Goal: Information Seeking & Learning: Learn about a topic

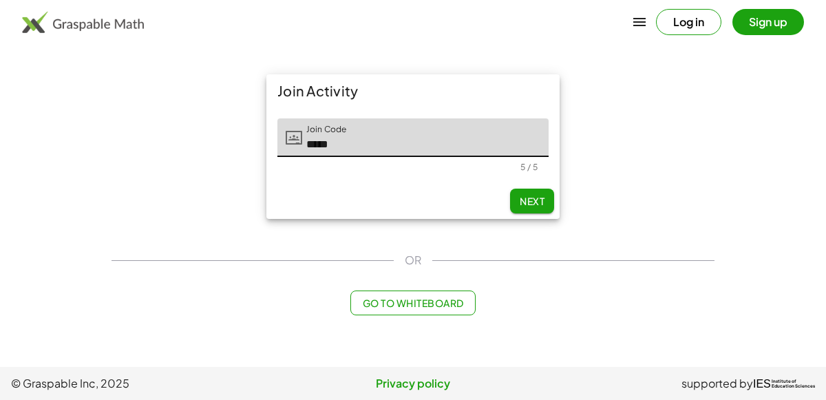
click at [537, 204] on span "Next" at bounding box center [532, 201] width 25 height 12
type input "*****"
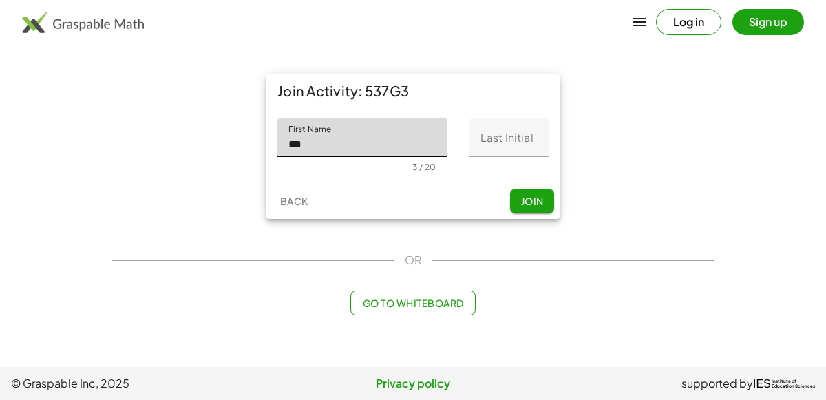
type input "***"
click at [491, 139] on input "Last Initial" at bounding box center [508, 137] width 79 height 39
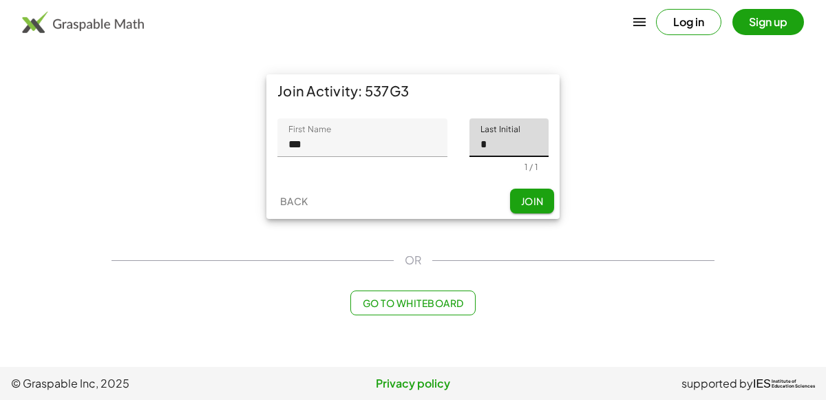
type input "*"
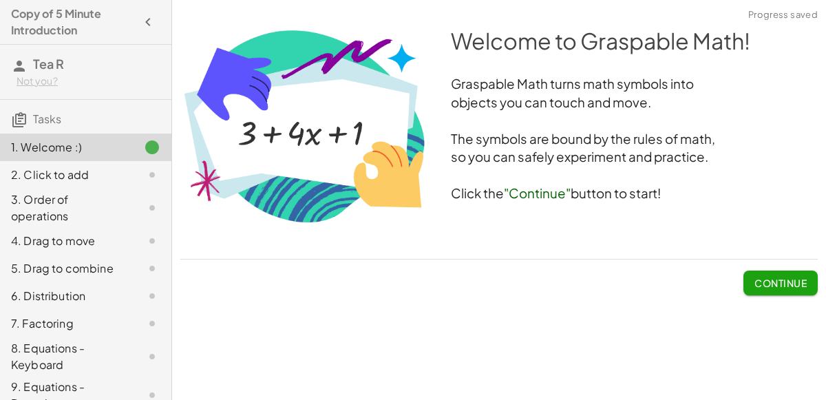
click at [760, 278] on span "Continue" at bounding box center [780, 283] width 52 height 12
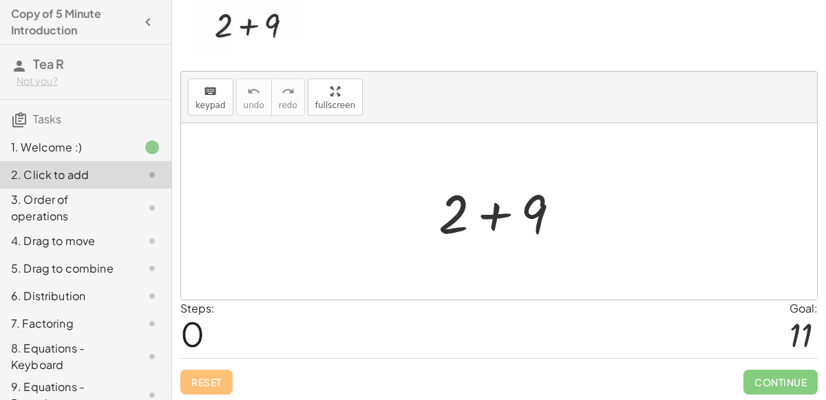
scroll to position [34, 0]
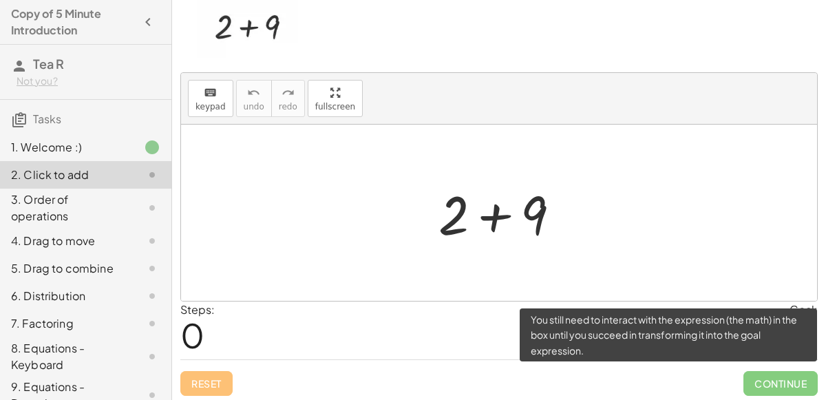
click at [758, 385] on span "Continue" at bounding box center [780, 383] width 74 height 25
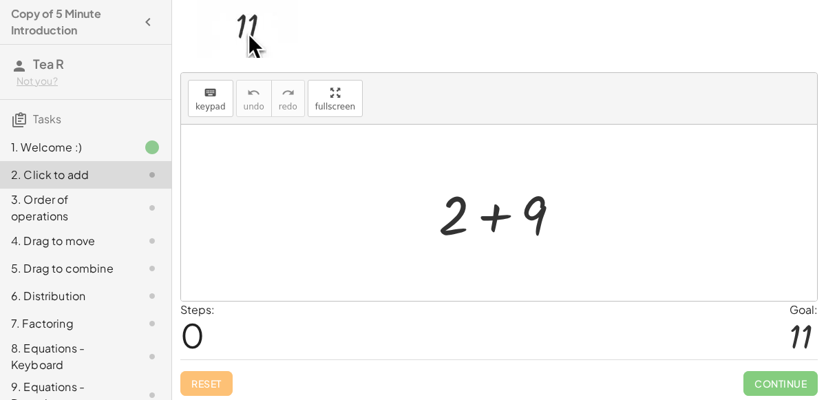
click at [253, 28] on img at bounding box center [247, 28] width 101 height 60
click at [454, 220] on div at bounding box center [504, 213] width 147 height 71
click at [484, 222] on div at bounding box center [504, 213] width 147 height 71
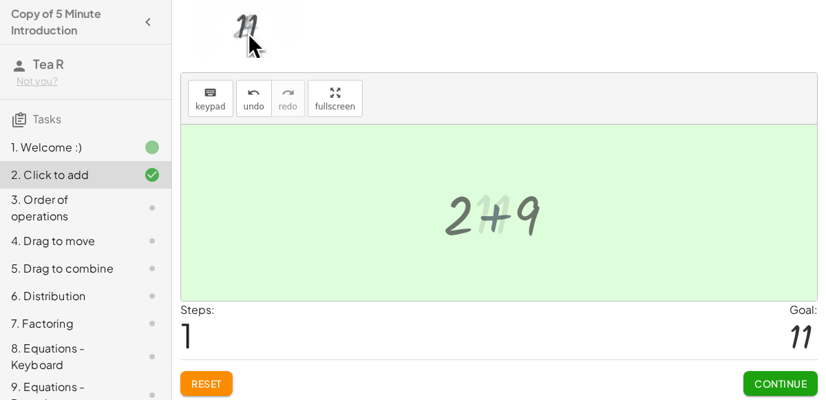
click at [484, 222] on div at bounding box center [505, 213] width 76 height 68
click at [762, 372] on button "Continue" at bounding box center [780, 383] width 74 height 25
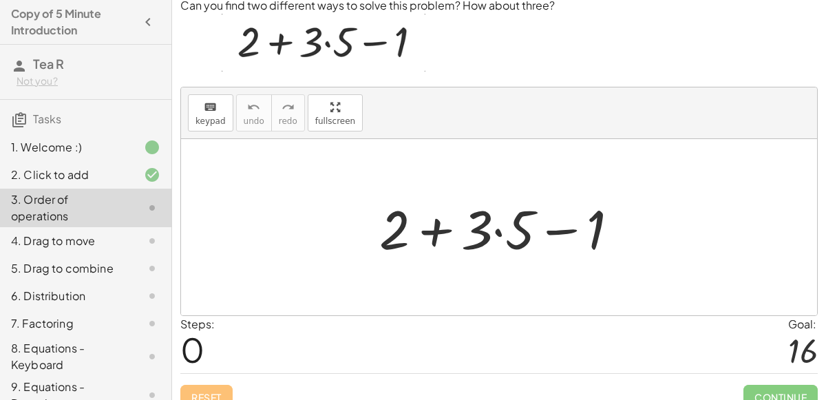
click at [477, 231] on div at bounding box center [504, 227] width 264 height 71
click at [295, 52] on img at bounding box center [324, 43] width 204 height 58
click at [515, 208] on div at bounding box center [504, 227] width 264 height 71
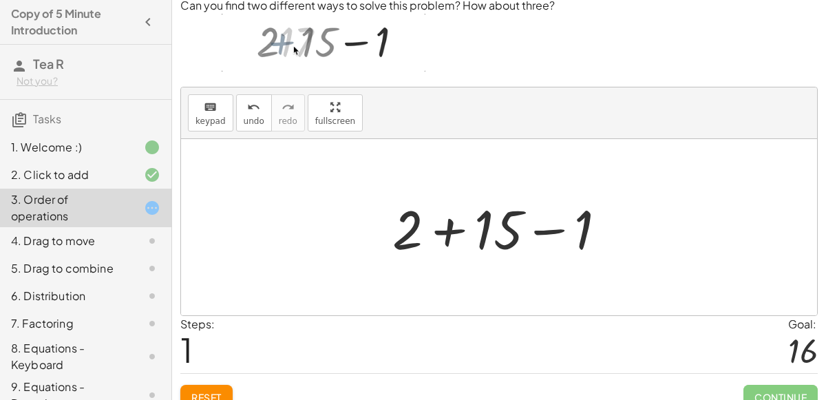
click at [502, 216] on div at bounding box center [504, 227] width 239 height 71
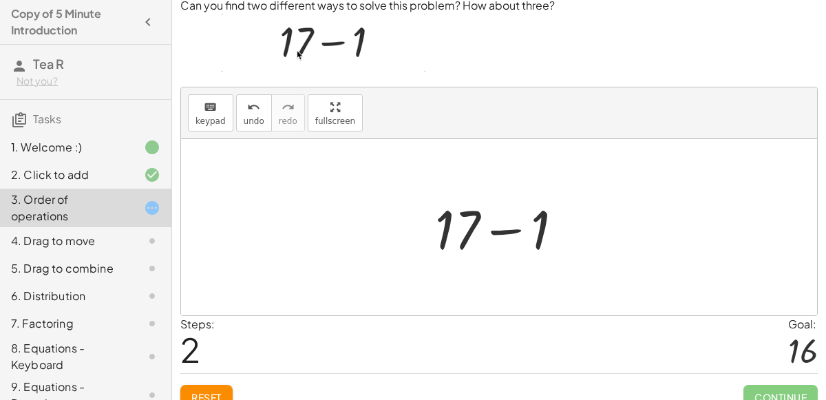
click at [522, 226] on div at bounding box center [504, 227] width 153 height 71
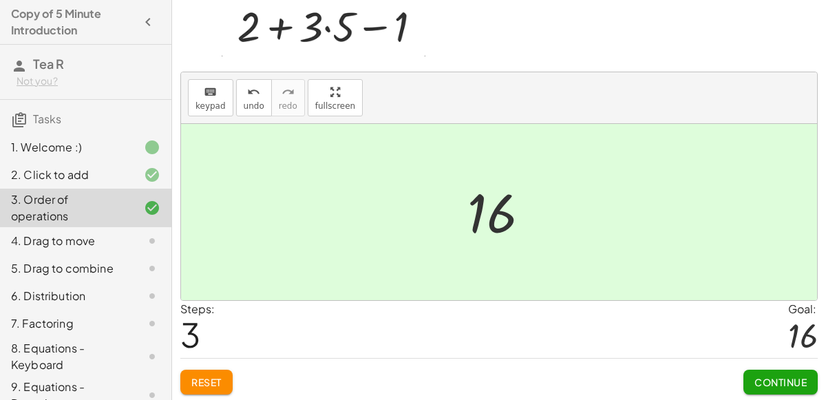
scroll to position [48, 0]
click at [802, 378] on span "Continue" at bounding box center [780, 382] width 52 height 12
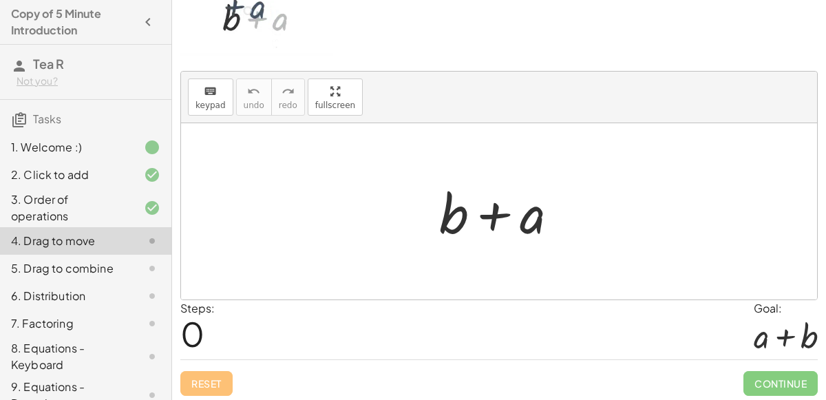
click at [540, 224] on div at bounding box center [504, 211] width 144 height 71
click at [491, 218] on div at bounding box center [504, 211] width 144 height 71
drag, startPoint x: 465, startPoint y: 217, endPoint x: 540, endPoint y: 222, distance: 75.1
click at [540, 222] on div at bounding box center [504, 211] width 144 height 71
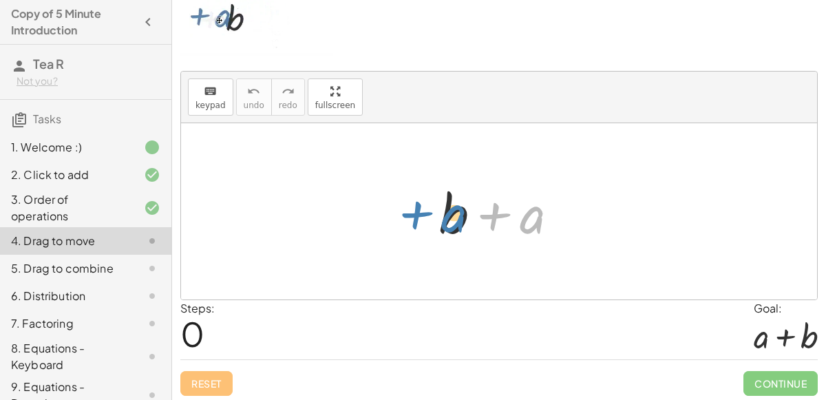
drag, startPoint x: 540, startPoint y: 221, endPoint x: 460, endPoint y: 220, distance: 79.8
click at [460, 220] on div at bounding box center [504, 211] width 144 height 71
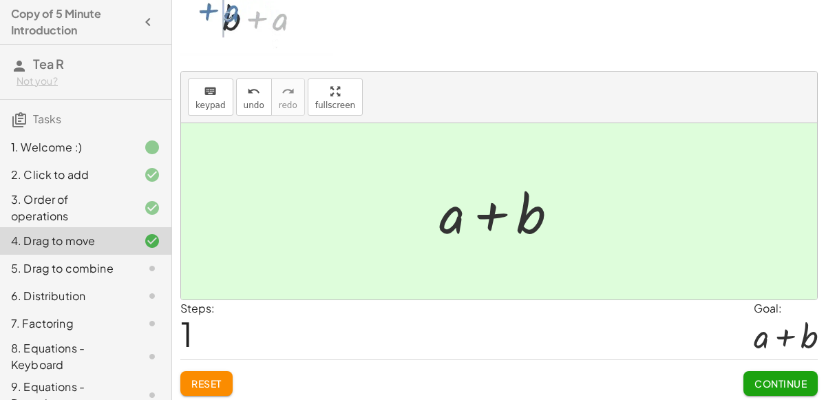
click at [755, 377] on span "Continue" at bounding box center [780, 383] width 52 height 12
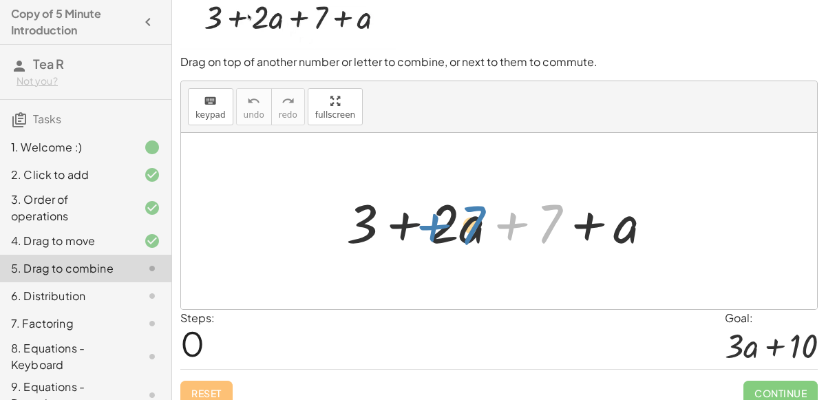
drag, startPoint x: 547, startPoint y: 227, endPoint x: 469, endPoint y: 228, distance: 78.5
click at [469, 228] on div at bounding box center [504, 221] width 331 height 71
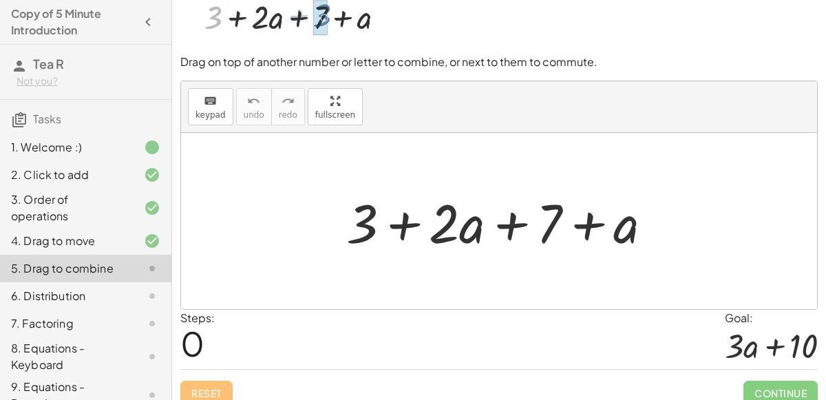
click at [460, 227] on div at bounding box center [504, 221] width 331 height 71
click at [544, 236] on div at bounding box center [504, 221] width 331 height 71
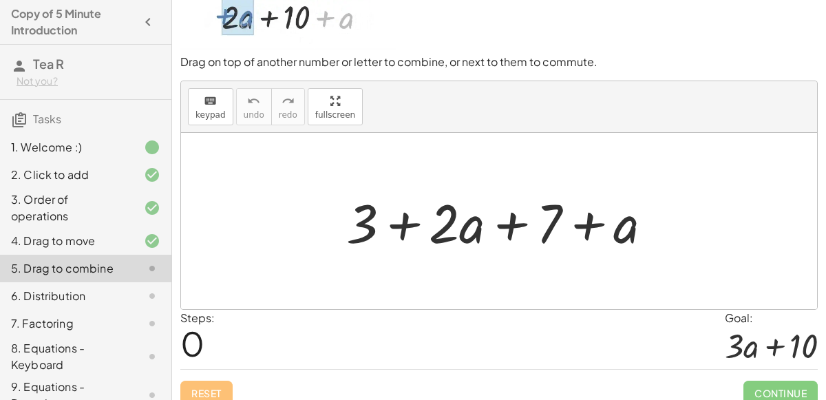
click at [545, 232] on div at bounding box center [504, 221] width 331 height 71
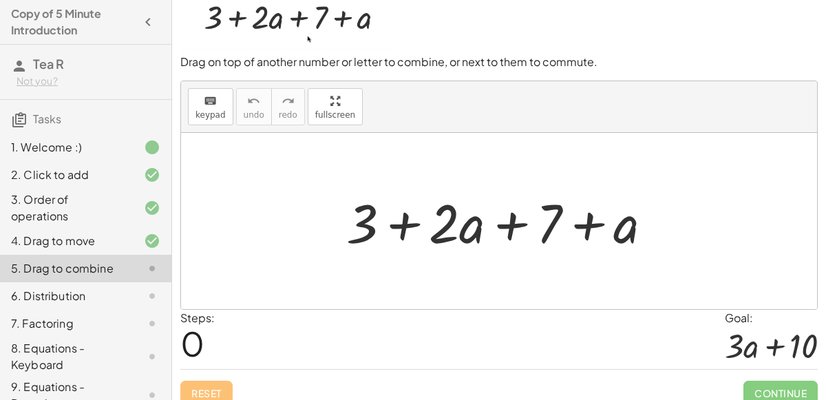
click at [545, 232] on div at bounding box center [504, 221] width 331 height 71
drag, startPoint x: 545, startPoint y: 232, endPoint x: 460, endPoint y: 235, distance: 85.4
click at [460, 235] on div at bounding box center [504, 221] width 331 height 71
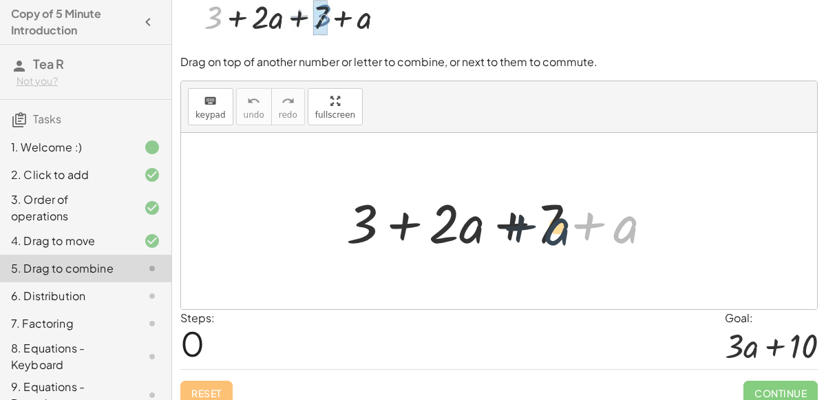
drag, startPoint x: 614, startPoint y: 228, endPoint x: 541, endPoint y: 230, distance: 73.0
click at [541, 230] on div at bounding box center [504, 221] width 331 height 71
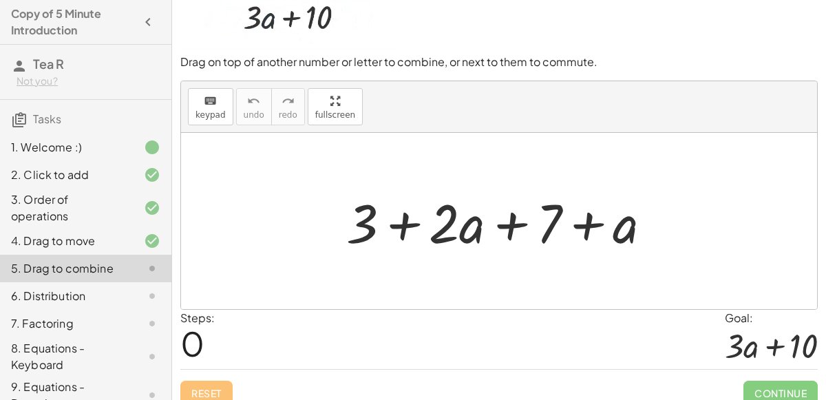
click at [544, 227] on div at bounding box center [504, 221] width 331 height 71
drag, startPoint x: 544, startPoint y: 227, endPoint x: 584, endPoint y: 226, distance: 39.2
click at [584, 226] on div at bounding box center [504, 221] width 331 height 71
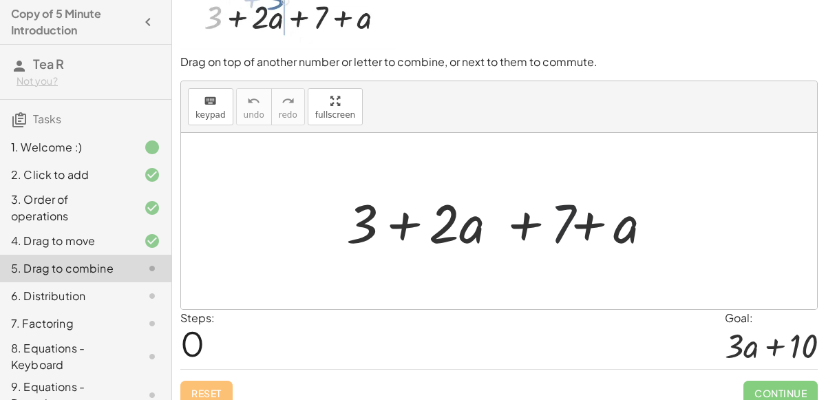
click at [590, 228] on div at bounding box center [504, 221] width 331 height 71
click at [610, 229] on div at bounding box center [504, 221] width 331 height 71
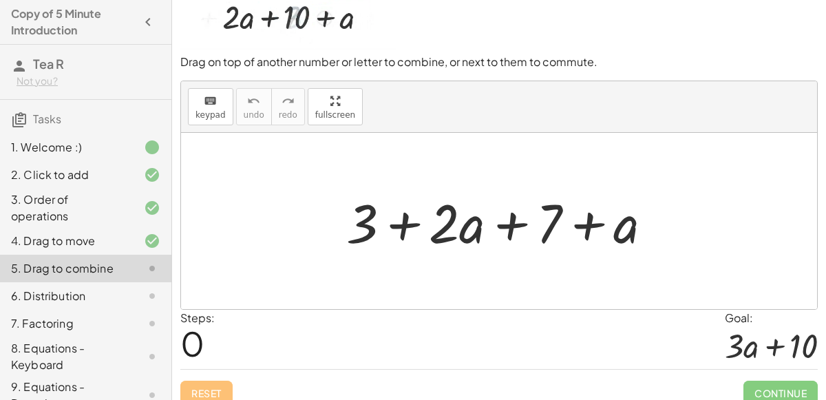
click at [593, 228] on div at bounding box center [504, 221] width 331 height 71
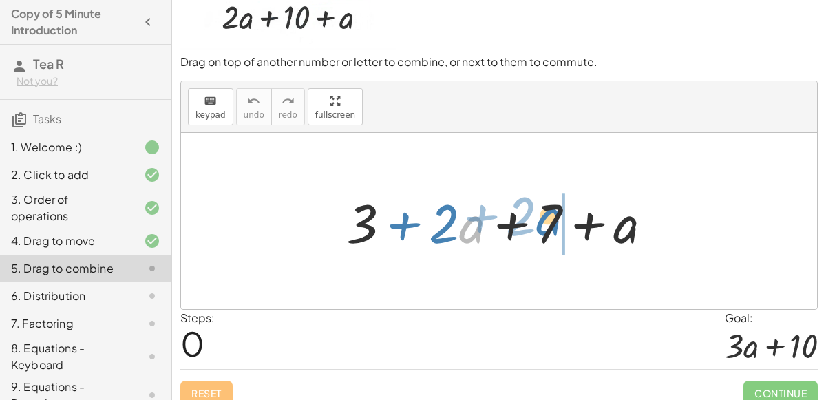
drag, startPoint x: 460, startPoint y: 238, endPoint x: 540, endPoint y: 233, distance: 80.0
click at [540, 233] on div at bounding box center [504, 221] width 331 height 71
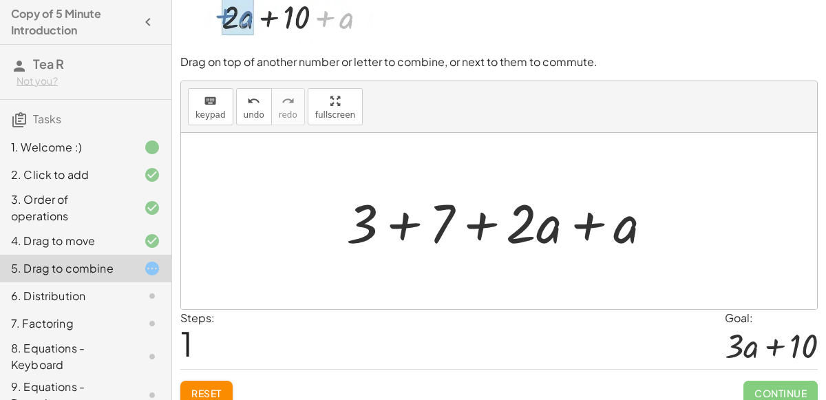
click at [224, 382] on button "Reset" at bounding box center [206, 393] width 52 height 25
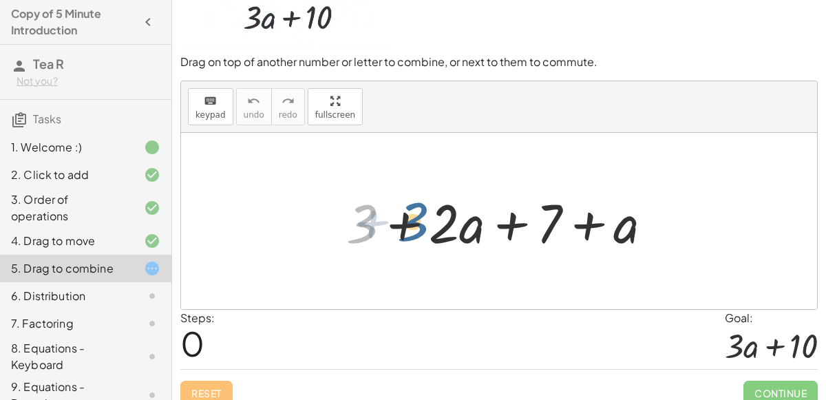
drag, startPoint x: 366, startPoint y: 242, endPoint x: 522, endPoint y: 234, distance: 155.7
click at [522, 234] on div at bounding box center [504, 221] width 331 height 71
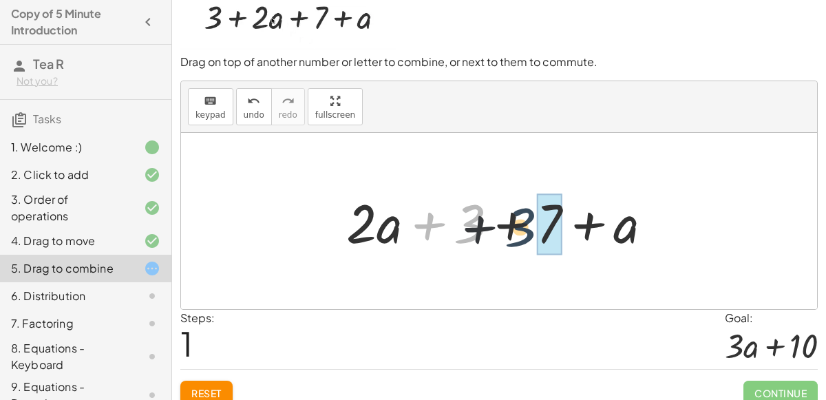
drag, startPoint x: 471, startPoint y: 223, endPoint x: 575, endPoint y: 227, distance: 104.7
click at [575, 227] on div at bounding box center [504, 221] width 331 height 71
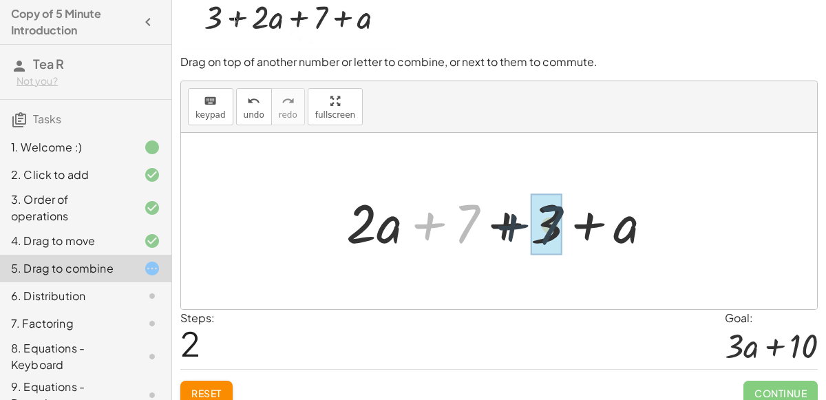
drag, startPoint x: 460, startPoint y: 225, endPoint x: 549, endPoint y: 225, distance: 88.8
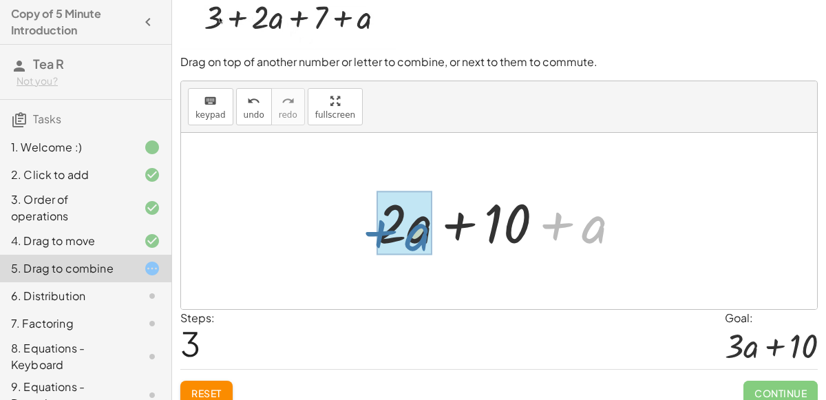
drag, startPoint x: 584, startPoint y: 229, endPoint x: 401, endPoint y: 235, distance: 183.2
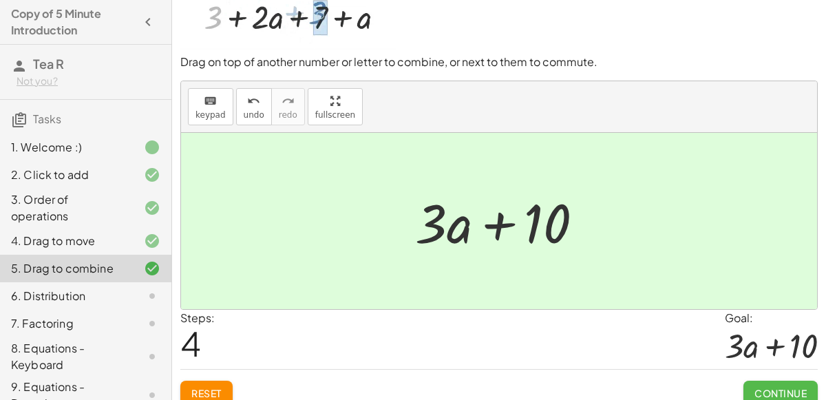
click at [767, 396] on span "Continue" at bounding box center [780, 393] width 52 height 12
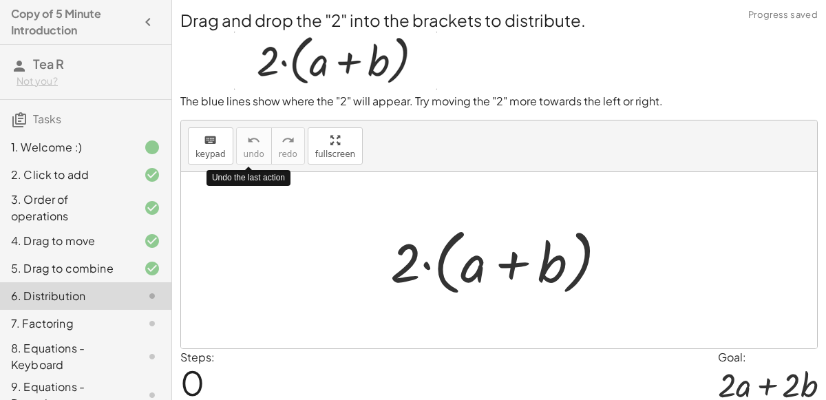
scroll to position [50, 0]
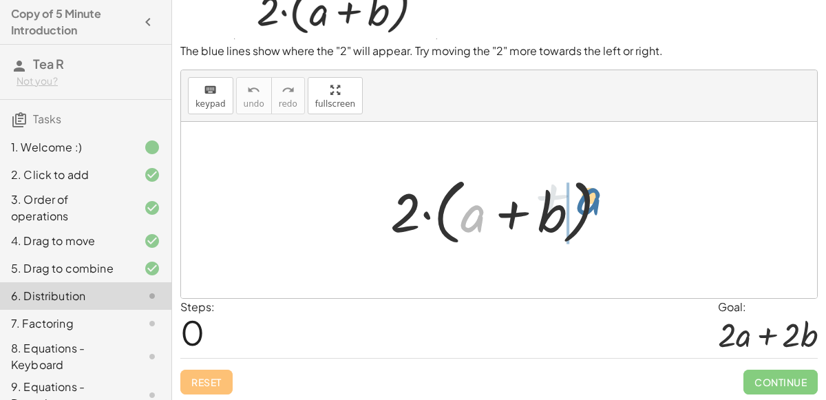
drag, startPoint x: 476, startPoint y: 233, endPoint x: 595, endPoint y: 215, distance: 120.4
click at [595, 215] on div at bounding box center [504, 210] width 242 height 79
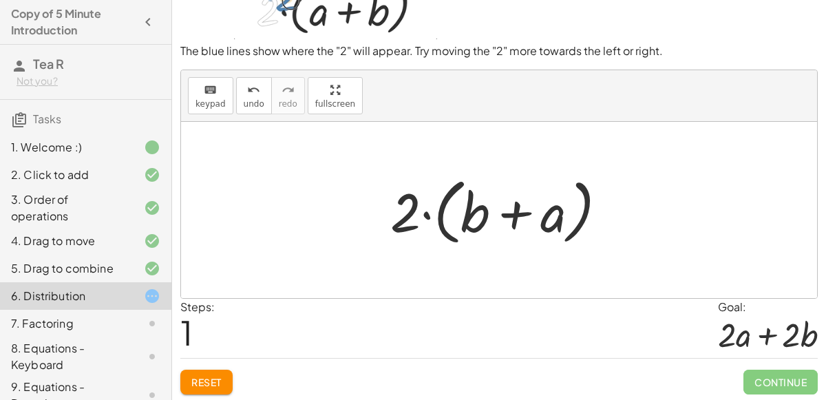
click at [448, 218] on div at bounding box center [504, 210] width 242 height 79
click at [482, 221] on div at bounding box center [504, 210] width 242 height 79
click at [537, 221] on div at bounding box center [504, 210] width 242 height 79
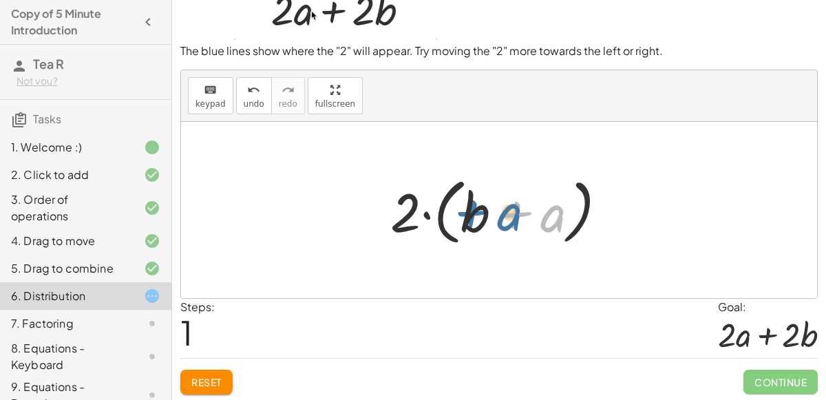
drag, startPoint x: 537, startPoint y: 221, endPoint x: 484, endPoint y: 220, distance: 53.7
click at [484, 220] on div at bounding box center [504, 210] width 242 height 79
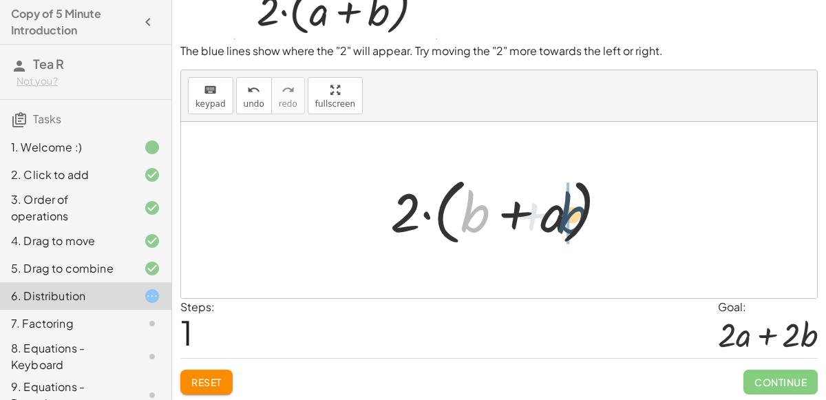
drag, startPoint x: 475, startPoint y: 220, endPoint x: 573, endPoint y: 222, distance: 98.4
click at [573, 222] on div at bounding box center [504, 210] width 242 height 79
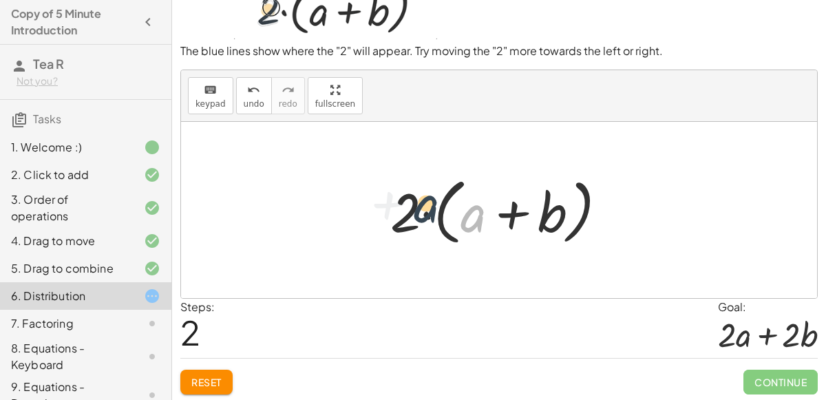
drag, startPoint x: 467, startPoint y: 222, endPoint x: 417, endPoint y: 212, distance: 51.2
click at [417, 212] on div at bounding box center [504, 210] width 242 height 79
click at [421, 215] on div at bounding box center [504, 210] width 242 height 79
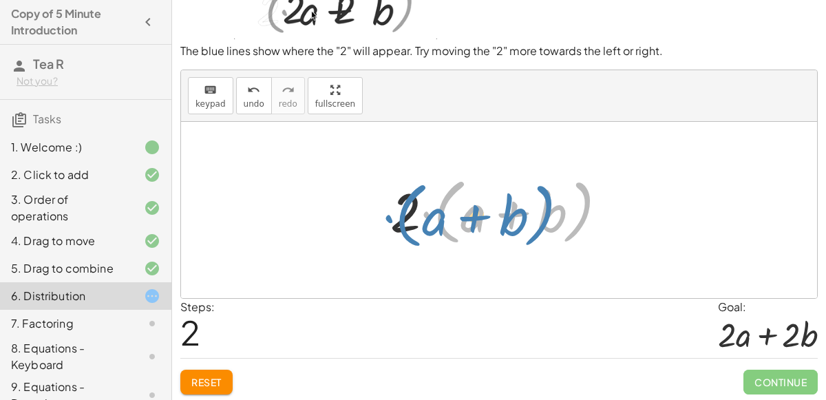
drag, startPoint x: 421, startPoint y: 215, endPoint x: 396, endPoint y: 218, distance: 25.7
click at [396, 218] on div at bounding box center [504, 210] width 242 height 79
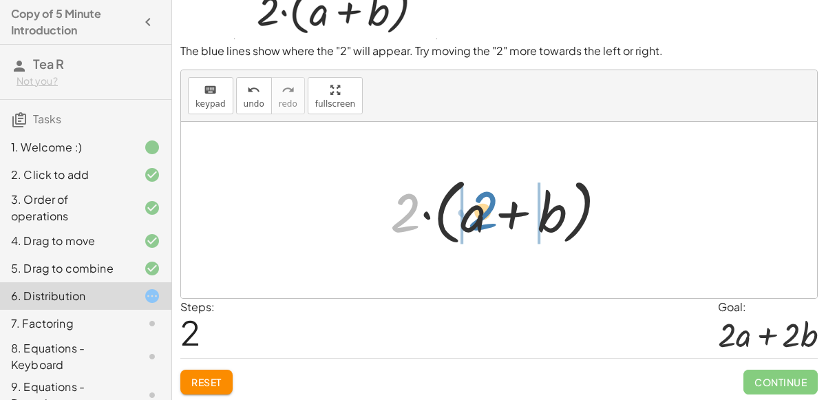
drag, startPoint x: 407, startPoint y: 220, endPoint x: 485, endPoint y: 218, distance: 78.5
click at [485, 218] on div at bounding box center [504, 210] width 242 height 79
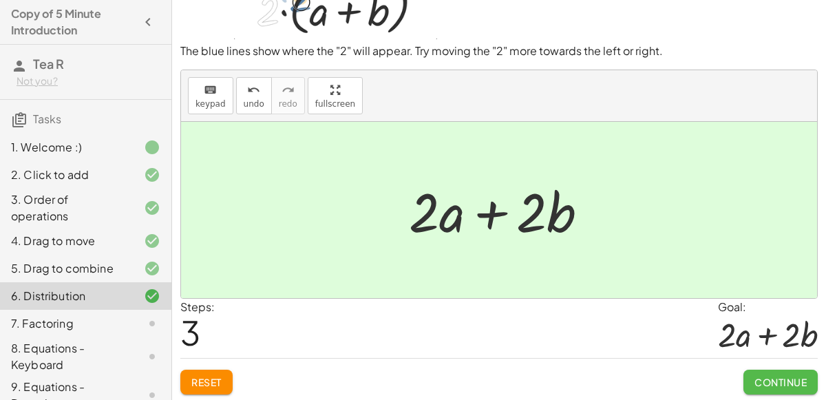
click at [765, 376] on span "Continue" at bounding box center [780, 382] width 52 height 12
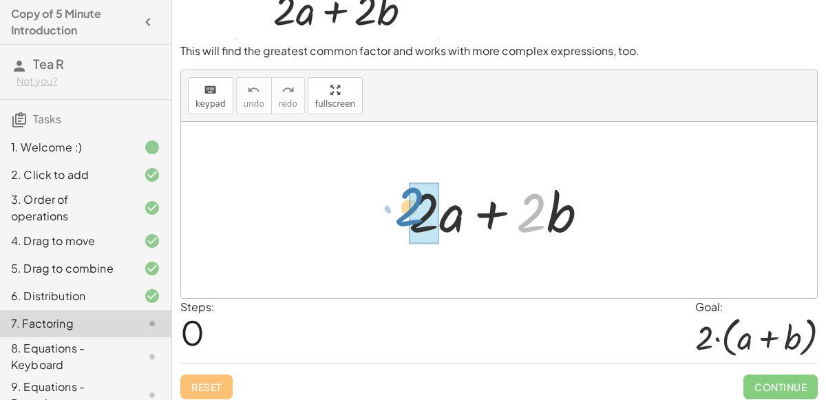
drag, startPoint x: 530, startPoint y: 226, endPoint x: 412, endPoint y: 224, distance: 117.7
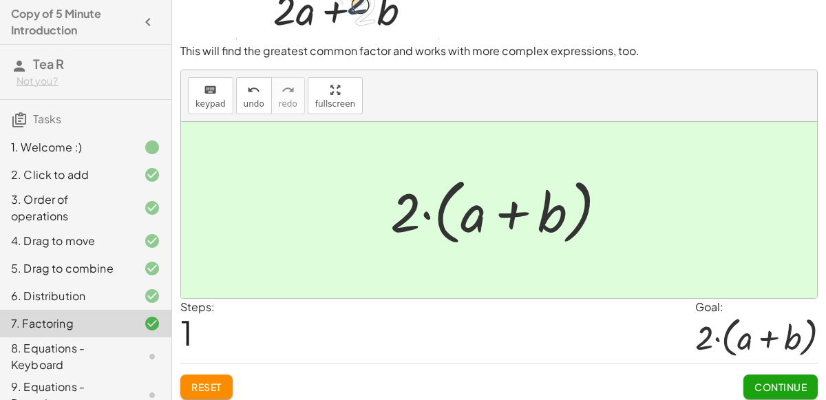
click at [771, 385] on span "Continue" at bounding box center [780, 387] width 52 height 12
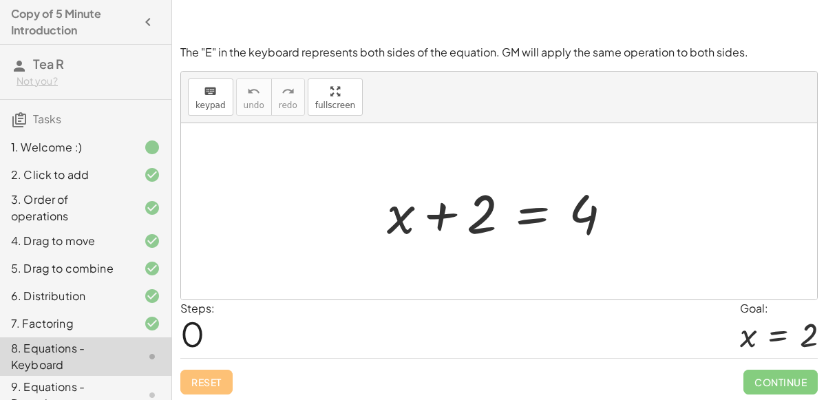
scroll to position [118, 0]
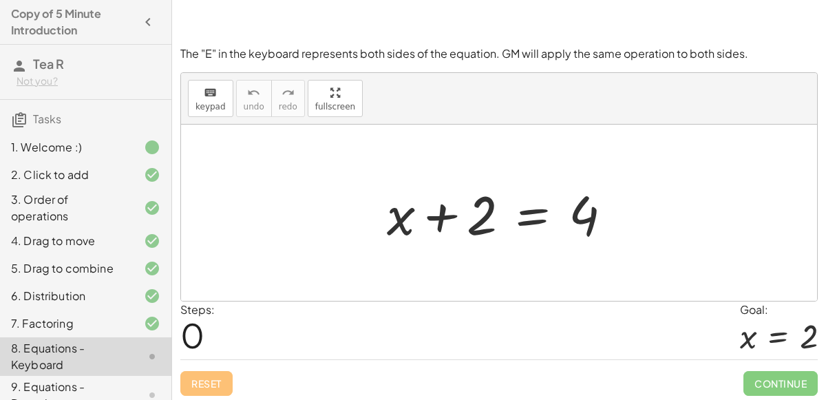
click at [579, 229] on div at bounding box center [505, 213] width 250 height 71
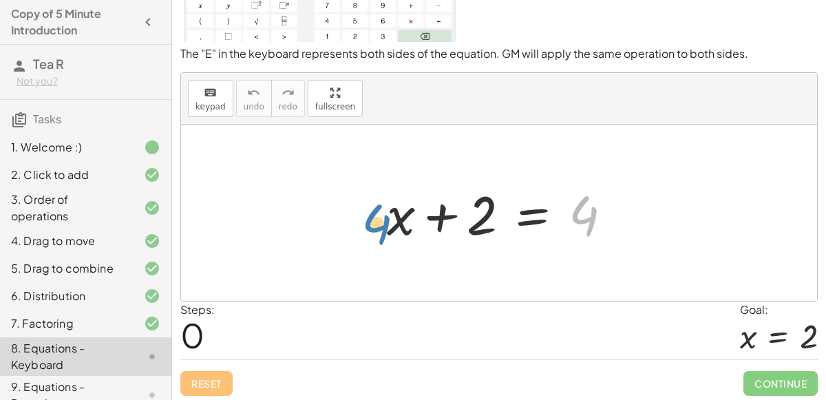
drag, startPoint x: 585, startPoint y: 221, endPoint x: 394, endPoint y: 225, distance: 191.4
click at [394, 225] on div at bounding box center [505, 213] width 250 height 71
click at [395, 224] on div at bounding box center [505, 213] width 250 height 71
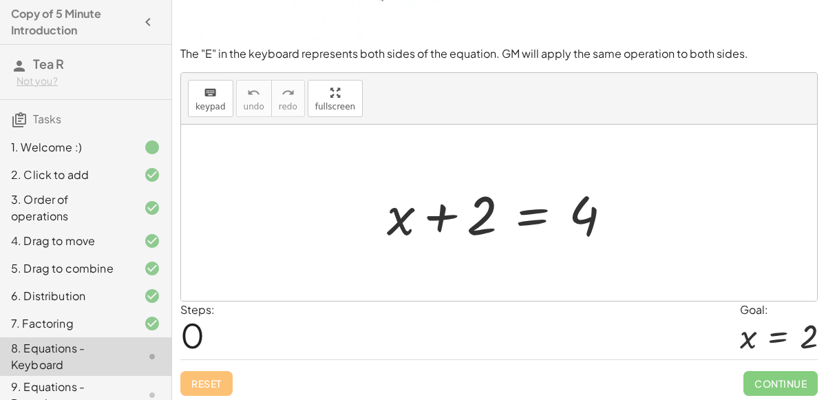
click at [525, 214] on div at bounding box center [505, 213] width 250 height 71
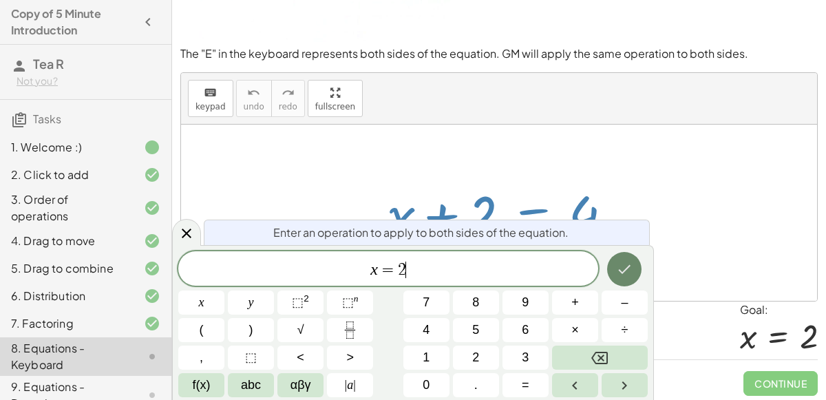
click at [637, 277] on button "Done" at bounding box center [624, 269] width 34 height 34
click at [720, 301] on div "Steps: 0 Goal: x = 2" at bounding box center [498, 329] width 637 height 57
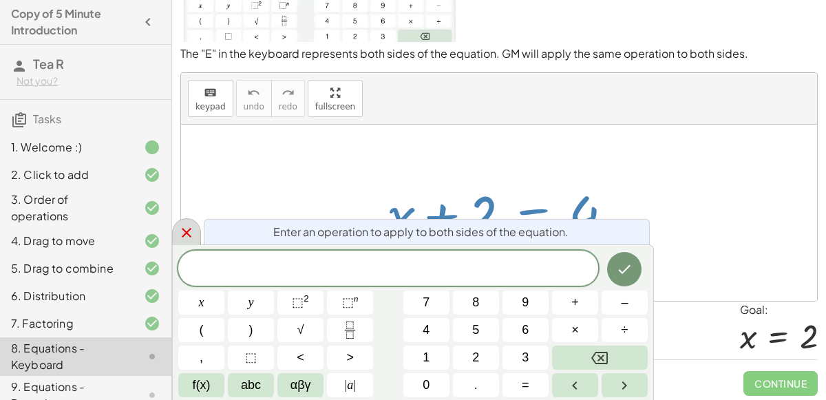
click at [191, 235] on icon at bounding box center [186, 232] width 17 height 17
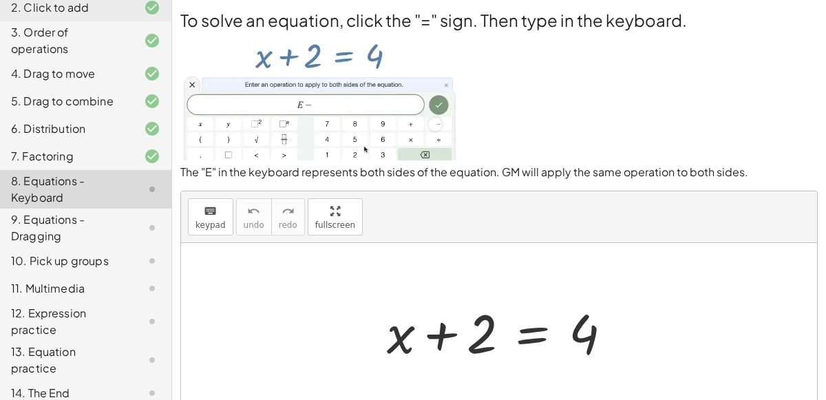
scroll to position [0, 0]
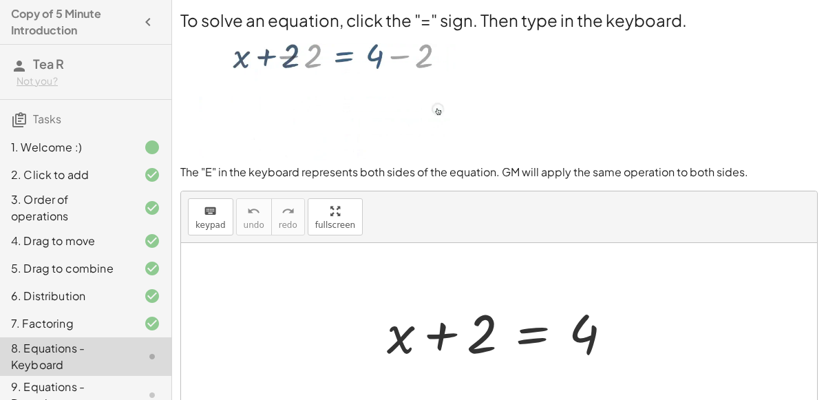
click at [29, 337] on div "6. Distribution" at bounding box center [85, 356] width 171 height 39
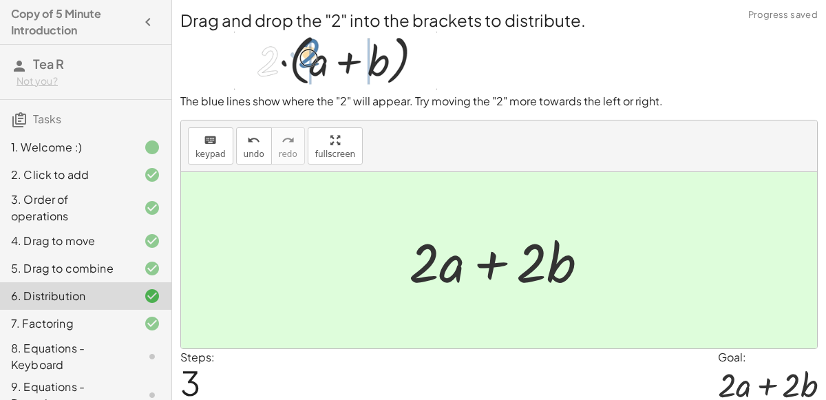
scroll to position [50, 0]
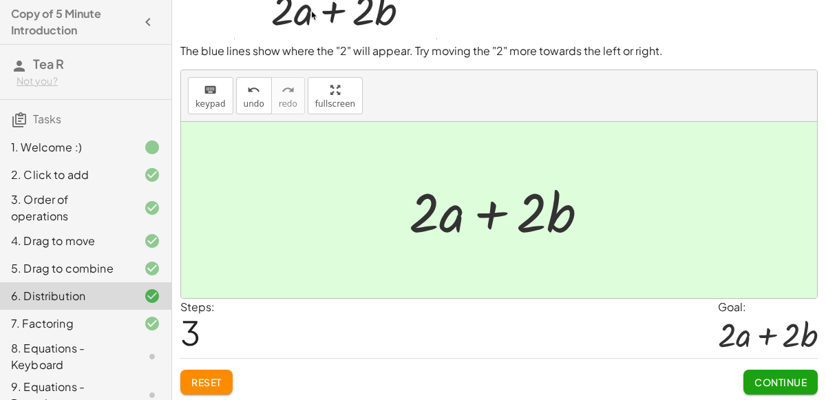
click at [766, 376] on span "Continue" at bounding box center [780, 382] width 52 height 12
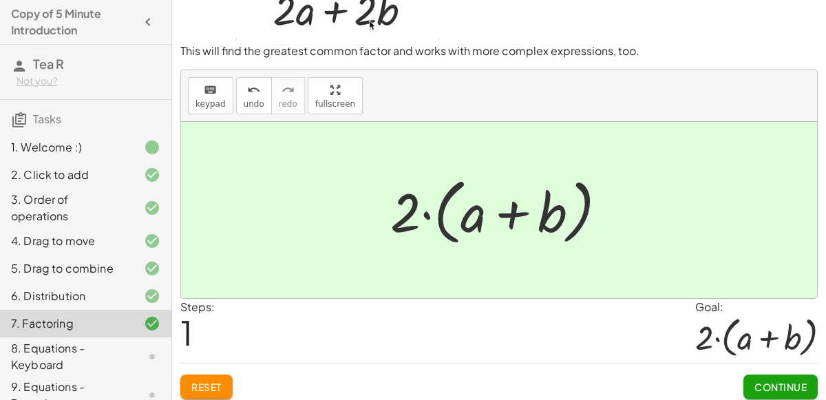
click at [766, 376] on button "Continue" at bounding box center [780, 386] width 74 height 25
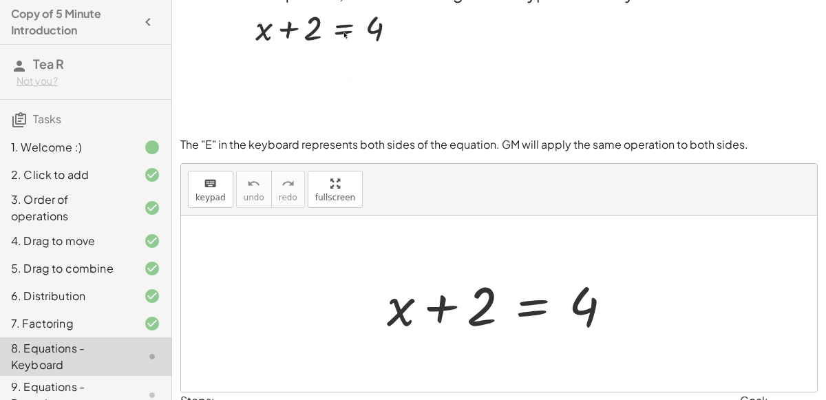
scroll to position [28, 0]
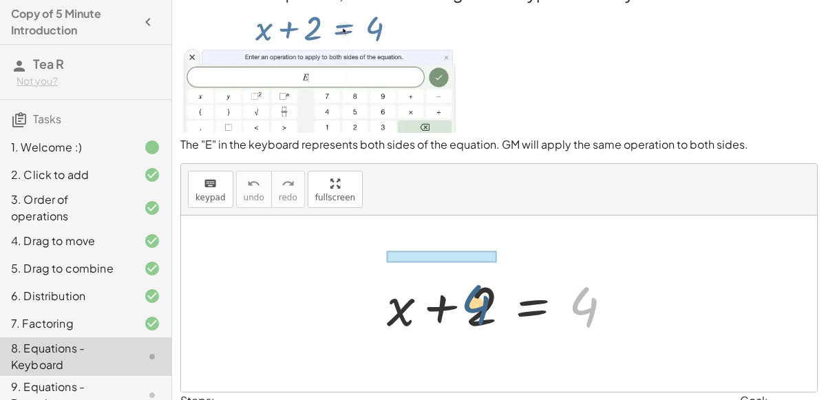
drag, startPoint x: 593, startPoint y: 299, endPoint x: 479, endPoint y: 297, distance: 114.3
click at [479, 297] on div at bounding box center [505, 303] width 250 height 71
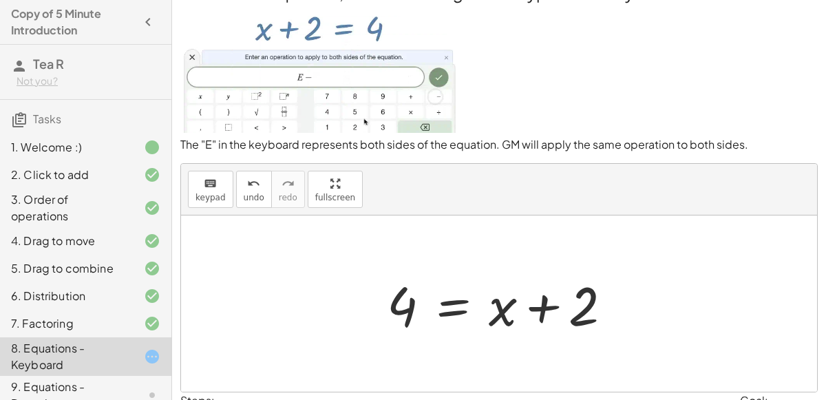
click at [598, 317] on div at bounding box center [505, 303] width 250 height 71
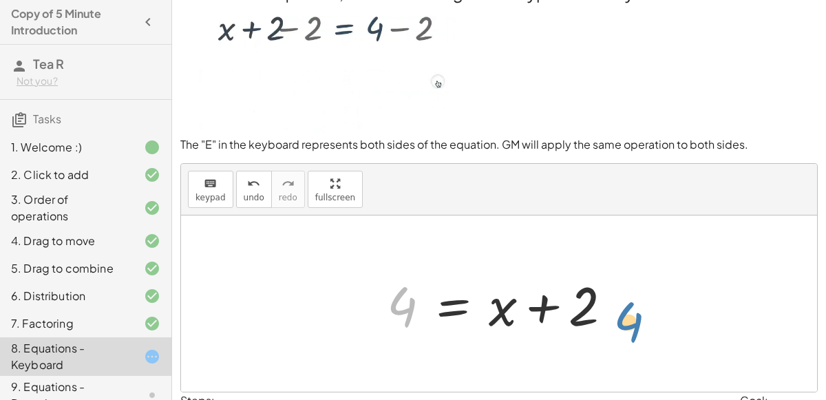
drag, startPoint x: 395, startPoint y: 295, endPoint x: 624, endPoint y: 306, distance: 229.5
click at [624, 306] on div at bounding box center [505, 303] width 250 height 71
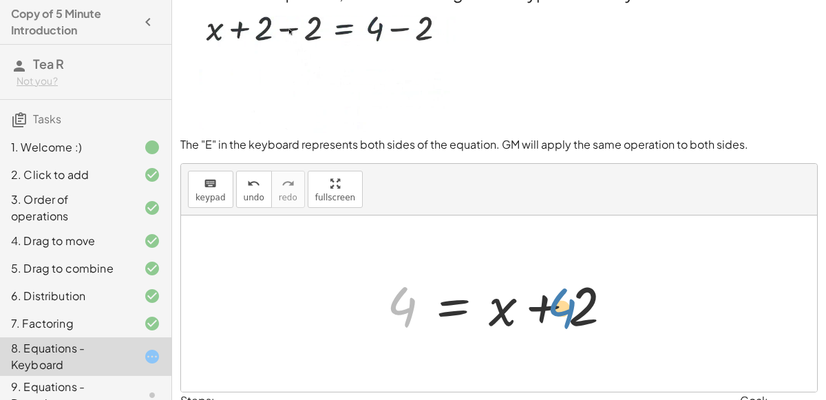
drag, startPoint x: 406, startPoint y: 312, endPoint x: 567, endPoint y: 314, distance: 161.0
click at [567, 314] on div at bounding box center [505, 303] width 250 height 71
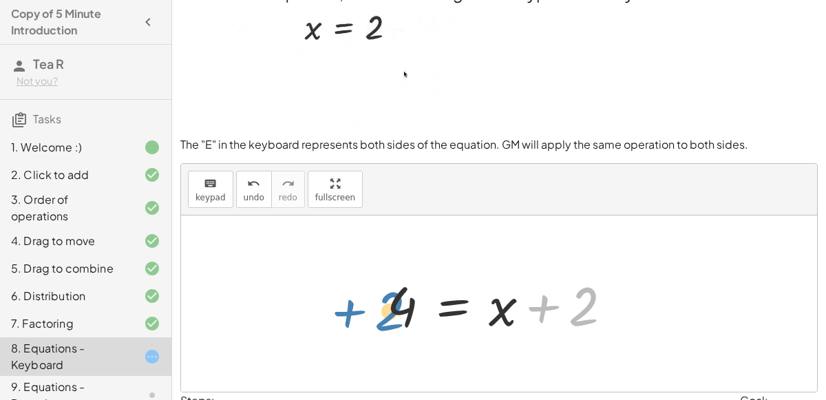
drag, startPoint x: 584, startPoint y: 315, endPoint x: 397, endPoint y: 316, distance: 186.5
click at [397, 316] on div at bounding box center [505, 303] width 250 height 71
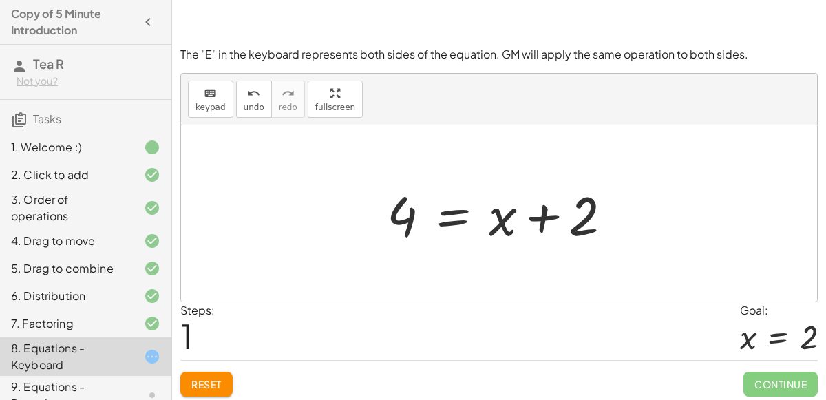
scroll to position [120, 0]
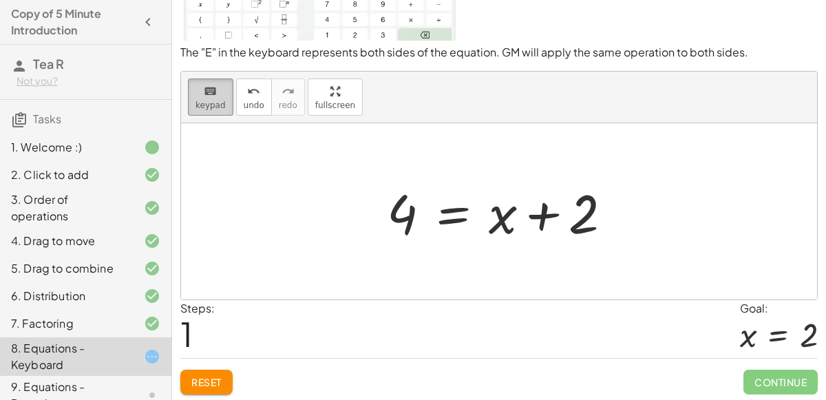
click at [228, 107] on button "keyboard keypad" at bounding box center [210, 96] width 45 height 37
click at [202, 109] on button "keyboard keypad" at bounding box center [210, 96] width 45 height 37
click at [204, 109] on button "keyboard keypad" at bounding box center [210, 96] width 45 height 37
click at [204, 107] on span "keypad" at bounding box center [210, 105] width 30 height 10
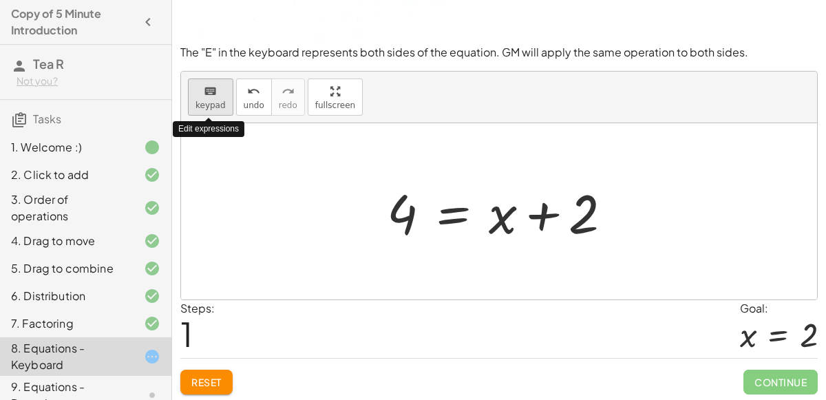
click at [204, 107] on span "keypad" at bounding box center [210, 105] width 30 height 10
click at [389, 224] on div at bounding box center [505, 211] width 250 height 71
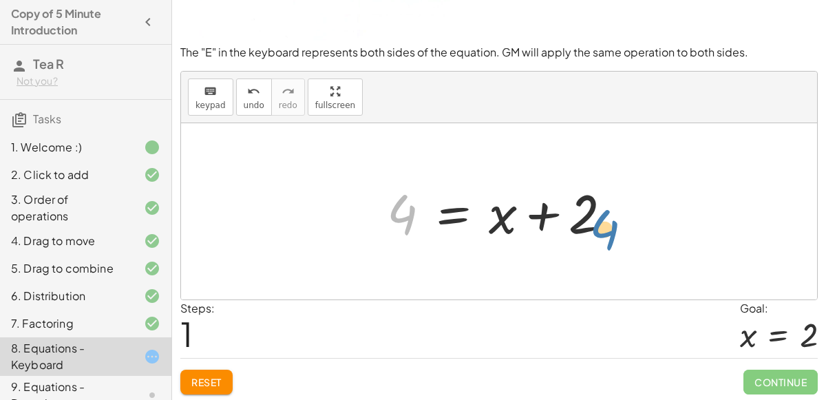
drag, startPoint x: 403, startPoint y: 222, endPoint x: 607, endPoint y: 237, distance: 204.9
click at [607, 237] on div at bounding box center [505, 211] width 250 height 71
click at [599, 231] on div at bounding box center [505, 211] width 250 height 71
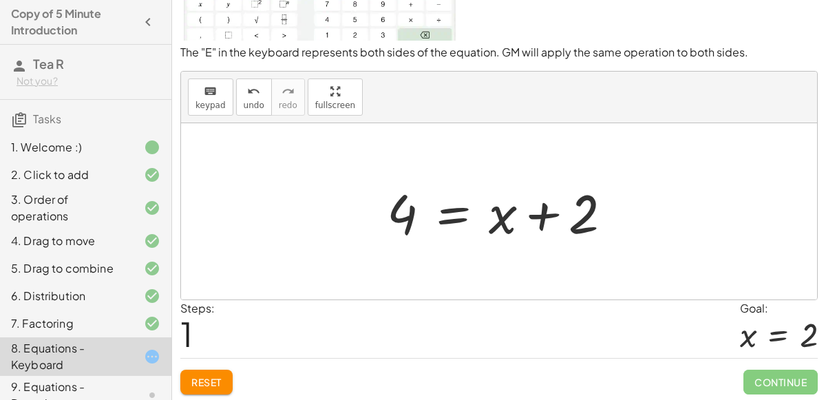
click at [583, 225] on div at bounding box center [505, 211] width 250 height 71
drag, startPoint x: 513, startPoint y: 211, endPoint x: 394, endPoint y: 206, distance: 119.1
click at [394, 206] on div at bounding box center [505, 211] width 250 height 71
click at [545, 221] on div at bounding box center [505, 211] width 250 height 71
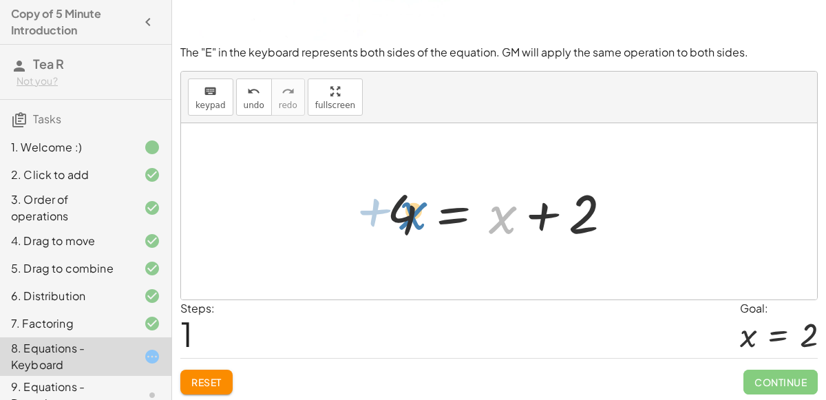
drag, startPoint x: 495, startPoint y: 219, endPoint x: 404, endPoint y: 215, distance: 90.9
click at [404, 215] on div at bounding box center [505, 211] width 250 height 71
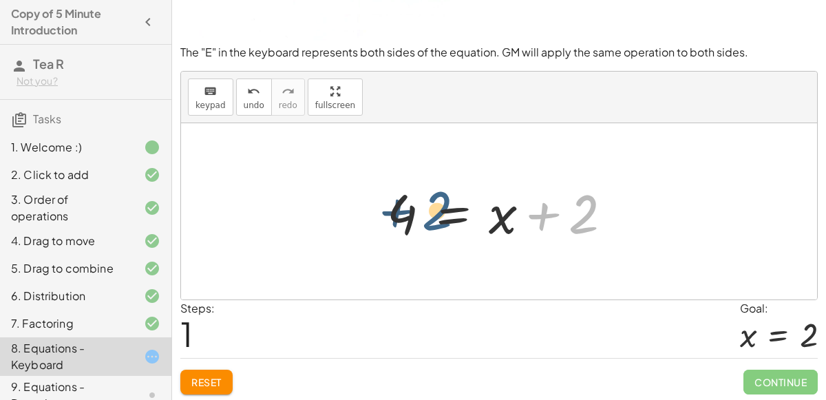
drag, startPoint x: 582, startPoint y: 228, endPoint x: 433, endPoint y: 225, distance: 149.4
click at [433, 225] on div at bounding box center [505, 211] width 250 height 71
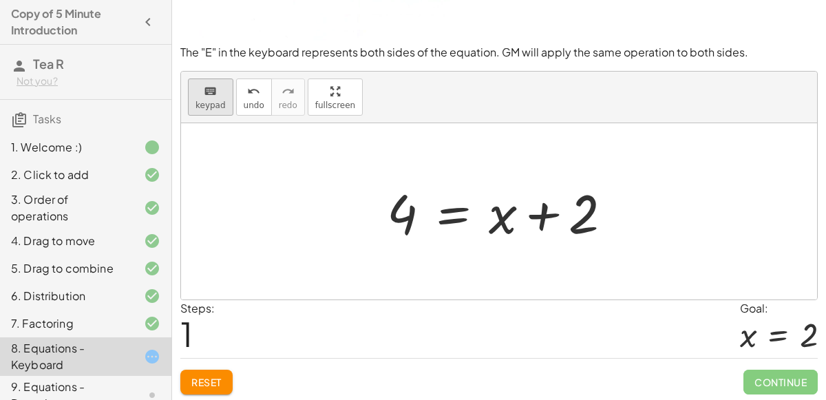
click at [191, 90] on button "keyboard keypad" at bounding box center [210, 96] width 45 height 37
click at [191, 92] on button "keyboard keypad" at bounding box center [210, 96] width 45 height 37
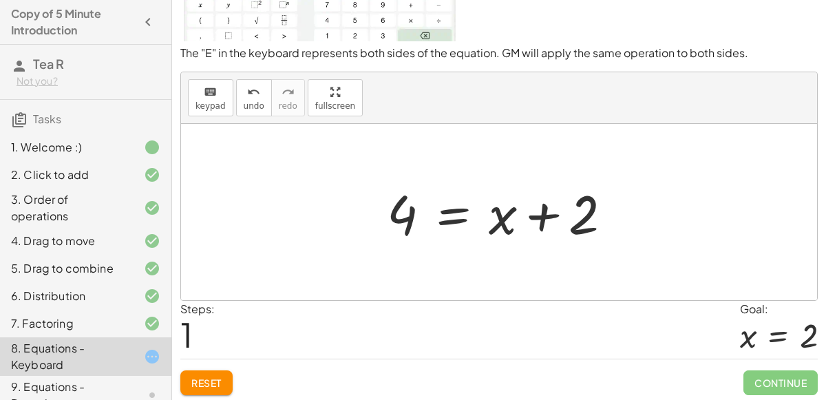
scroll to position [0, 0]
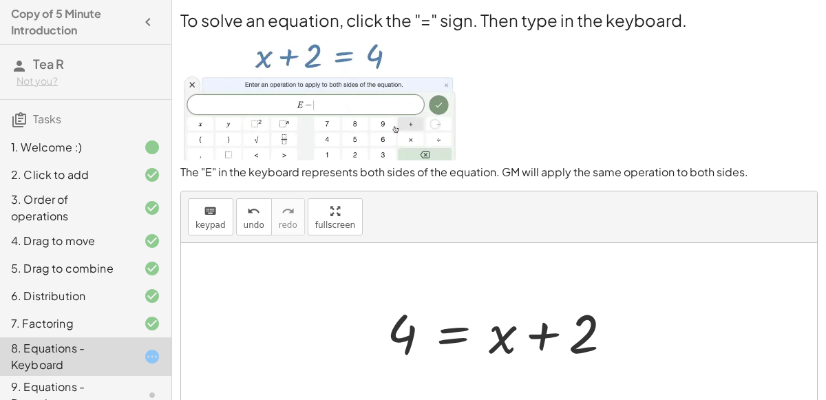
click at [298, 110] on img at bounding box center [318, 96] width 277 height 129
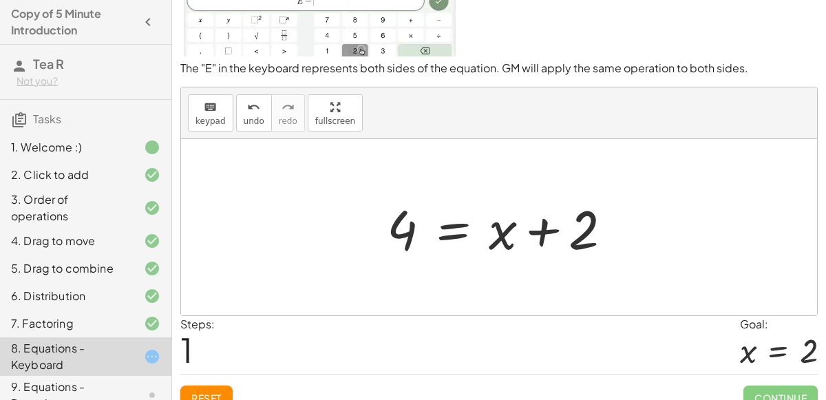
scroll to position [120, 0]
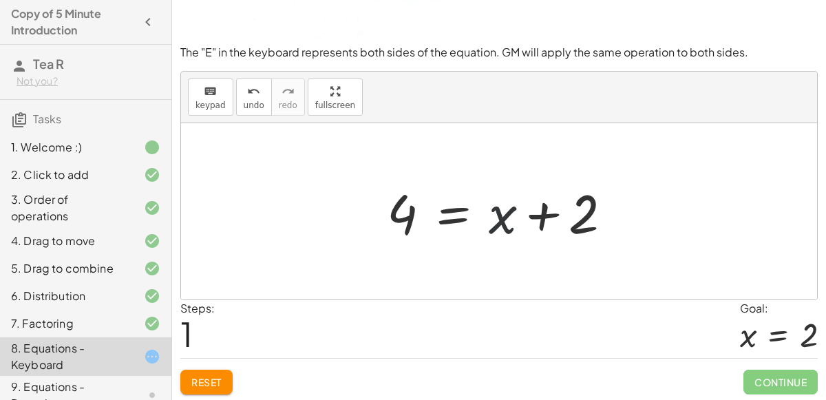
drag, startPoint x: 506, startPoint y: 217, endPoint x: 573, endPoint y: 230, distance: 68.7
click at [573, 230] on div at bounding box center [505, 211] width 250 height 71
drag, startPoint x: 590, startPoint y: 220, endPoint x: 512, endPoint y: 220, distance: 78.5
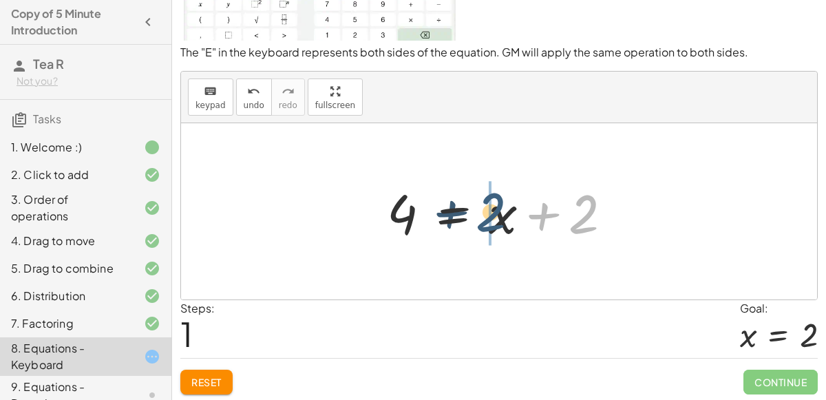
click at [512, 220] on div at bounding box center [505, 211] width 250 height 71
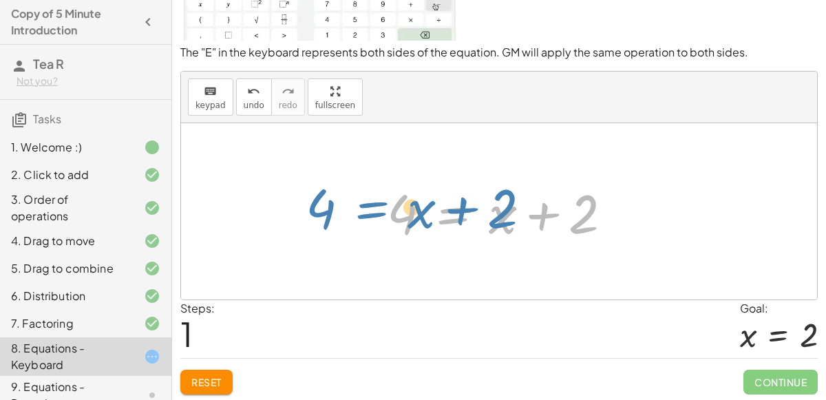
drag, startPoint x: 460, startPoint y: 220, endPoint x: 376, endPoint y: 213, distance: 84.2
click at [376, 213] on div "+ x + 2 = 4 4 = + x + 2 + x + 2 = 4" at bounding box center [499, 212] width 267 height 78
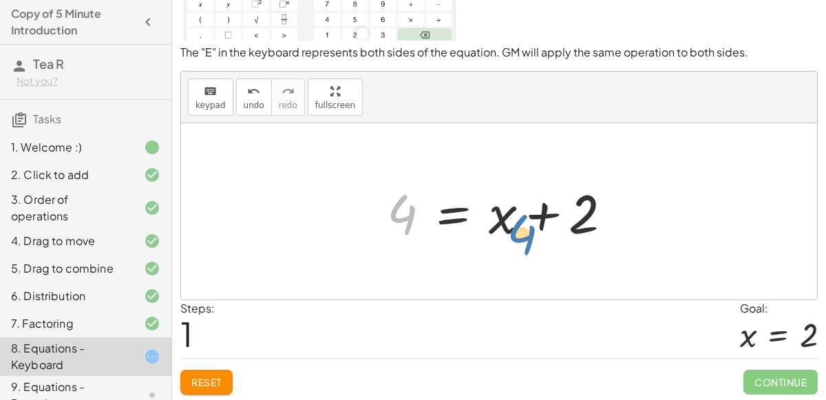
drag, startPoint x: 405, startPoint y: 216, endPoint x: 526, endPoint y: 236, distance: 122.1
click at [526, 236] on div at bounding box center [505, 211] width 250 height 71
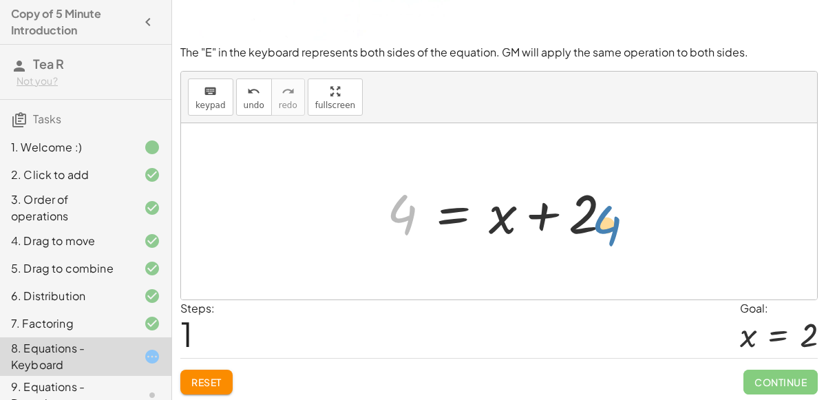
drag, startPoint x: 408, startPoint y: 212, endPoint x: 607, endPoint y: 217, distance: 198.9
click at [607, 217] on div at bounding box center [505, 211] width 250 height 71
click at [212, 88] on icon "keyboard" at bounding box center [210, 91] width 13 height 17
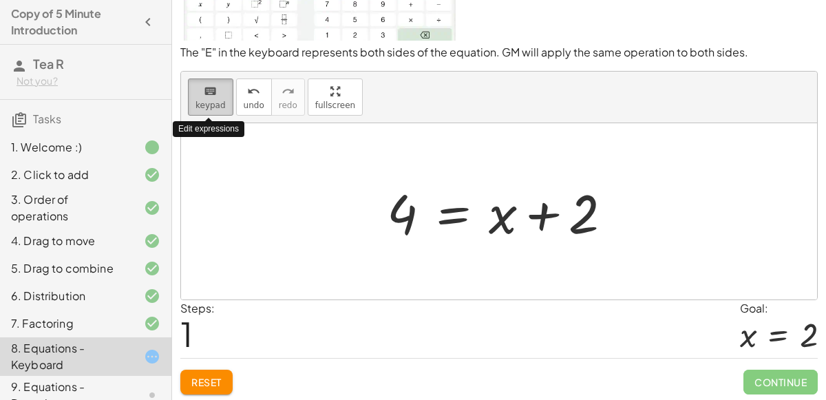
click at [212, 91] on icon "keyboard" at bounding box center [210, 91] width 13 height 17
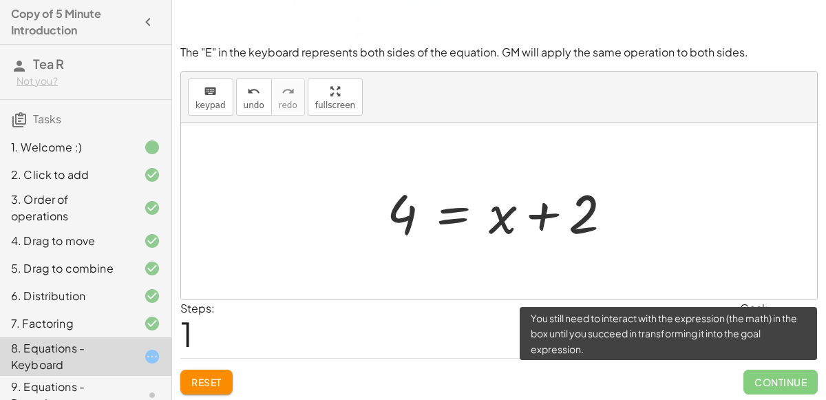
click at [790, 385] on span "Continue" at bounding box center [780, 382] width 74 height 25
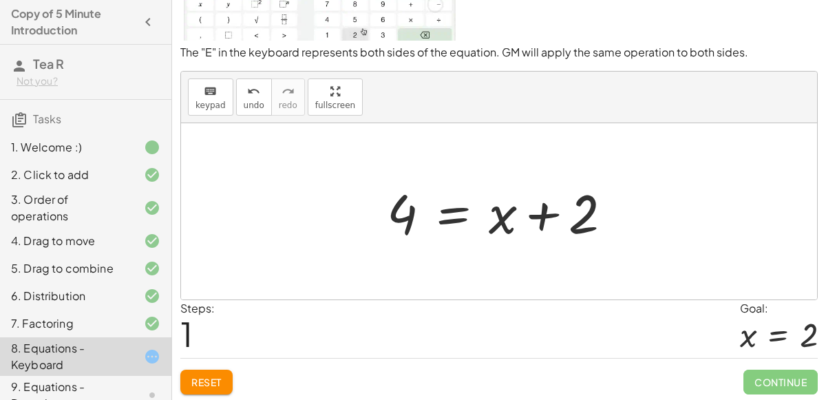
scroll to position [118, 0]
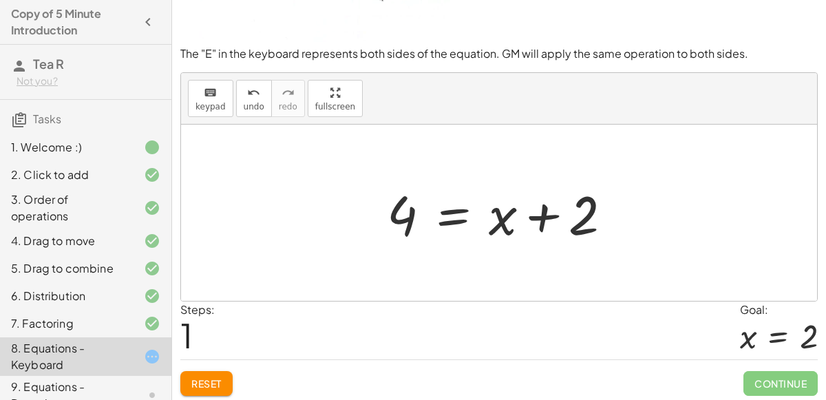
click at [445, 204] on div at bounding box center [505, 213] width 250 height 71
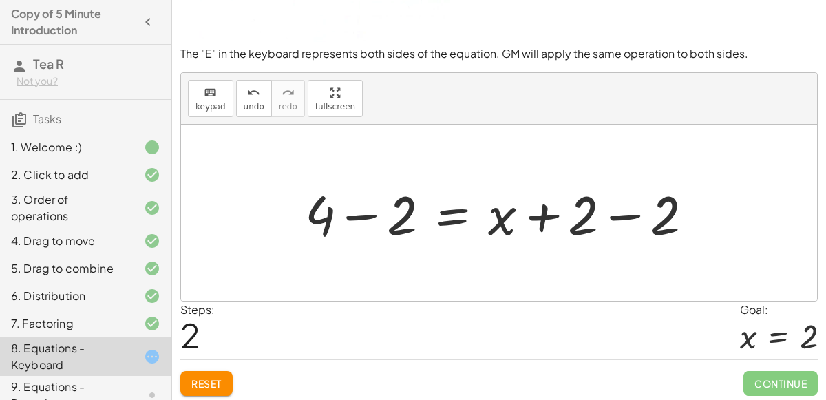
scroll to position [0, 0]
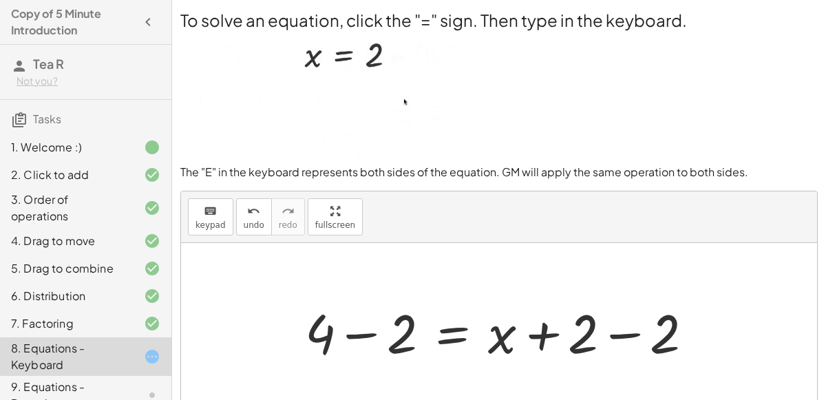
click at [363, 326] on div at bounding box center [504, 331] width 413 height 71
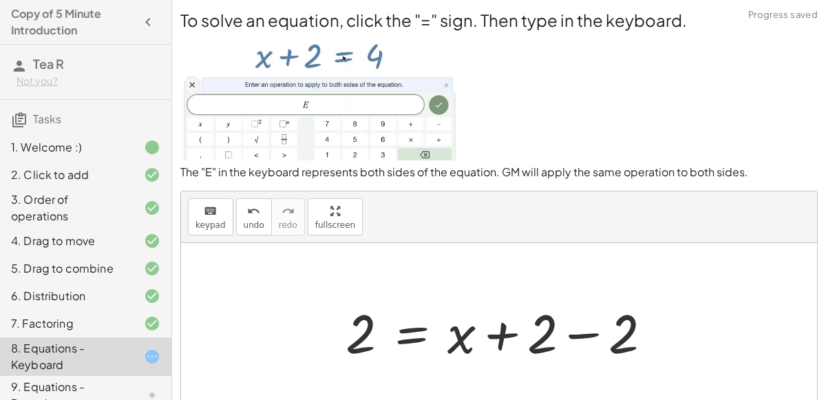
click at [587, 333] on div at bounding box center [504, 331] width 331 height 71
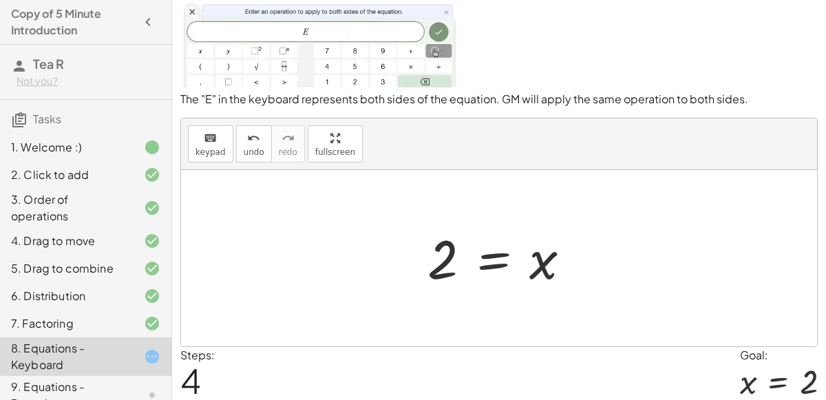
scroll to position [52, 0]
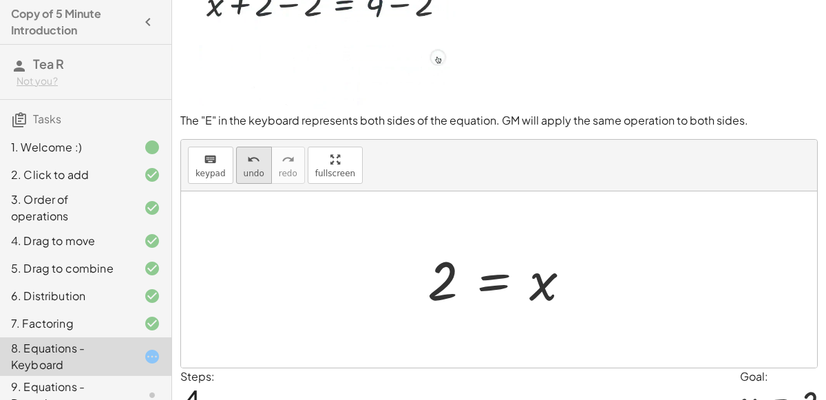
click at [244, 173] on span "undo" at bounding box center [254, 174] width 21 height 10
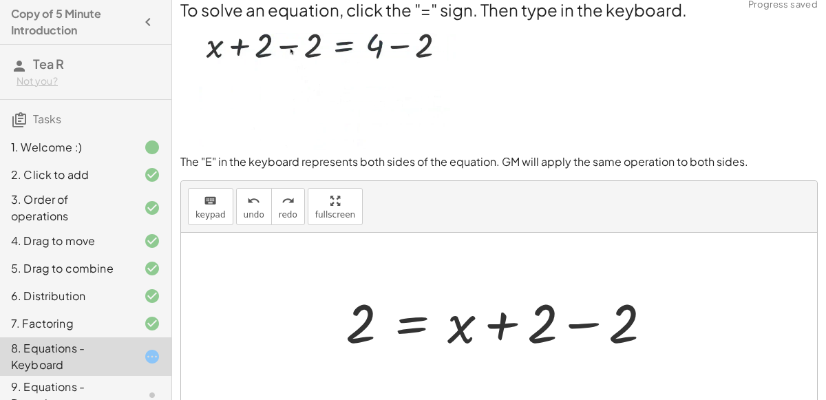
scroll to position [0, 0]
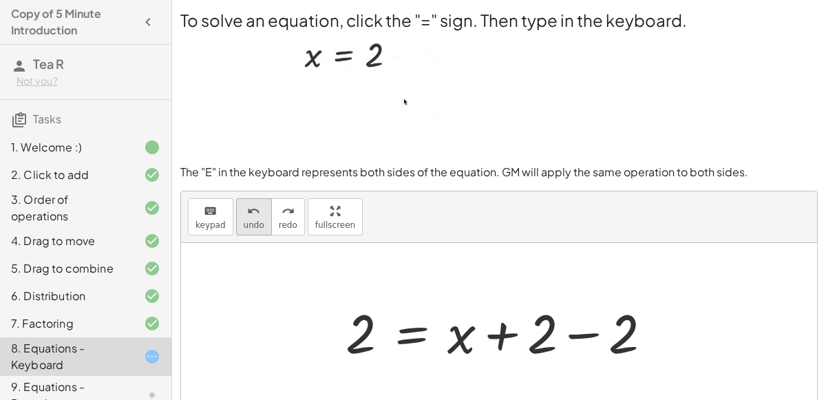
click at [247, 207] on icon "undo" at bounding box center [253, 211] width 13 height 17
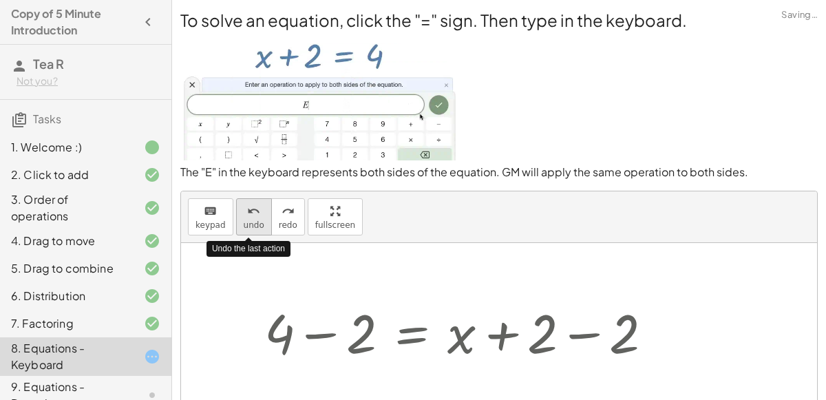
click at [247, 207] on icon "undo" at bounding box center [253, 211] width 13 height 17
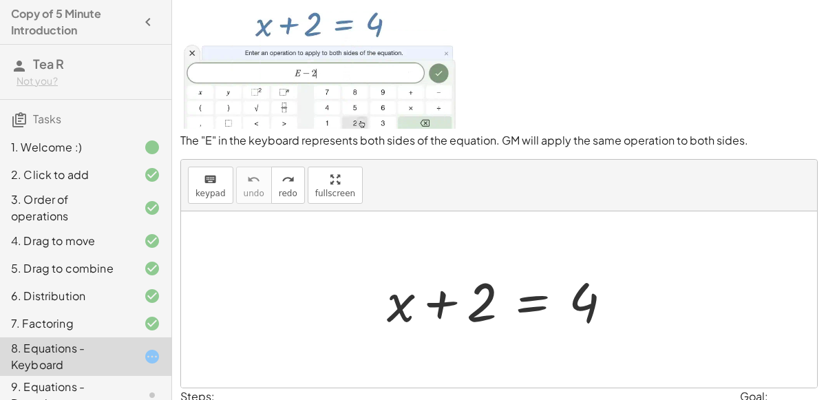
scroll to position [25, 0]
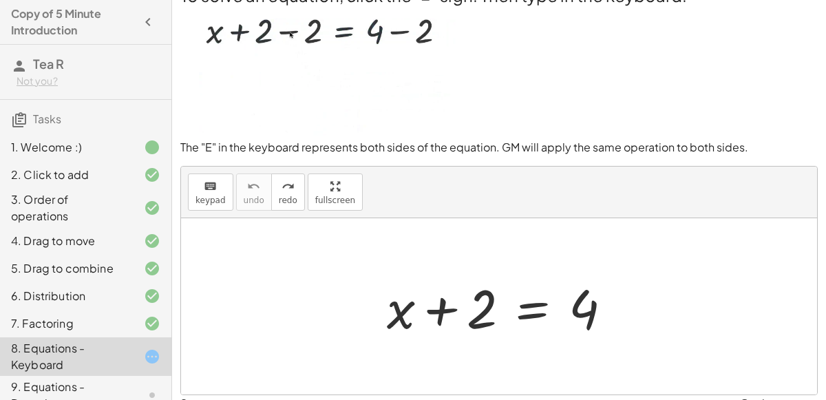
click at [519, 305] on div at bounding box center [505, 306] width 250 height 71
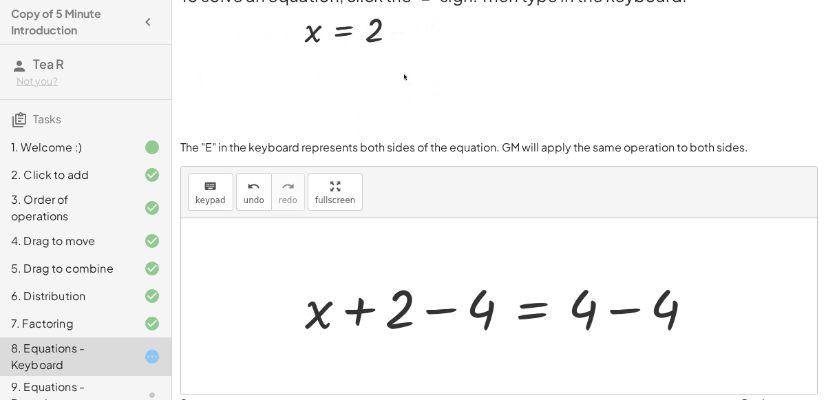
click at [626, 310] on div at bounding box center [504, 306] width 413 height 71
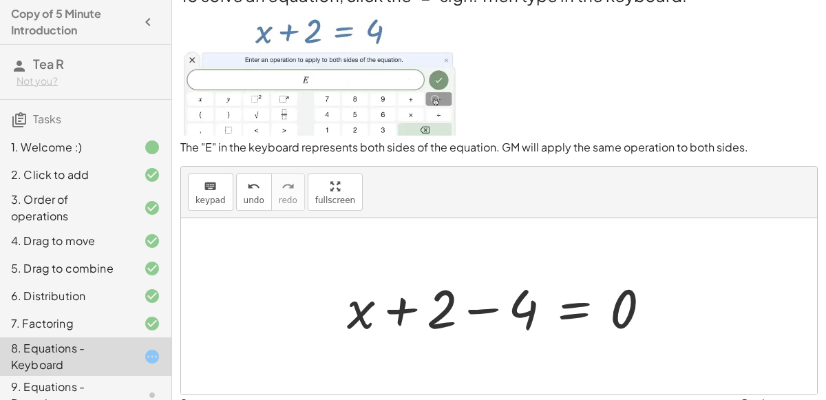
click at [479, 312] on div at bounding box center [504, 306] width 328 height 71
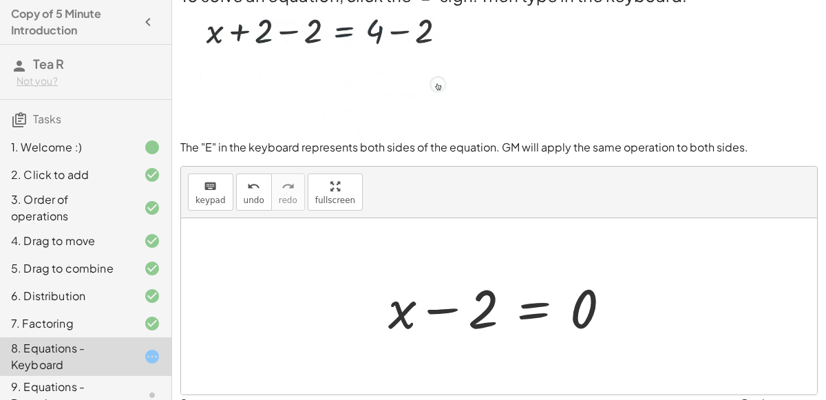
click at [547, 310] on div at bounding box center [504, 306] width 247 height 71
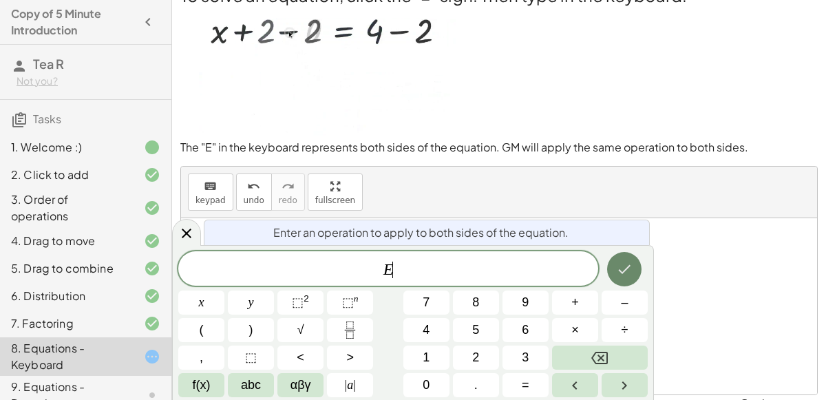
click at [635, 262] on button "Done" at bounding box center [624, 269] width 34 height 34
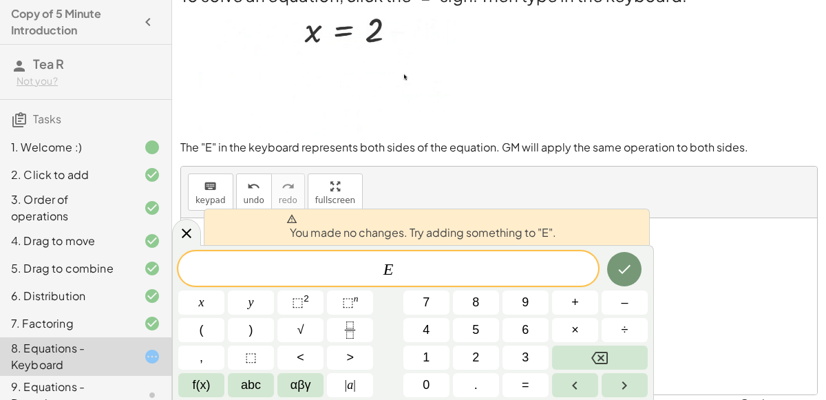
click at [698, 314] on div at bounding box center [499, 306] width 636 height 176
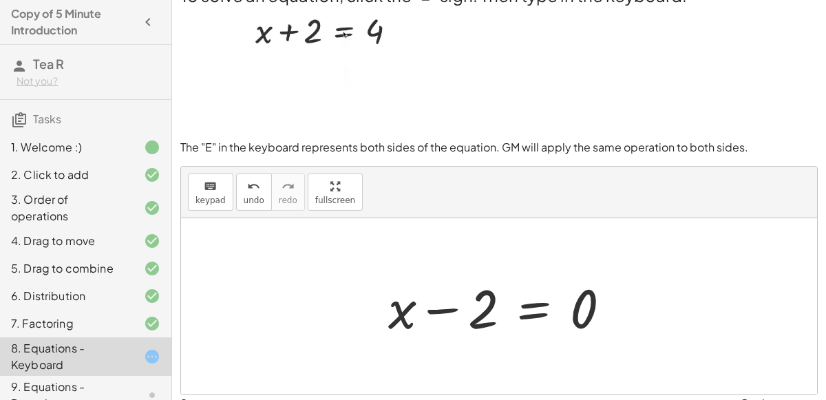
scroll to position [32, 0]
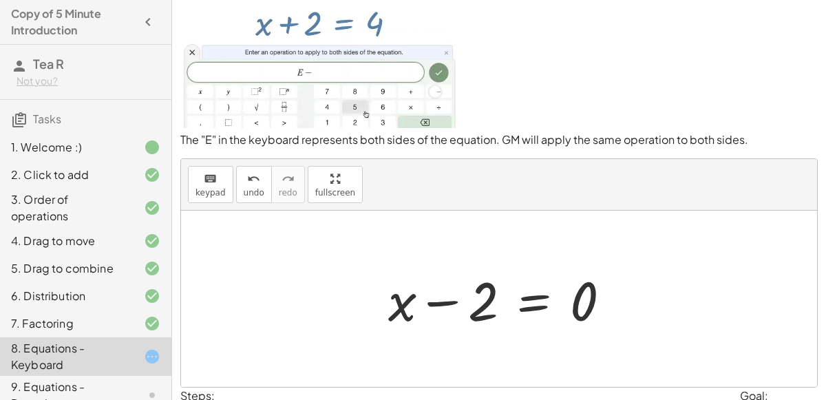
click at [571, 305] on div at bounding box center [504, 299] width 247 height 71
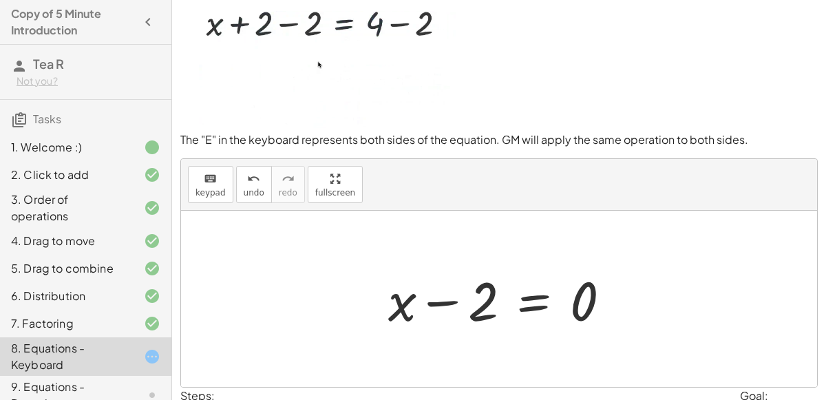
click at [577, 305] on div at bounding box center [504, 299] width 247 height 71
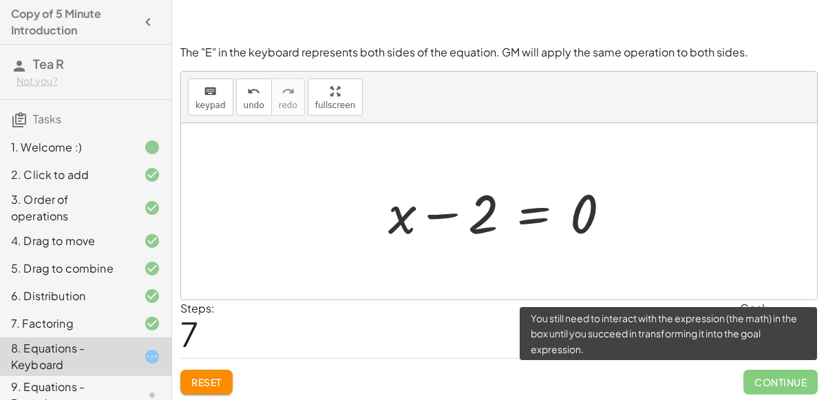
click at [771, 384] on span "Continue" at bounding box center [780, 382] width 74 height 25
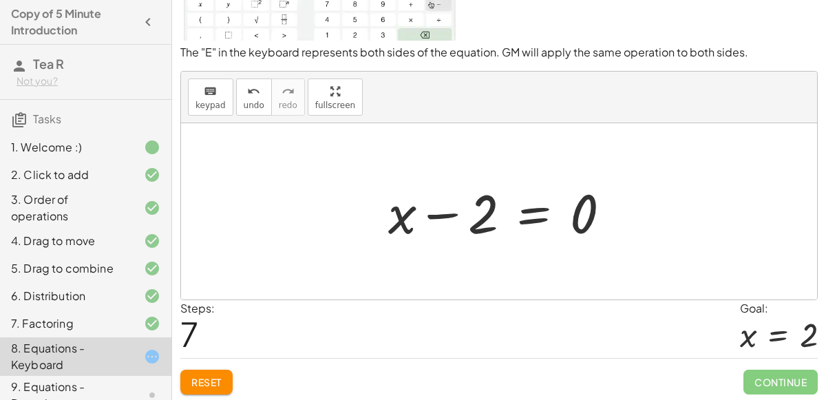
scroll to position [0, 0]
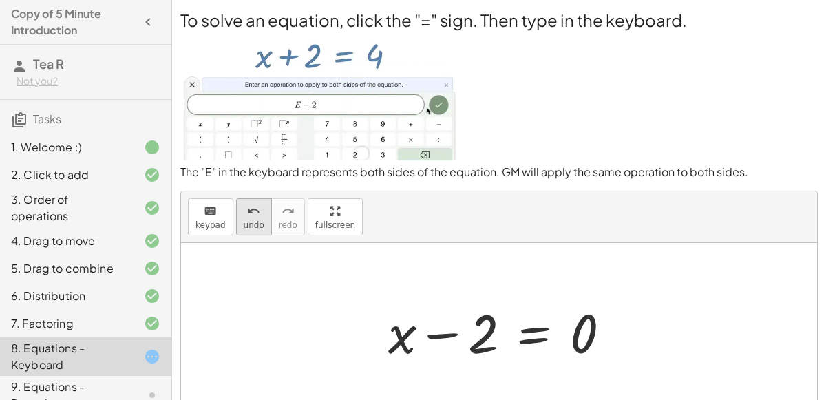
click at [247, 209] on icon "undo" at bounding box center [253, 211] width 13 height 17
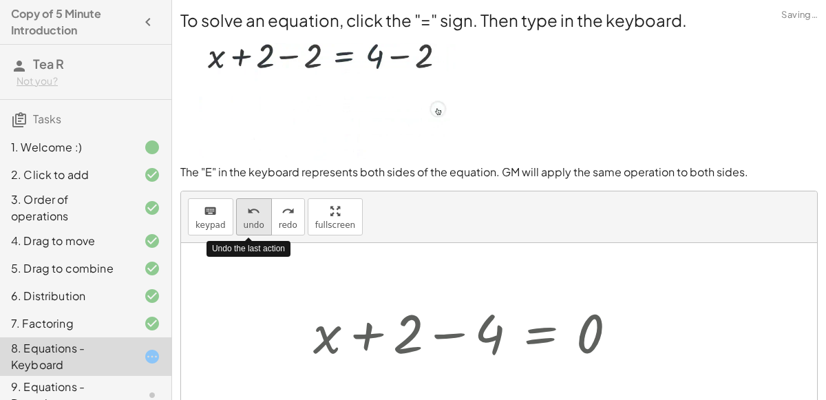
click at [247, 209] on icon "undo" at bounding box center [253, 211] width 13 height 17
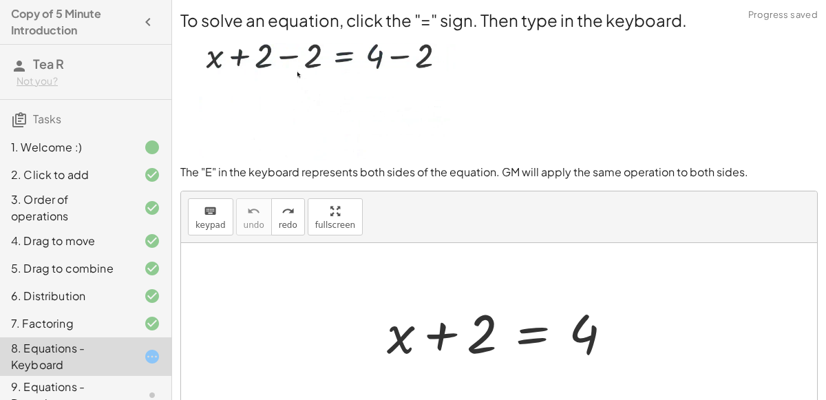
click at [521, 317] on div at bounding box center [505, 331] width 250 height 71
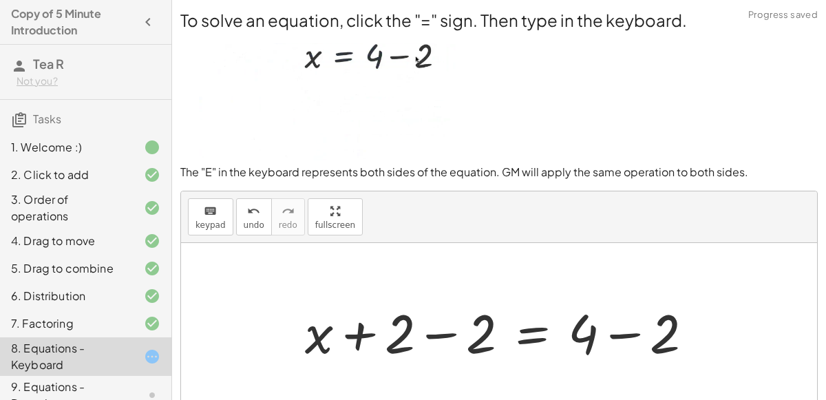
click at [447, 337] on div at bounding box center [504, 331] width 413 height 71
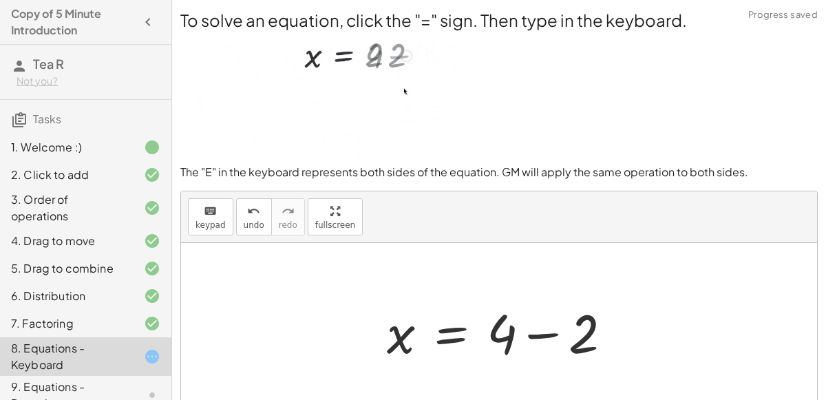
click at [605, 332] on div at bounding box center [505, 331] width 250 height 71
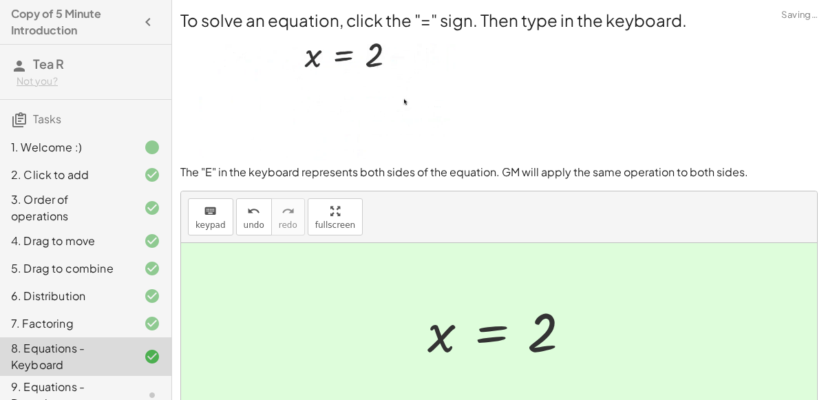
scroll to position [120, 0]
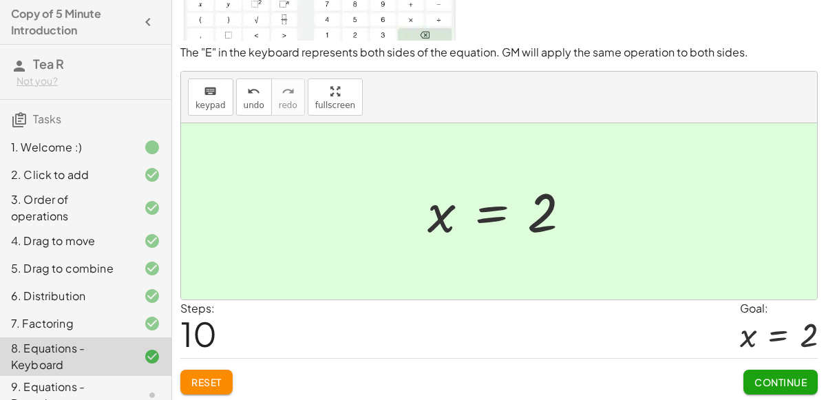
click at [755, 381] on span "Continue" at bounding box center [780, 382] width 52 height 12
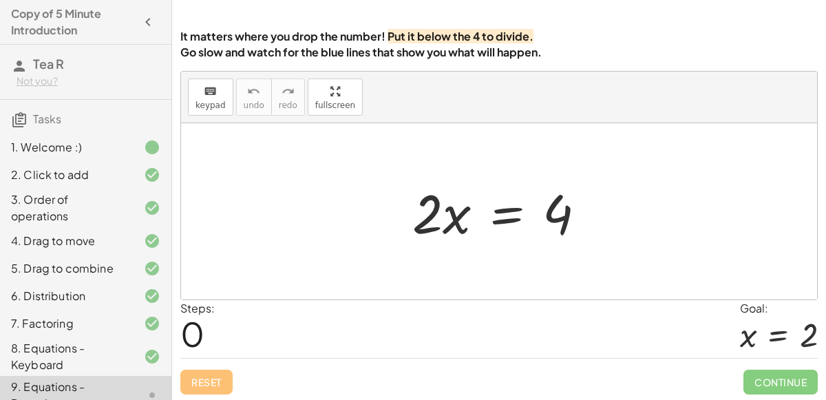
scroll to position [110, 0]
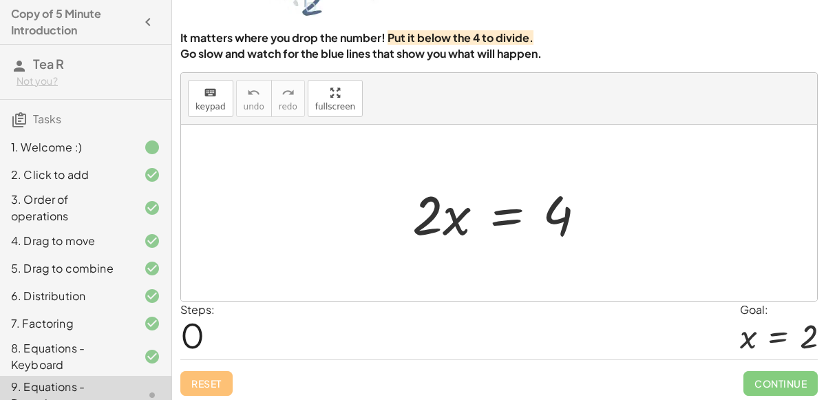
click at [564, 216] on div at bounding box center [504, 213] width 198 height 71
click at [489, 213] on div at bounding box center [504, 213] width 198 height 71
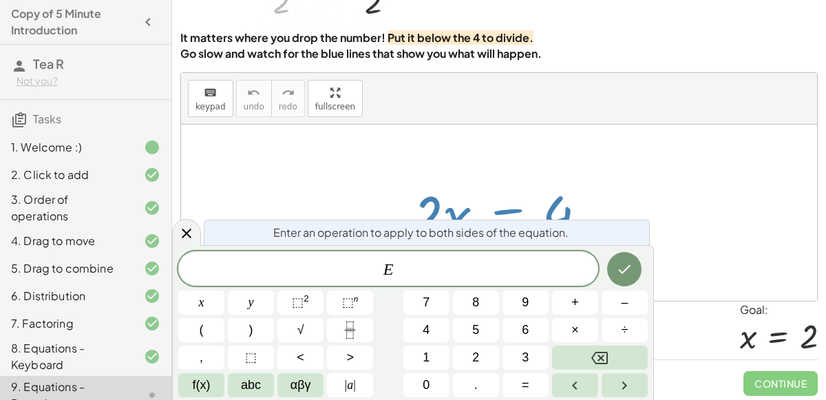
click at [454, 184] on div at bounding box center [504, 213] width 198 height 71
click at [620, 272] on icon "Done" at bounding box center [625, 269] width 12 height 9
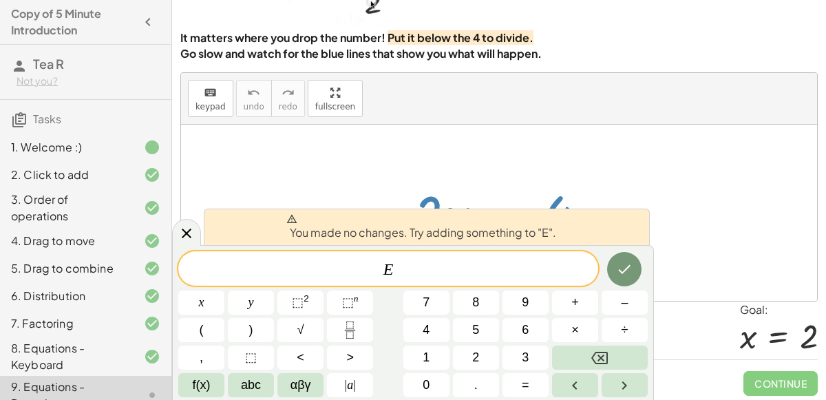
click at [447, 159] on div at bounding box center [499, 213] width 636 height 176
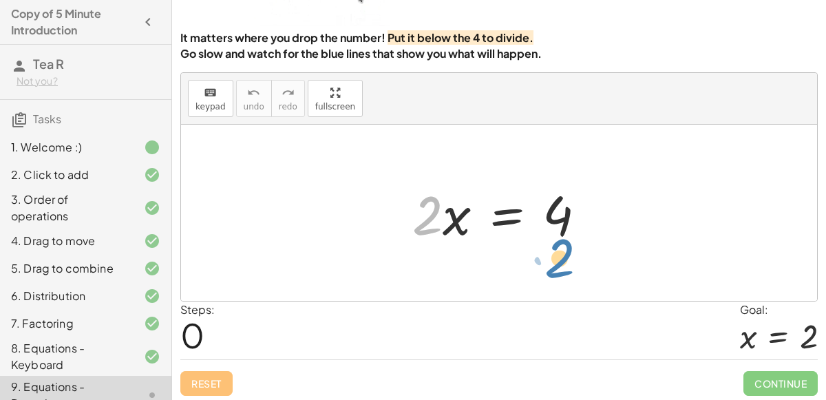
drag, startPoint x: 420, startPoint y: 201, endPoint x: 552, endPoint y: 241, distance: 137.4
click at [552, 241] on div at bounding box center [504, 213] width 198 height 71
click at [427, 218] on div at bounding box center [504, 213] width 198 height 71
click at [513, 215] on div at bounding box center [504, 213] width 198 height 71
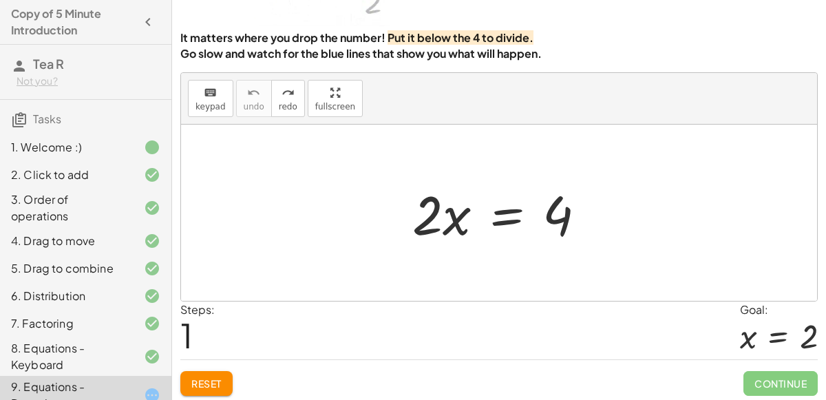
click at [430, 216] on div at bounding box center [504, 213] width 198 height 71
click at [502, 214] on div at bounding box center [504, 213] width 198 height 71
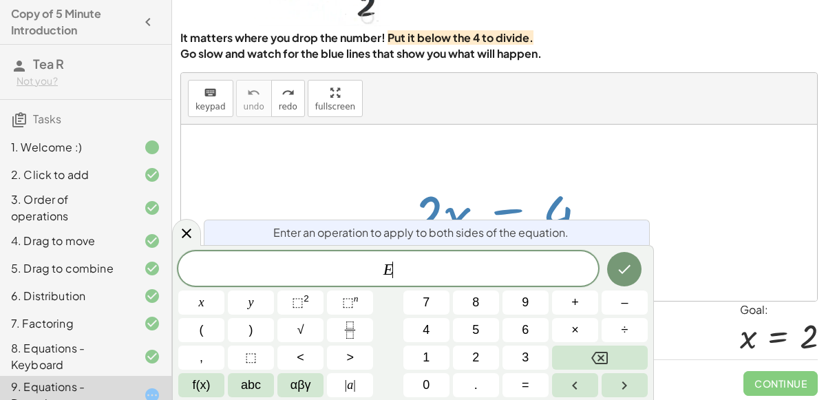
click at [502, 214] on div at bounding box center [504, 213] width 198 height 71
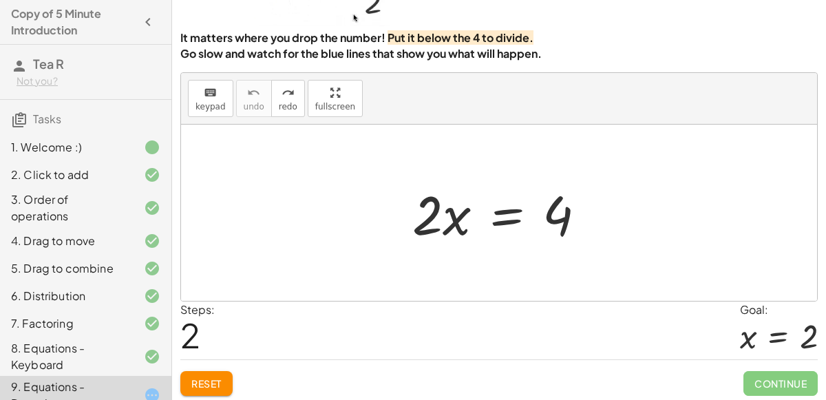
click at [487, 214] on div at bounding box center [504, 213] width 198 height 71
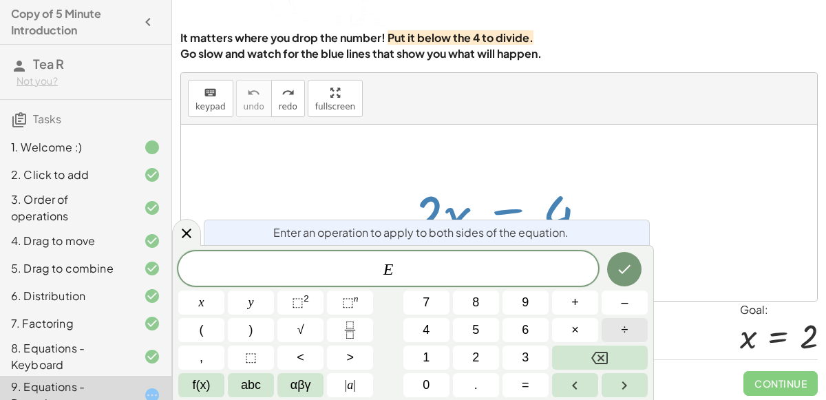
click at [632, 329] on button "÷" at bounding box center [624, 330] width 46 height 24
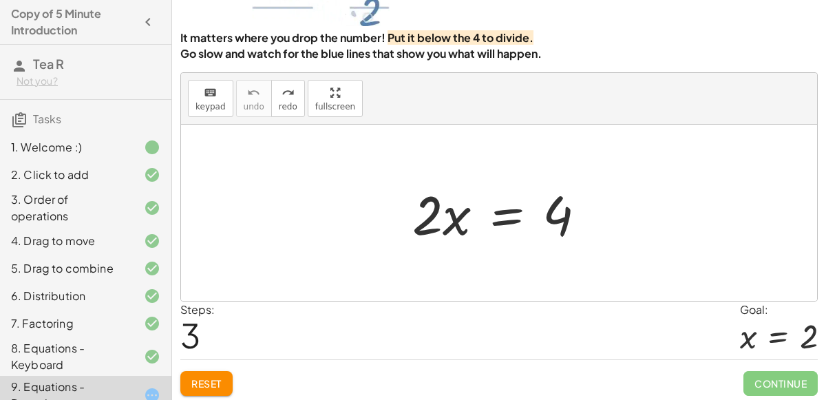
click at [489, 215] on div at bounding box center [504, 213] width 198 height 71
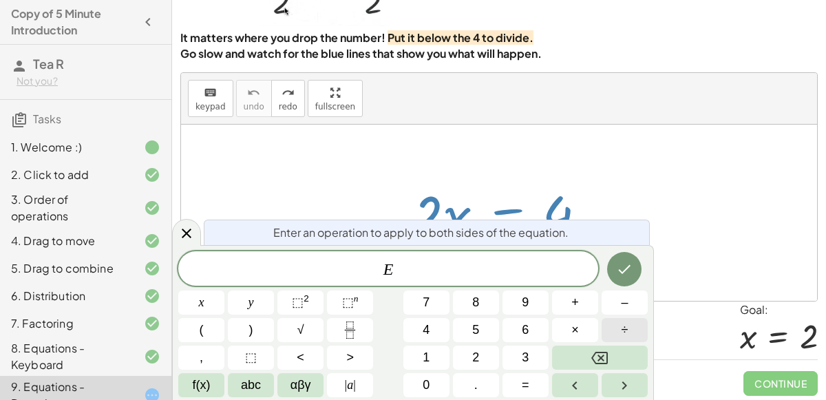
click at [643, 326] on button "÷" at bounding box center [624, 330] width 46 height 24
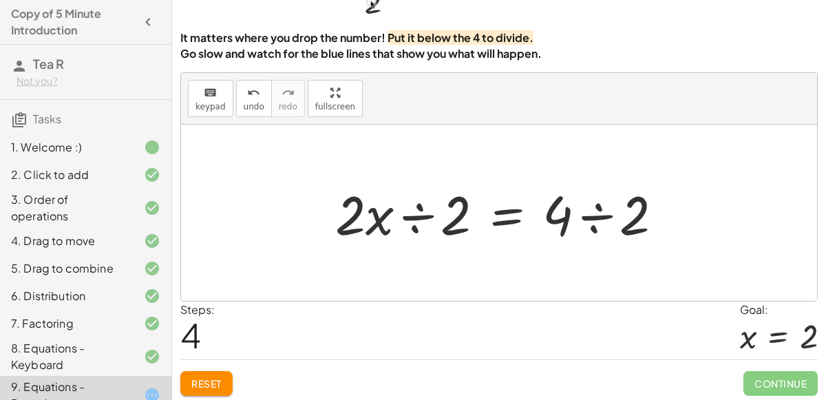
click at [418, 208] on div at bounding box center [504, 213] width 352 height 71
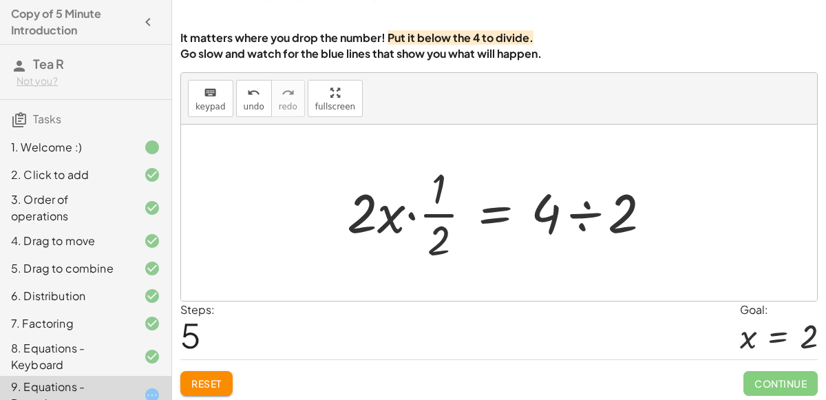
click at [427, 215] on div at bounding box center [504, 213] width 329 height 106
click at [592, 220] on div at bounding box center [504, 213] width 329 height 106
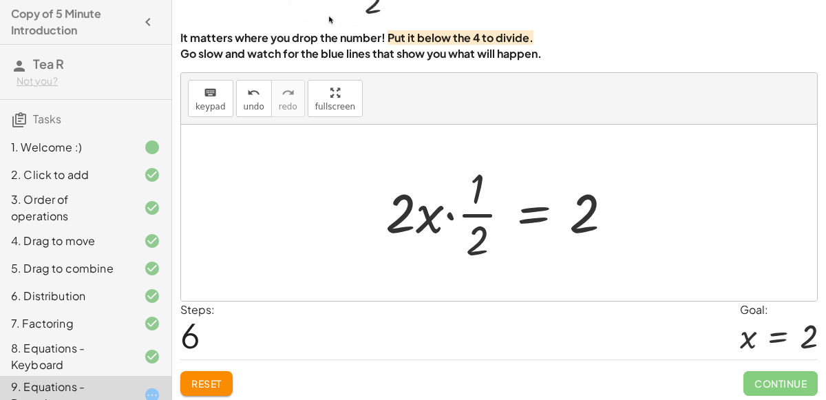
click at [421, 214] on div at bounding box center [504, 213] width 252 height 106
click at [398, 213] on div at bounding box center [504, 213] width 252 height 106
click at [485, 221] on div at bounding box center [504, 213] width 252 height 106
click at [447, 213] on div at bounding box center [504, 213] width 252 height 106
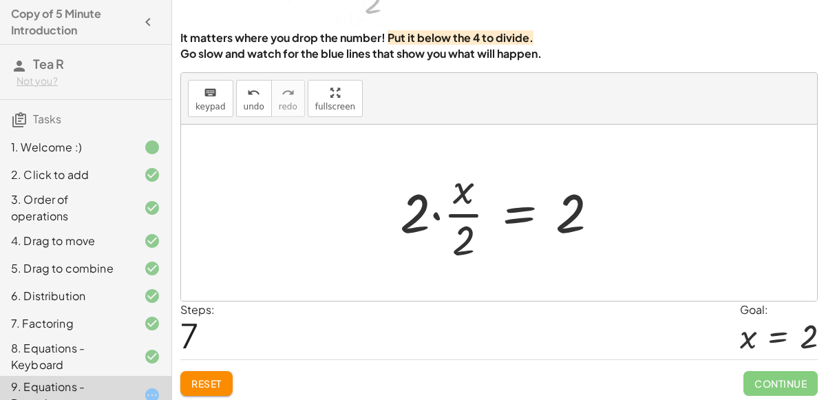
click at [433, 213] on div at bounding box center [505, 213] width 224 height 106
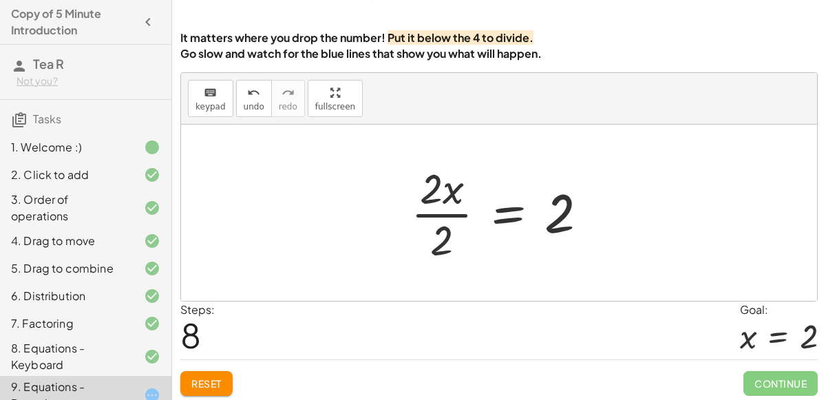
click at [451, 196] on div at bounding box center [505, 213] width 202 height 106
click at [437, 232] on div at bounding box center [505, 213] width 202 height 106
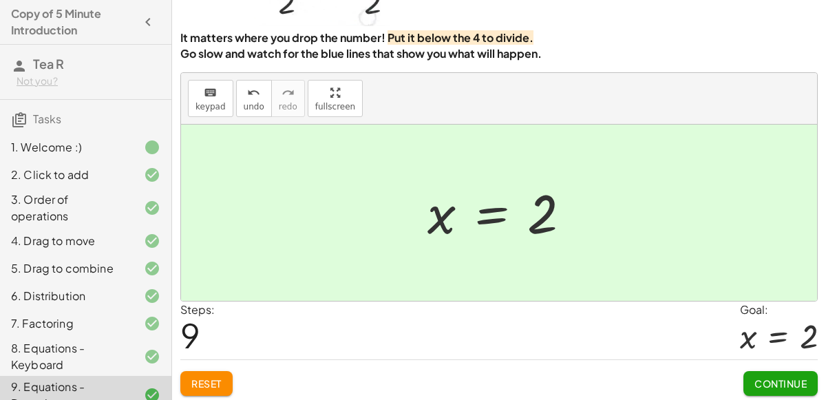
click at [813, 378] on button "Continue" at bounding box center [780, 383] width 74 height 25
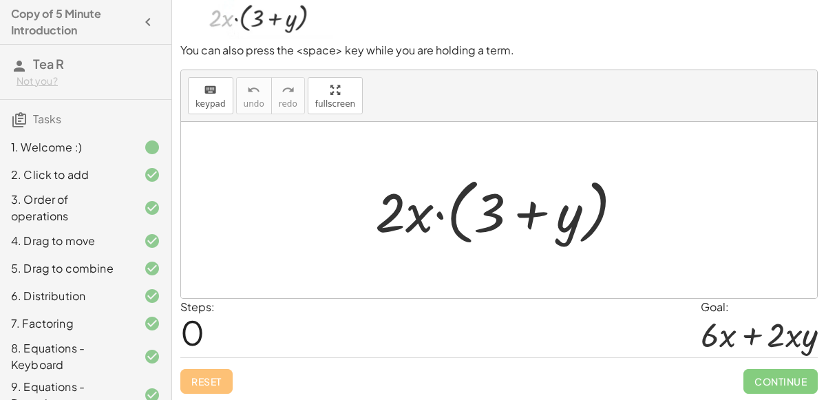
click at [418, 220] on div at bounding box center [504, 210] width 273 height 79
click at [445, 216] on div at bounding box center [504, 210] width 273 height 79
click at [435, 212] on div at bounding box center [504, 210] width 273 height 79
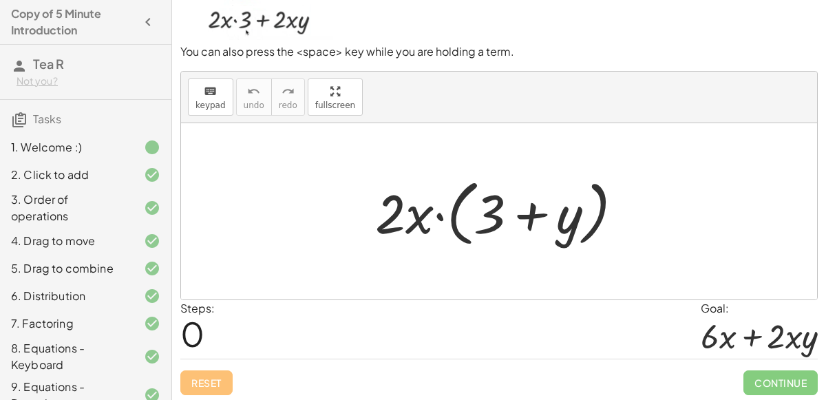
click at [277, 202] on div at bounding box center [499, 211] width 636 height 176
click at [219, 96] on div "keyboard" at bounding box center [210, 91] width 30 height 17
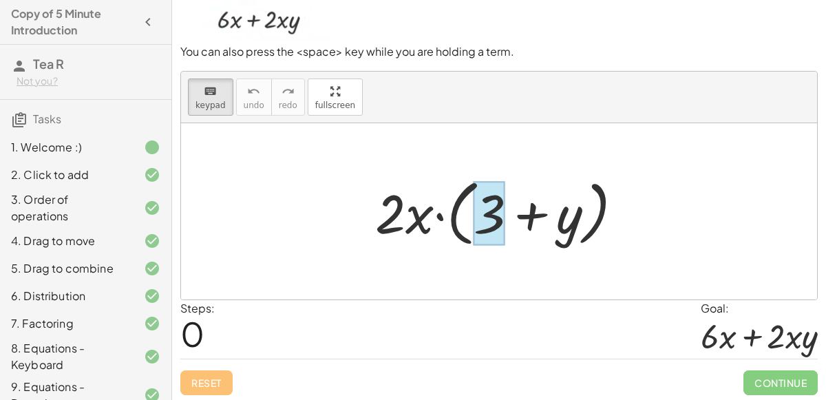
click at [493, 228] on div at bounding box center [489, 213] width 32 height 64
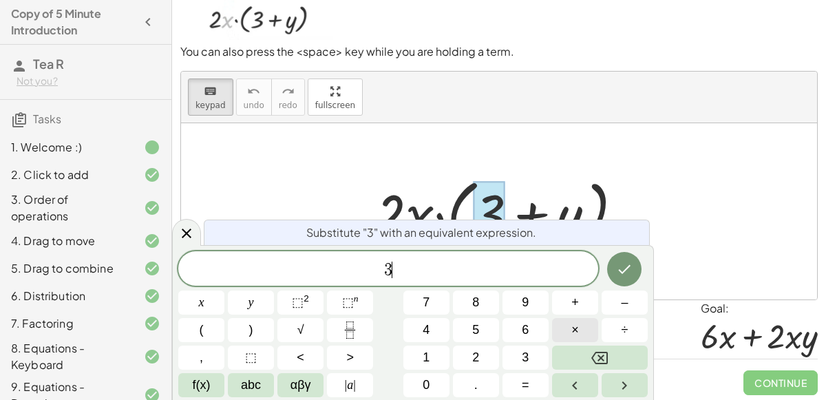
click at [568, 319] on button "×" at bounding box center [575, 330] width 46 height 24
click at [281, 169] on div at bounding box center [499, 211] width 636 height 176
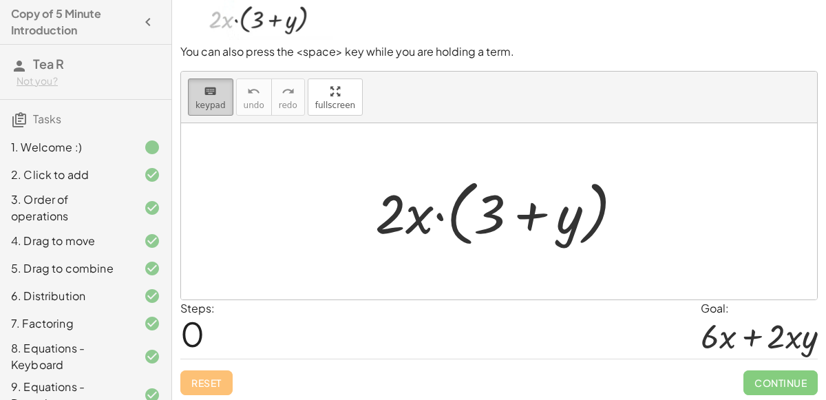
click at [216, 92] on div "keyboard" at bounding box center [210, 91] width 30 height 17
click at [216, 97] on div "keyboard" at bounding box center [210, 91] width 30 height 17
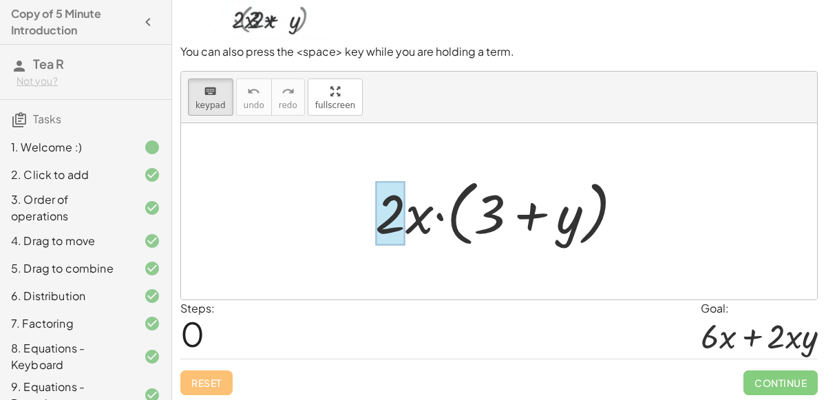
click at [378, 223] on div at bounding box center [390, 213] width 30 height 64
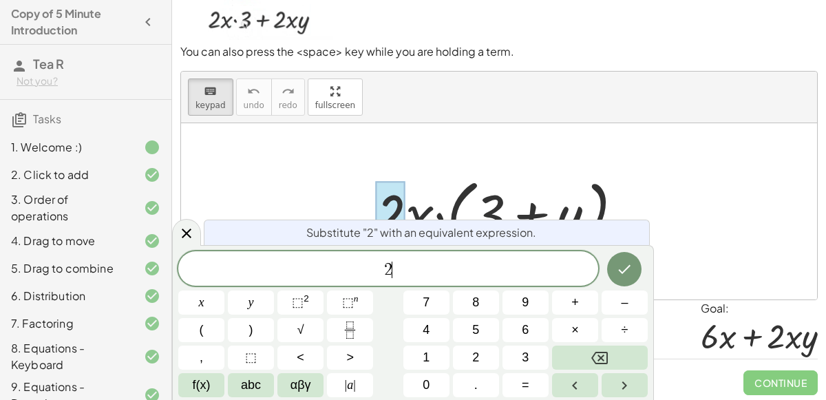
click at [394, 266] on span "2 ​" at bounding box center [388, 269] width 420 height 19
click at [562, 324] on button "×" at bounding box center [575, 330] width 46 height 24
click at [558, 326] on button "×" at bounding box center [575, 330] width 46 height 24
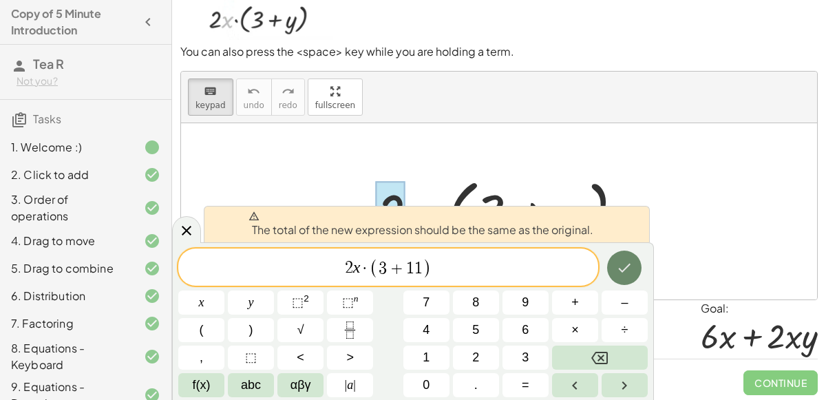
click at [618, 275] on icon "Done" at bounding box center [624, 267] width 17 height 17
drag, startPoint x: 546, startPoint y: 255, endPoint x: 284, endPoint y: 244, distance: 262.4
click at [284, 244] on div "**********" at bounding box center [413, 321] width 482 height 158
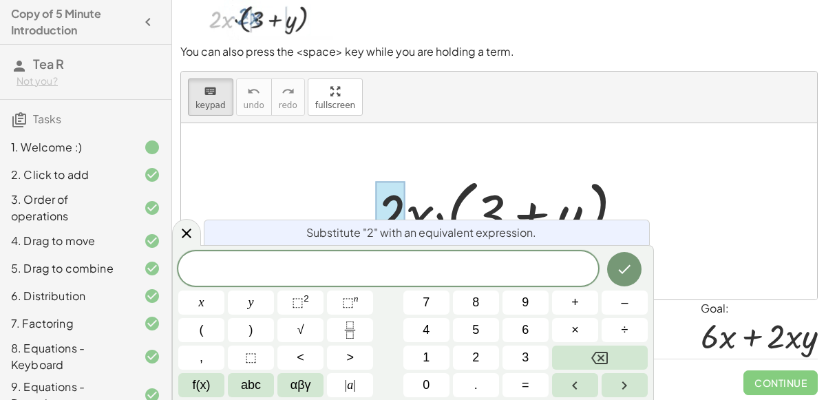
click at [350, 179] on div at bounding box center [499, 211] width 636 height 176
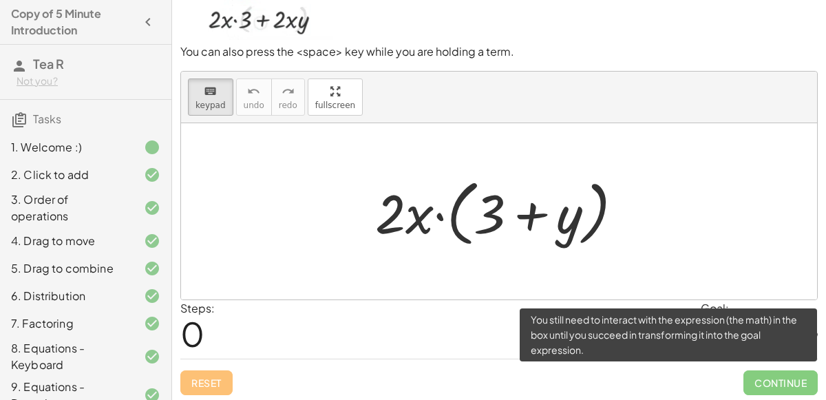
click at [769, 385] on span "Continue" at bounding box center [780, 382] width 74 height 25
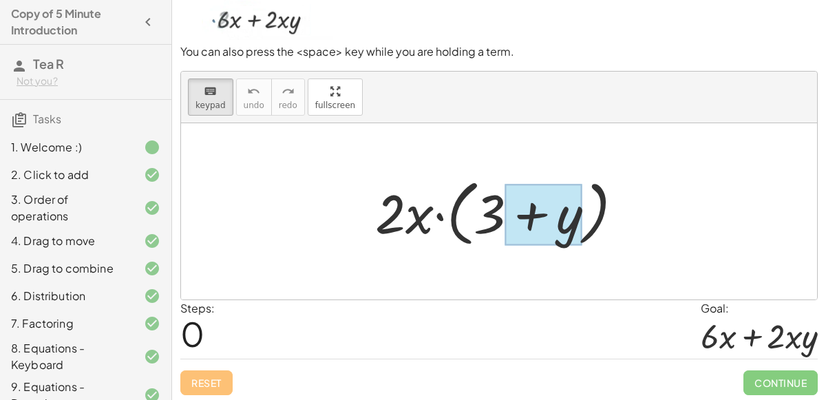
click at [530, 228] on div at bounding box center [542, 214] width 77 height 61
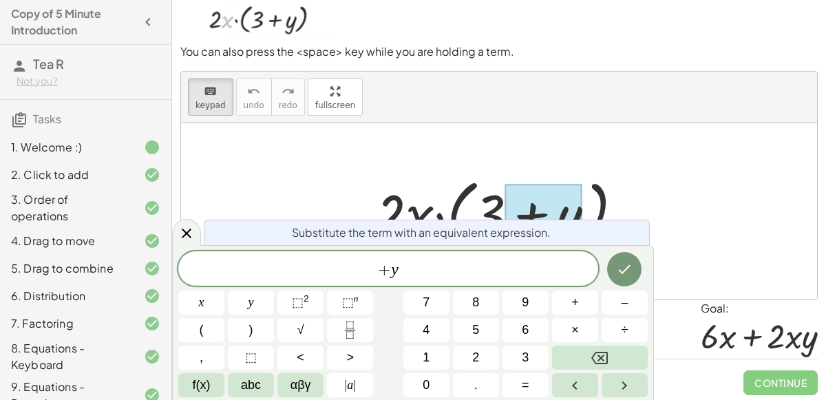
click at [380, 175] on div at bounding box center [504, 211] width 273 height 79
click at [623, 255] on button "Done" at bounding box center [624, 269] width 34 height 34
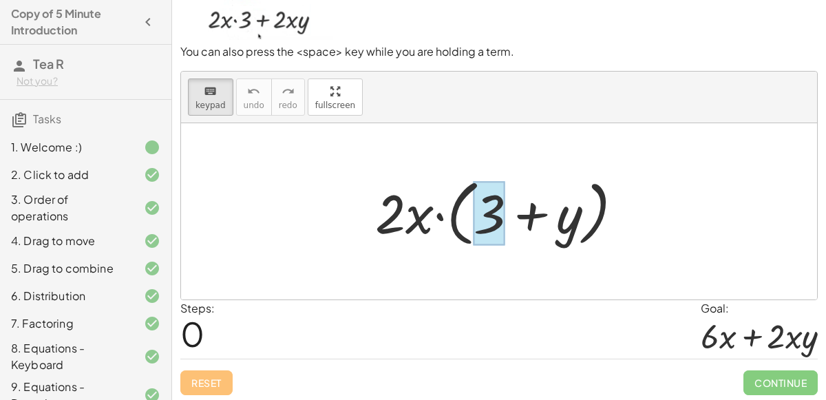
click at [491, 218] on div at bounding box center [489, 213] width 32 height 64
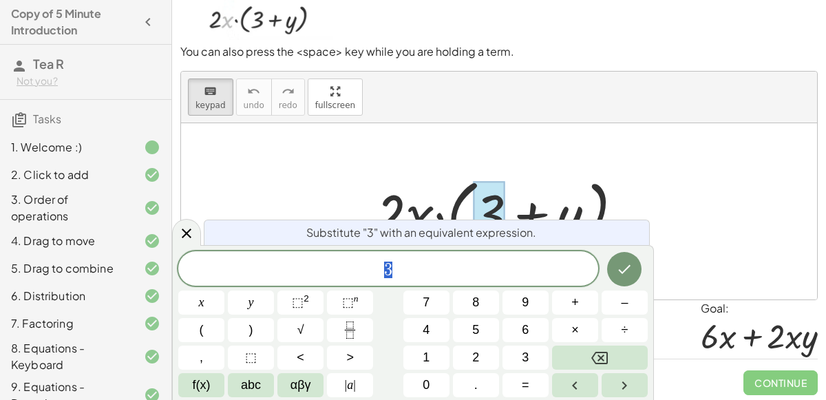
click at [371, 204] on div at bounding box center [504, 211] width 273 height 79
click at [426, 187] on div at bounding box center [504, 211] width 273 height 79
click at [619, 258] on button "Done" at bounding box center [624, 269] width 34 height 34
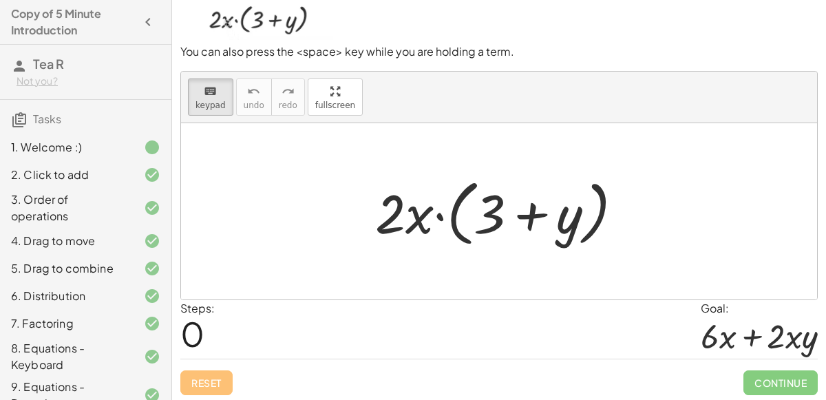
click at [424, 218] on div at bounding box center [504, 211] width 273 height 79
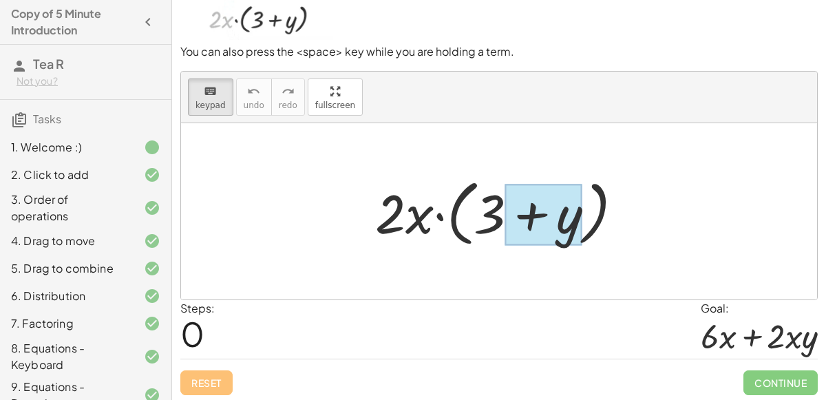
drag, startPoint x: 412, startPoint y: 223, endPoint x: 561, endPoint y: 233, distance: 149.0
click at [493, 213] on div "· 2 · x · ( + 3 + y )" at bounding box center [493, 213] width 0 height 0
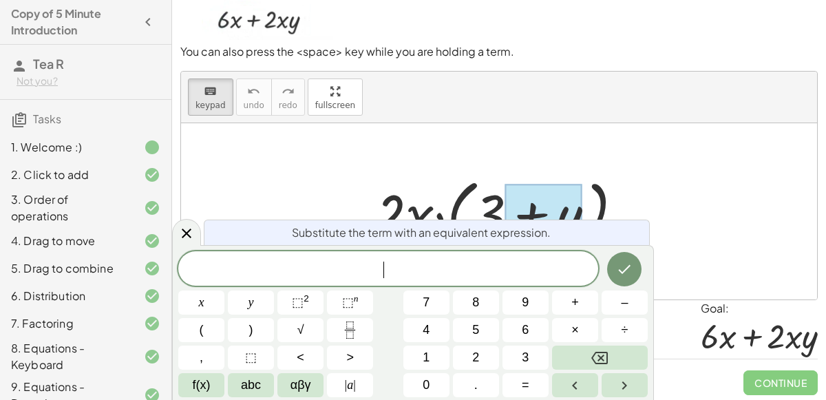
click at [518, 136] on div at bounding box center [499, 211] width 636 height 176
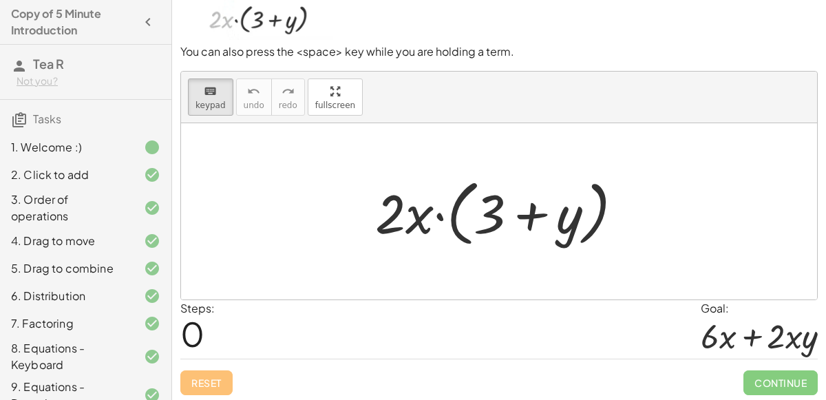
drag, startPoint x: 415, startPoint y: 221, endPoint x: 567, endPoint y: 245, distance: 154.0
click at [567, 245] on div at bounding box center [504, 211] width 273 height 79
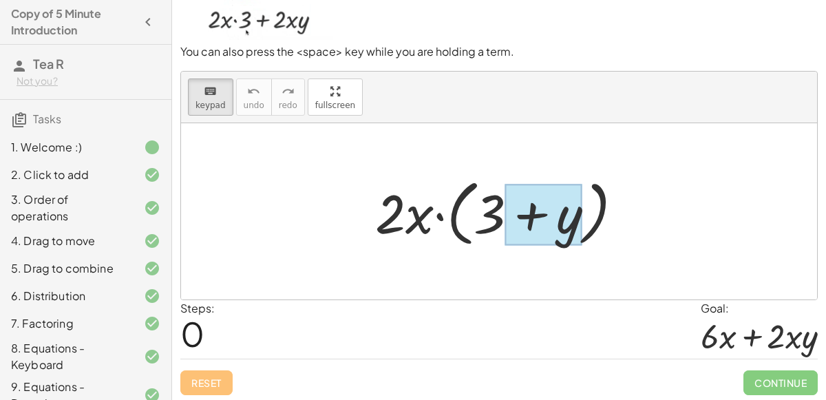
drag, startPoint x: 566, startPoint y: 243, endPoint x: 506, endPoint y: 228, distance: 60.9
click at [506, 228] on div at bounding box center [542, 214] width 77 height 61
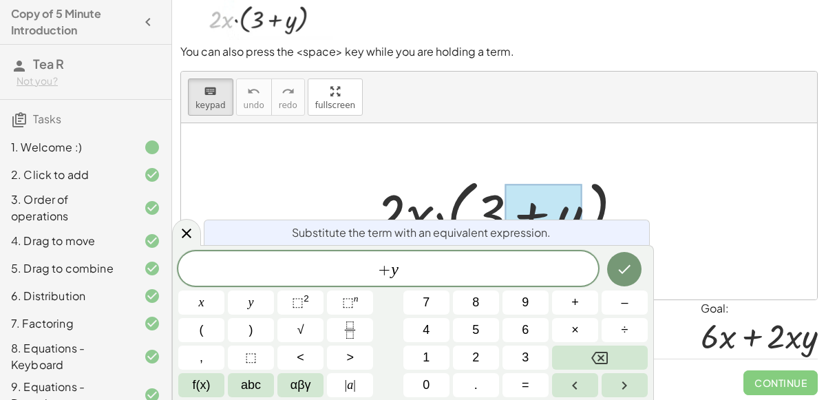
click at [535, 200] on div at bounding box center [542, 214] width 77 height 61
click at [637, 277] on button "Done" at bounding box center [624, 269] width 34 height 34
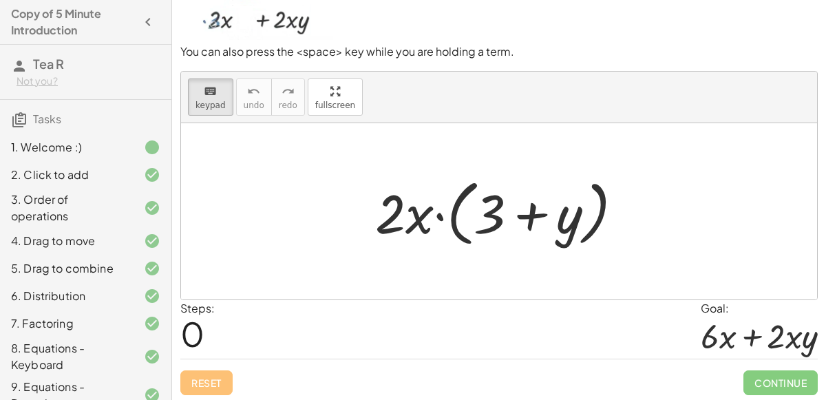
click at [418, 222] on div at bounding box center [504, 211] width 273 height 79
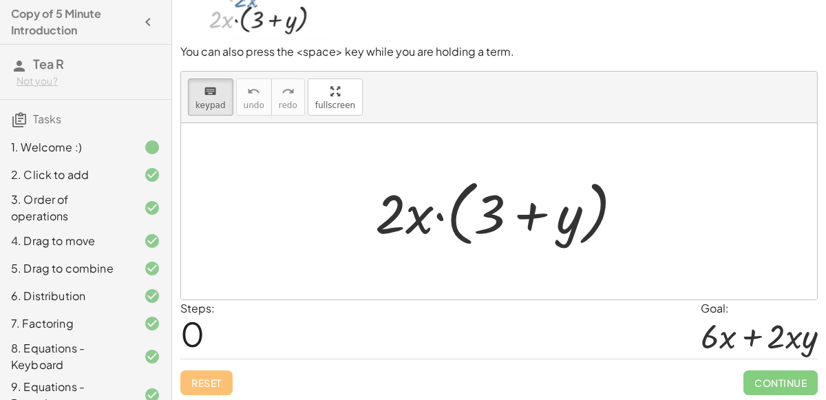
click at [418, 222] on div at bounding box center [504, 211] width 273 height 79
click at [418, 226] on div at bounding box center [504, 211] width 273 height 79
click at [199, 385] on div "Reset Continue" at bounding box center [498, 377] width 637 height 36
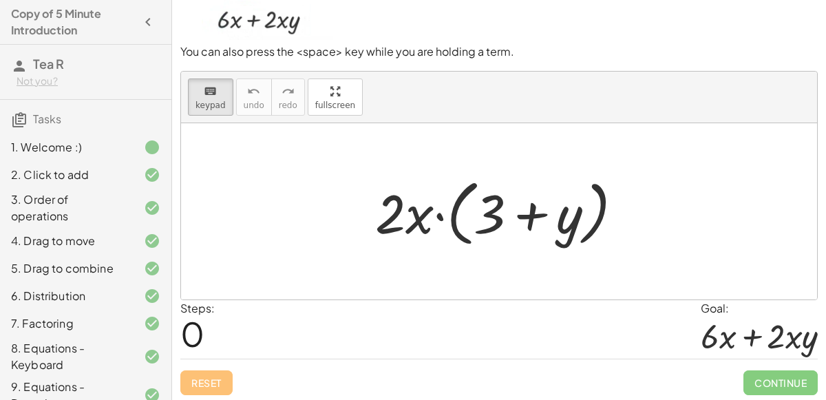
click at [209, 377] on div "Reset Continue" at bounding box center [498, 377] width 637 height 36
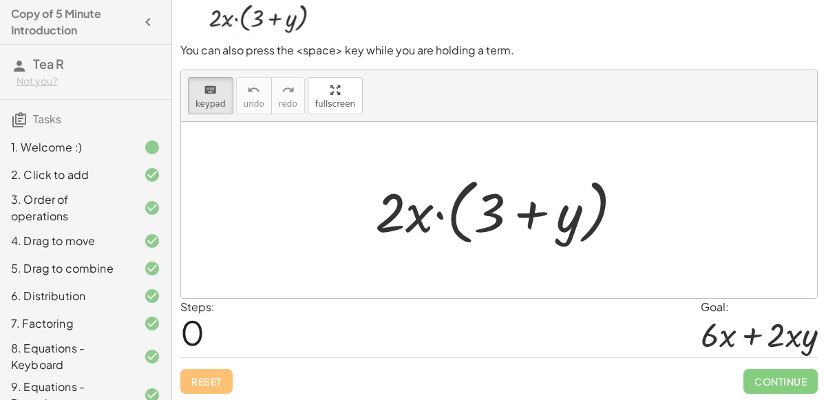
scroll to position [107, 0]
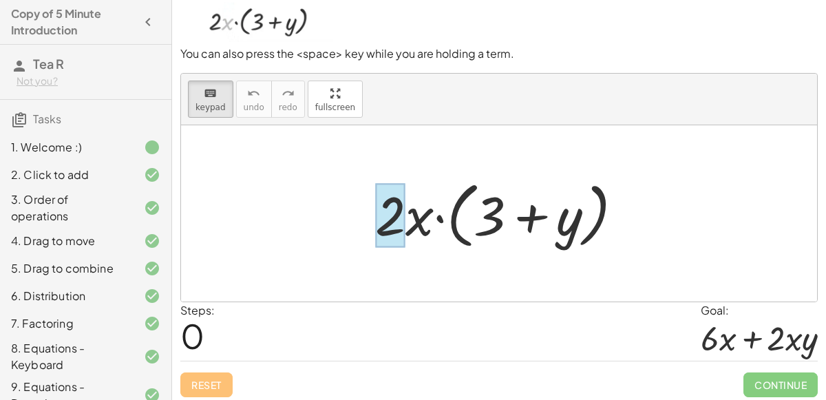
drag, startPoint x: 488, startPoint y: 213, endPoint x: 386, endPoint y: 215, distance: 101.9
click at [424, 221] on div at bounding box center [504, 213] width 273 height 79
click at [443, 218] on div at bounding box center [504, 213] width 273 height 79
click at [442, 220] on div at bounding box center [504, 213] width 273 height 79
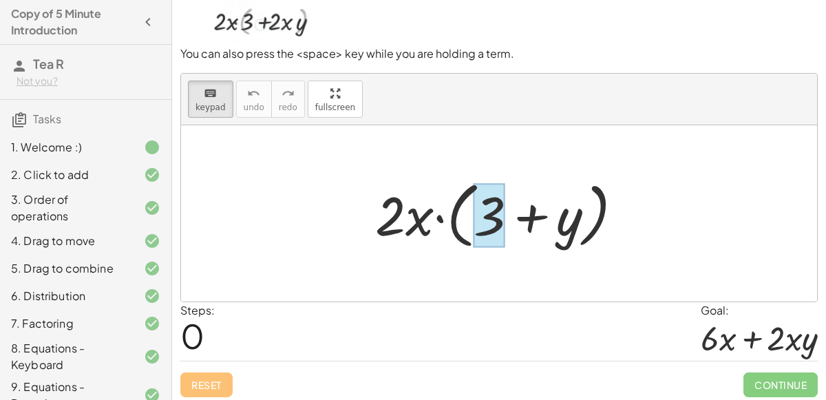
click at [500, 222] on div at bounding box center [489, 215] width 32 height 64
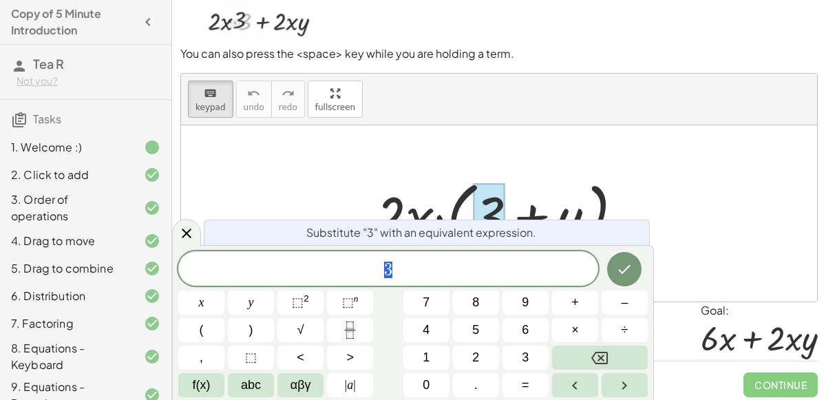
click at [431, 180] on div at bounding box center [504, 213] width 273 height 79
click at [610, 269] on button "Done" at bounding box center [624, 269] width 34 height 34
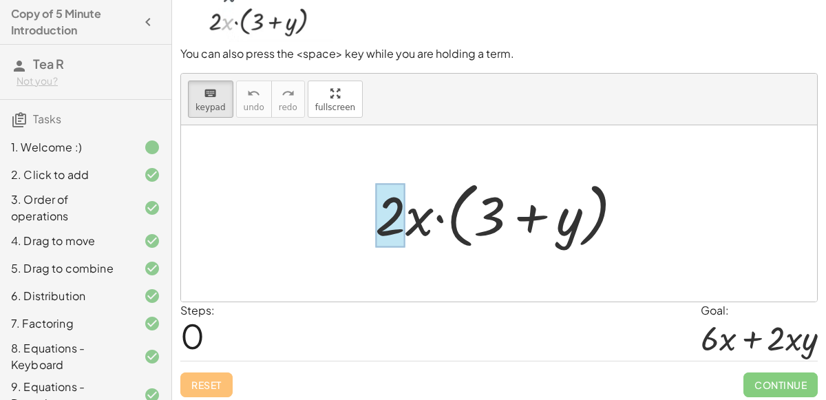
drag, startPoint x: 493, startPoint y: 217, endPoint x: 389, endPoint y: 215, distance: 103.9
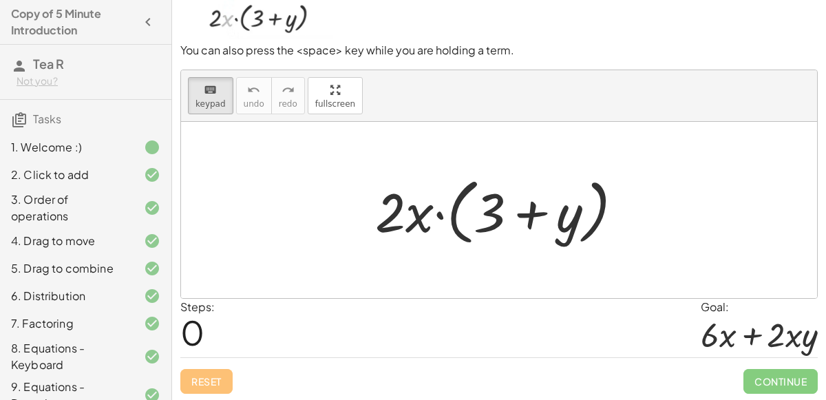
scroll to position [110, 0]
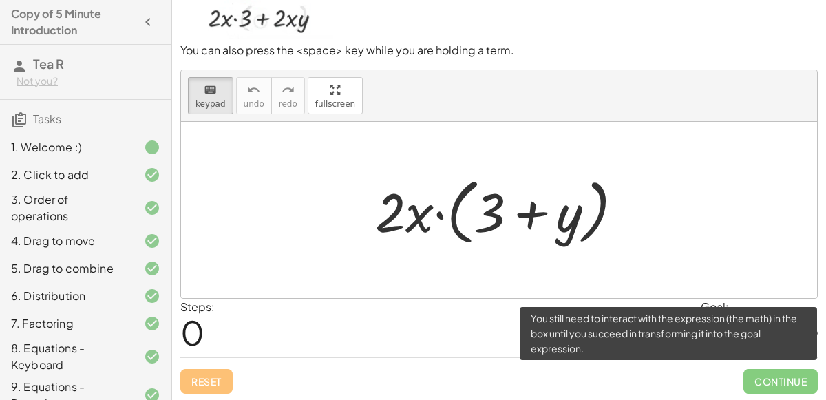
click at [754, 376] on span "Continue" at bounding box center [780, 381] width 74 height 25
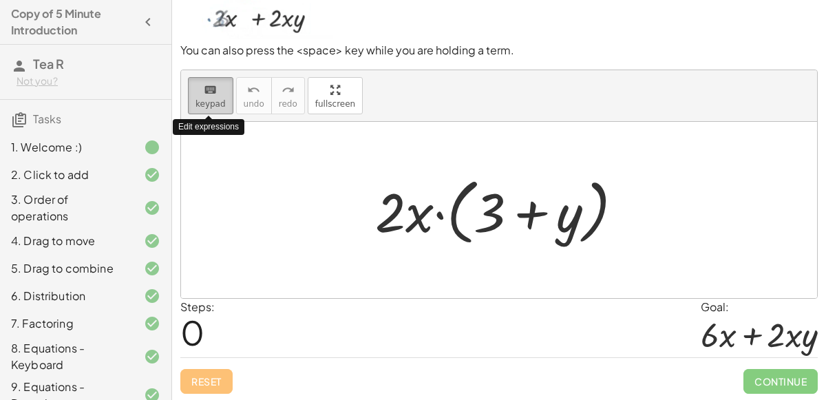
click at [213, 97] on button "keyboard keypad" at bounding box center [210, 95] width 45 height 37
click at [206, 107] on button "keyboard keypad" at bounding box center [210, 95] width 45 height 37
click at [206, 105] on span "keypad" at bounding box center [210, 104] width 30 height 10
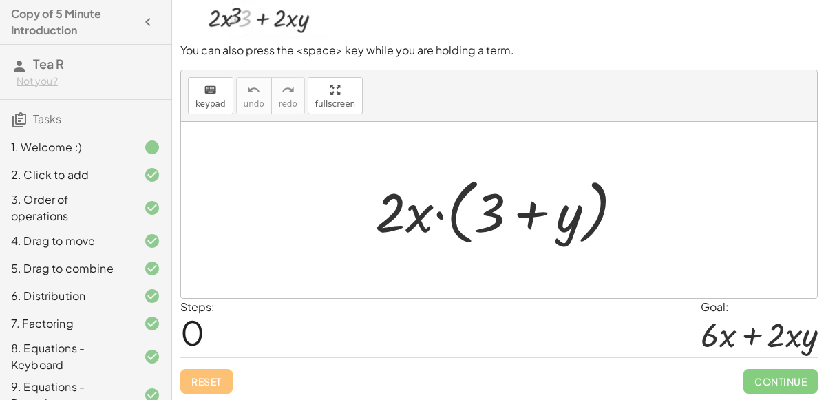
click at [484, 211] on div at bounding box center [504, 210] width 273 height 79
click at [482, 209] on div at bounding box center [504, 210] width 273 height 79
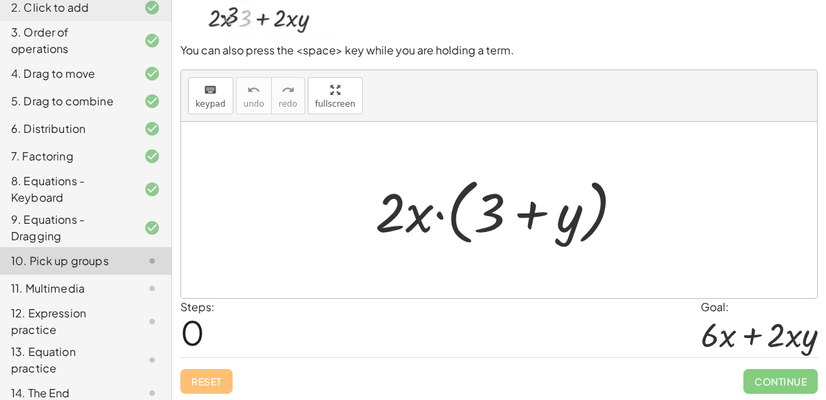
scroll to position [109, 0]
click at [403, 224] on div at bounding box center [504, 210] width 273 height 79
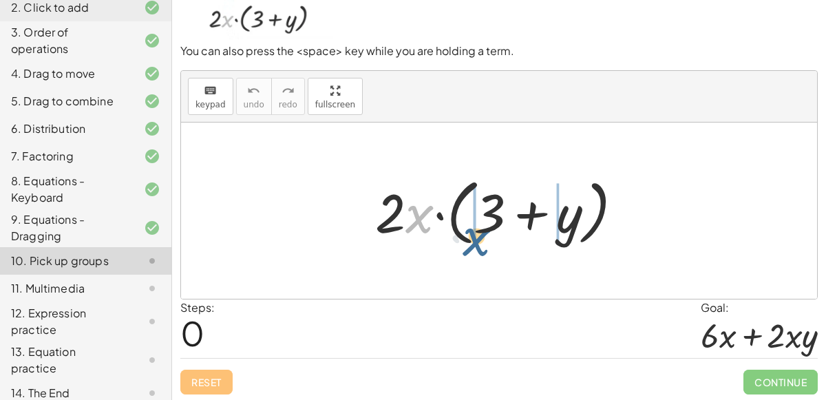
drag, startPoint x: 421, startPoint y: 207, endPoint x: 479, endPoint y: 230, distance: 62.1
click at [479, 230] on div at bounding box center [504, 210] width 273 height 79
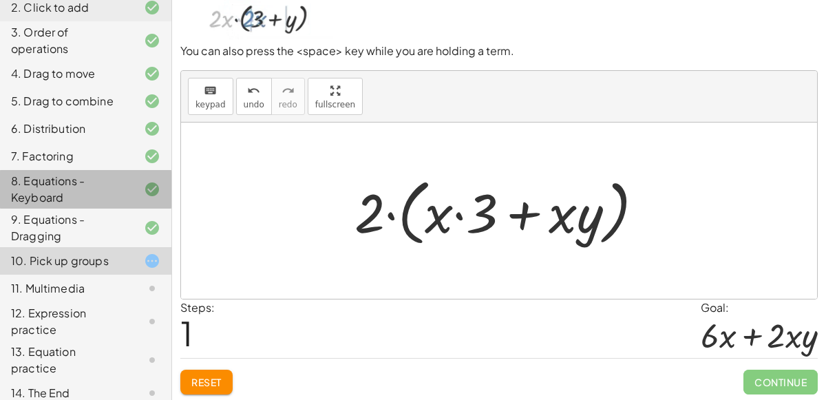
scroll to position [110, 0]
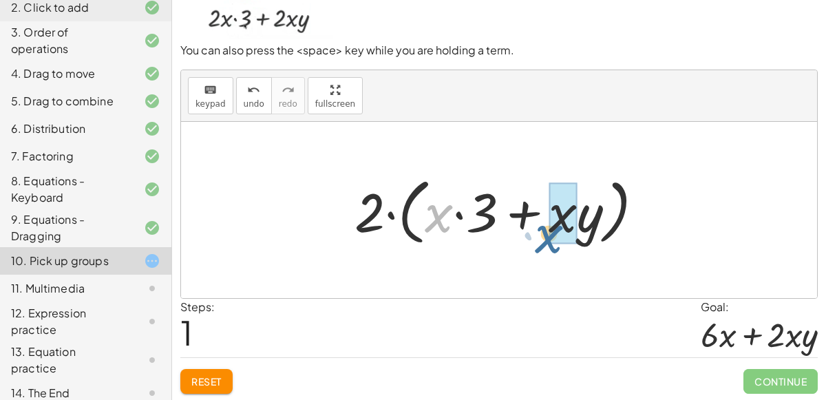
drag, startPoint x: 438, startPoint y: 222, endPoint x: 549, endPoint y: 242, distance: 112.5
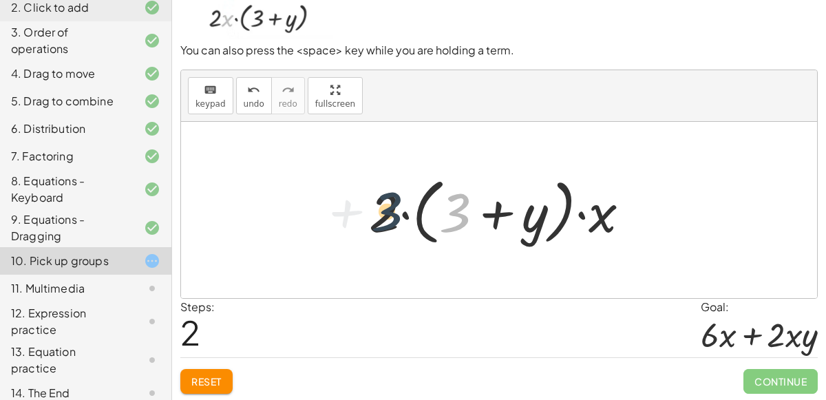
drag, startPoint x: 447, startPoint y: 225, endPoint x: 378, endPoint y: 222, distance: 69.6
click at [378, 222] on div at bounding box center [505, 210] width 286 height 79
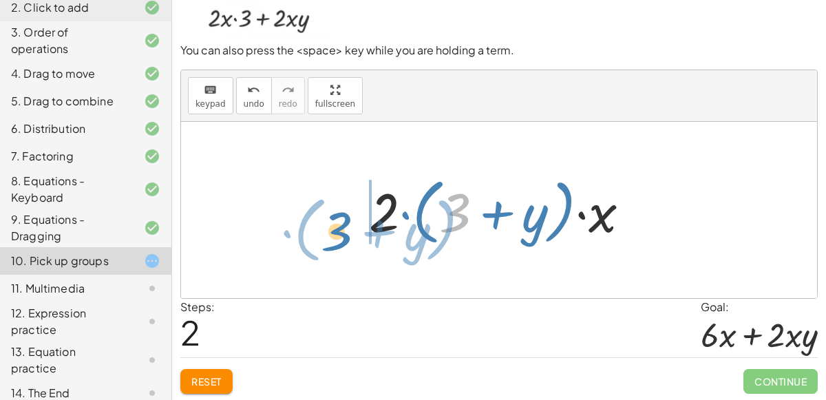
drag, startPoint x: 458, startPoint y: 215, endPoint x: 356, endPoint y: 228, distance: 103.4
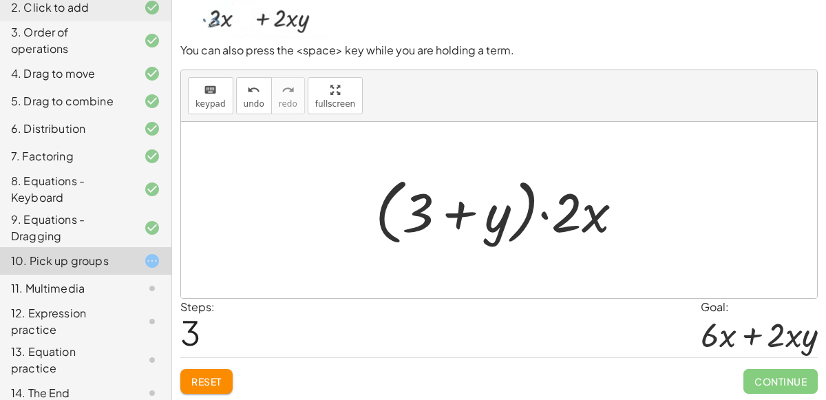
drag, startPoint x: 433, startPoint y: 222, endPoint x: 446, endPoint y: 226, distance: 13.7
click at [446, 226] on div at bounding box center [504, 210] width 273 height 79
click at [251, 110] on button "undo undo" at bounding box center [254, 95] width 36 height 37
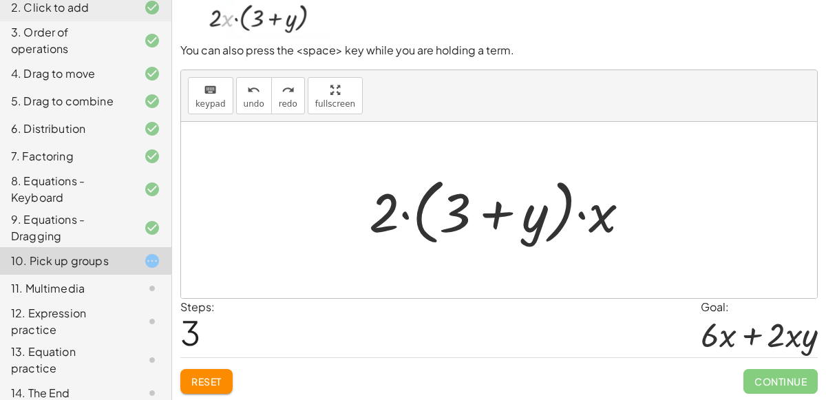
click at [431, 213] on div at bounding box center [505, 210] width 286 height 79
click at [401, 213] on div at bounding box center [505, 210] width 286 height 79
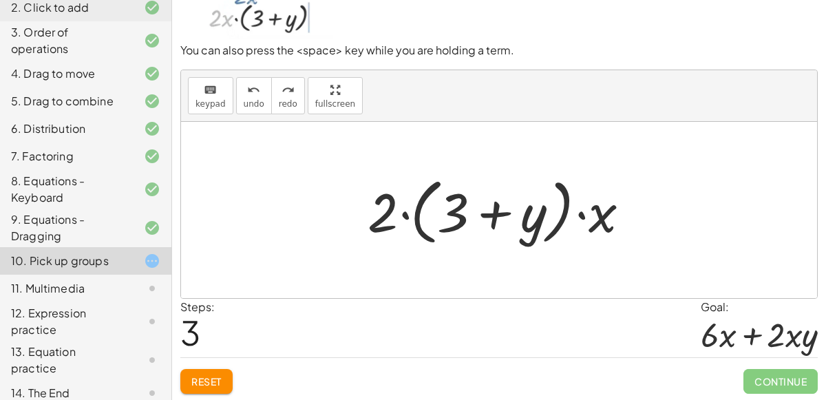
click at [405, 213] on div at bounding box center [505, 210] width 286 height 79
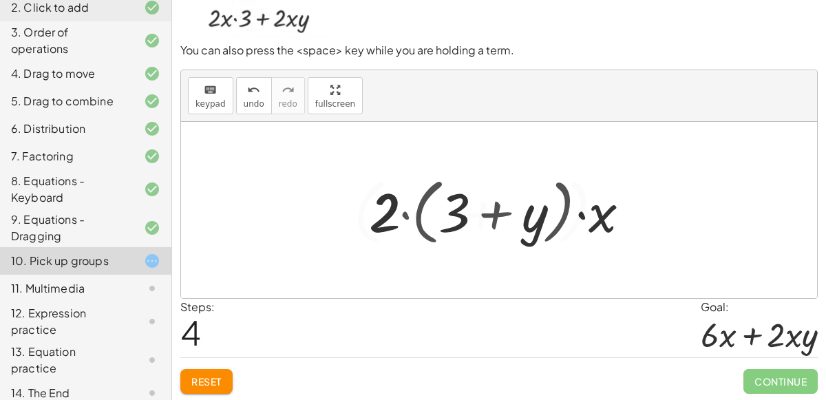
click at [405, 213] on div at bounding box center [505, 210] width 316 height 79
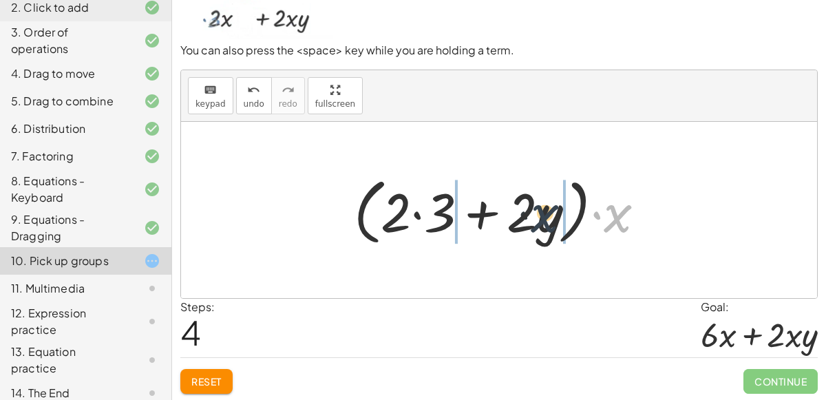
drag, startPoint x: 617, startPoint y: 220, endPoint x: 532, endPoint y: 218, distance: 85.4
click at [532, 218] on div at bounding box center [505, 210] width 316 height 79
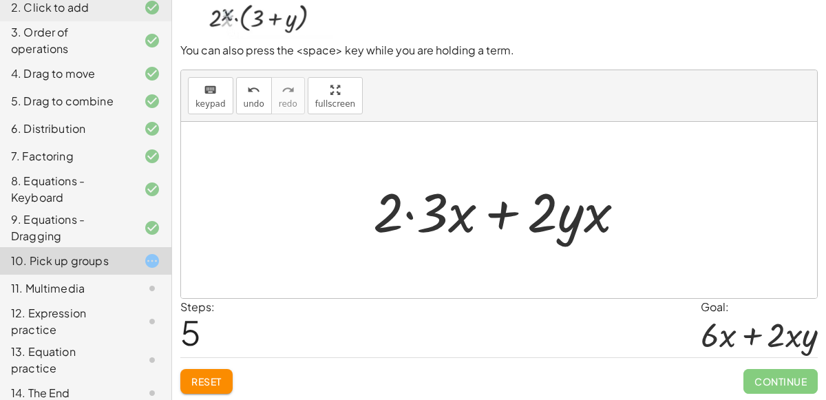
click at [564, 217] on div at bounding box center [504, 210] width 277 height 71
drag, startPoint x: 564, startPoint y: 217, endPoint x: 585, endPoint y: 220, distance: 20.7
click at [585, 220] on div at bounding box center [504, 210] width 277 height 71
drag, startPoint x: 592, startPoint y: 222, endPoint x: 555, endPoint y: 224, distance: 37.2
click at [555, 224] on div at bounding box center [504, 210] width 277 height 71
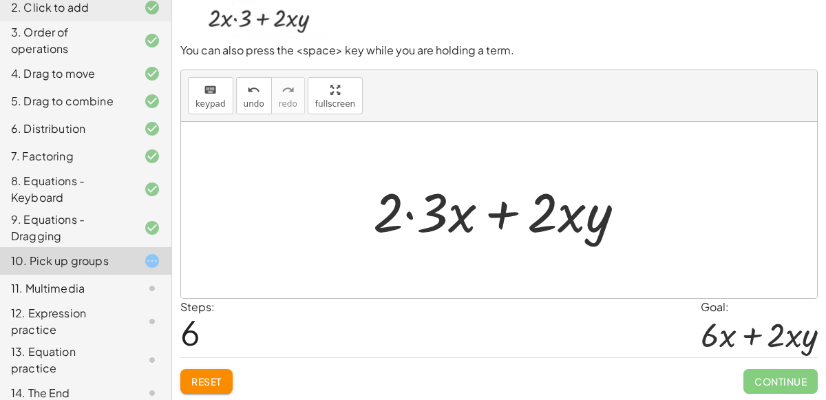
click at [433, 220] on div at bounding box center [504, 210] width 277 height 71
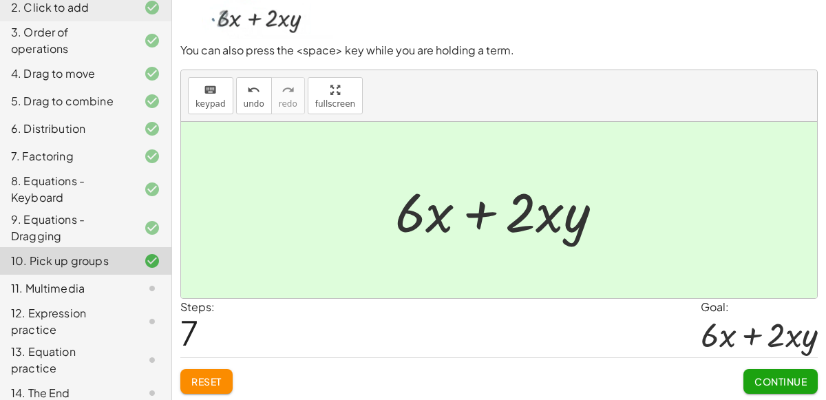
click at [761, 372] on button "Continue" at bounding box center [780, 381] width 74 height 25
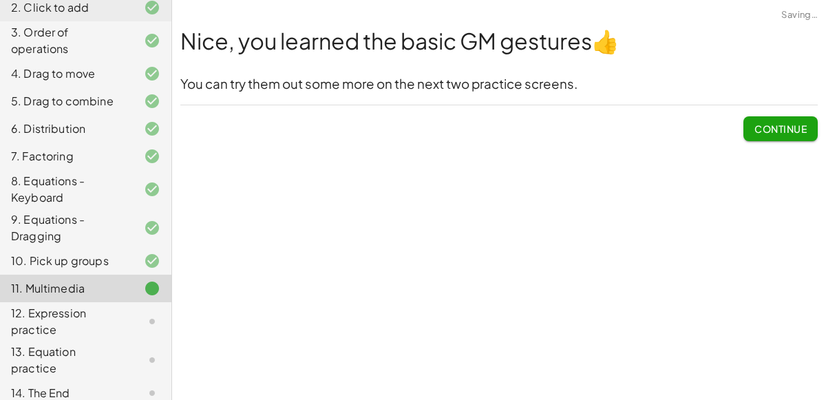
scroll to position [0, 0]
click at [787, 129] on span "Continue" at bounding box center [780, 128] width 52 height 12
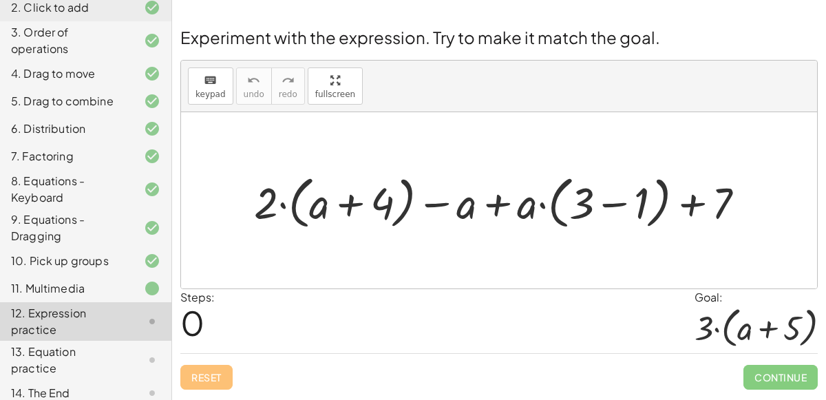
click at [282, 204] on div at bounding box center [504, 201] width 515 height 64
click at [312, 210] on div at bounding box center [504, 201] width 515 height 64
click at [314, 210] on div at bounding box center [504, 201] width 515 height 64
drag, startPoint x: 314, startPoint y: 210, endPoint x: 268, endPoint y: 205, distance: 46.4
click at [268, 205] on div at bounding box center [504, 201] width 515 height 64
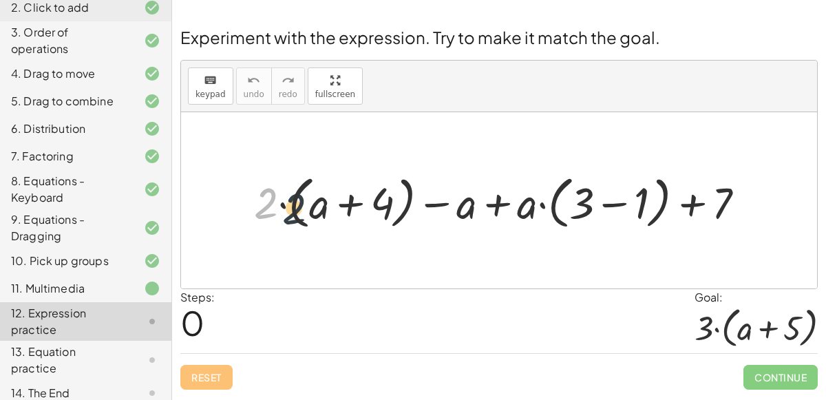
drag, startPoint x: 262, startPoint y: 204, endPoint x: 317, endPoint y: 208, distance: 55.2
click at [317, 208] on div at bounding box center [504, 201] width 515 height 64
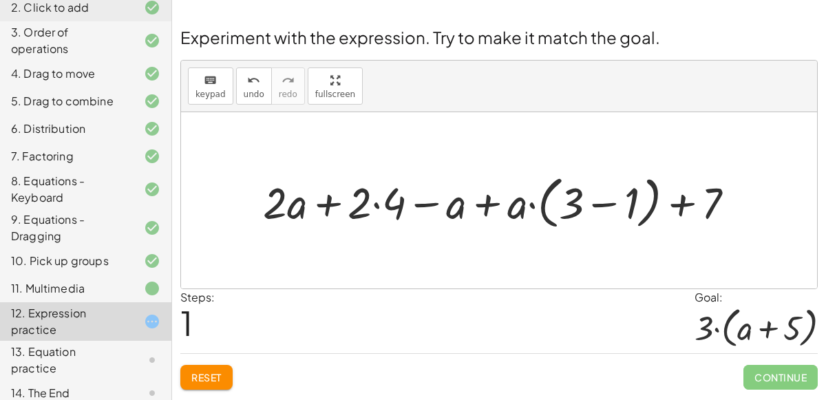
click at [380, 205] on div at bounding box center [504, 201] width 496 height 64
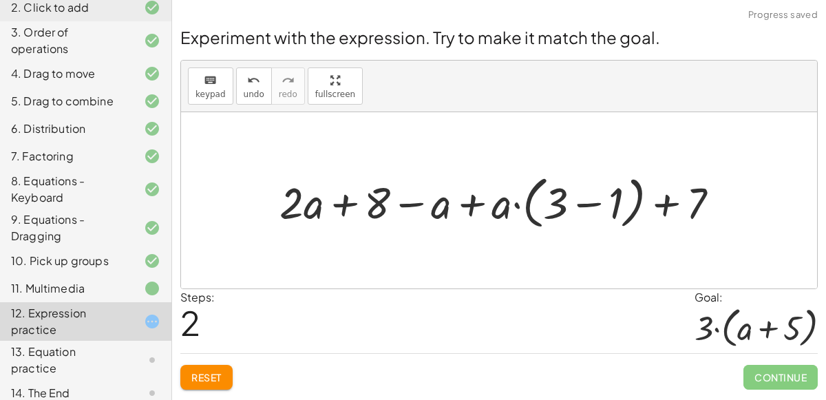
click at [571, 196] on div at bounding box center [505, 201] width 465 height 64
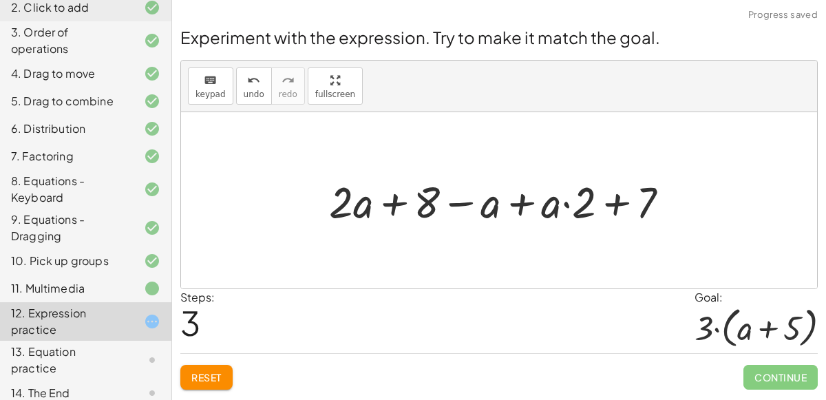
click at [645, 204] on div at bounding box center [504, 199] width 365 height 57
click at [612, 201] on div at bounding box center [504, 199] width 365 height 57
drag, startPoint x: 455, startPoint y: 206, endPoint x: 595, endPoint y: 210, distance: 139.7
click at [595, 210] on div at bounding box center [504, 199] width 365 height 57
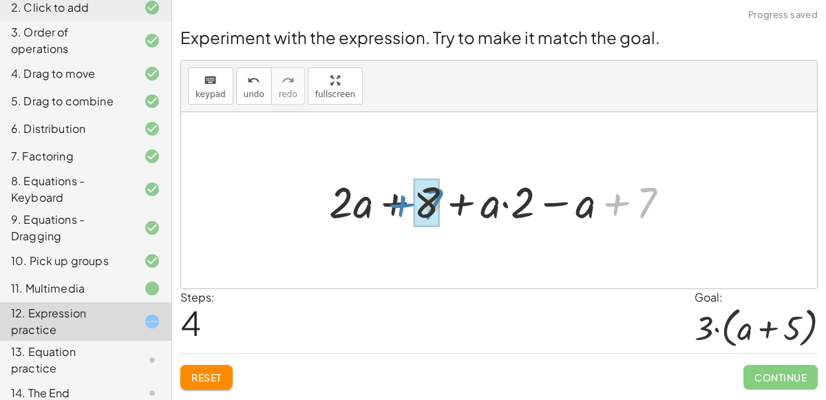
drag, startPoint x: 620, startPoint y: 206, endPoint x: 405, endPoint y: 208, distance: 215.4
click at [405, 208] on div at bounding box center [504, 199] width 365 height 57
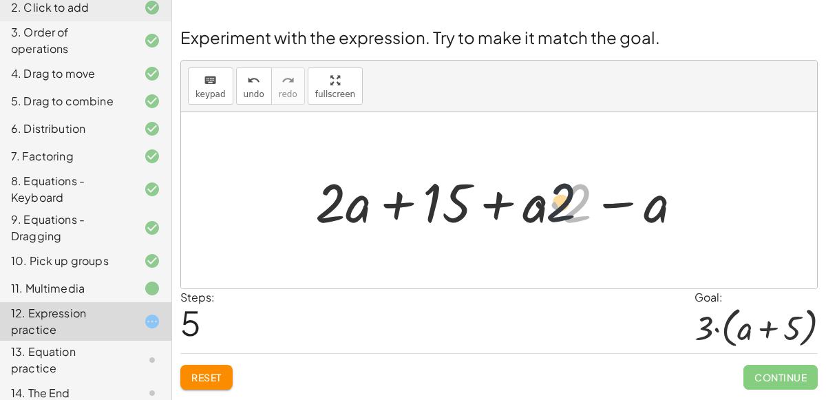
drag, startPoint x: 573, startPoint y: 204, endPoint x: 519, endPoint y: 202, distance: 54.4
click at [519, 202] on div at bounding box center [504, 200] width 392 height 71
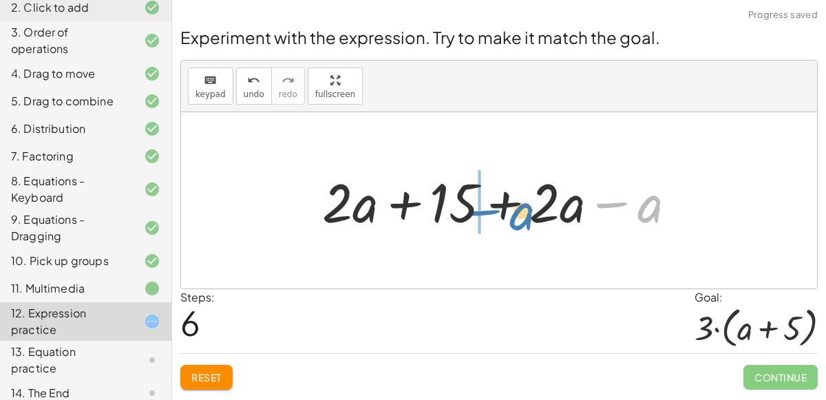
drag, startPoint x: 617, startPoint y: 201, endPoint x: 491, endPoint y: 207, distance: 126.1
click at [491, 207] on div at bounding box center [504, 200] width 378 height 71
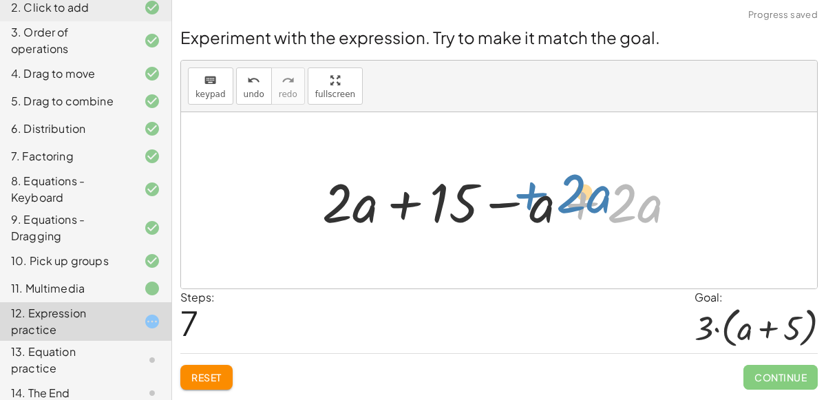
drag, startPoint x: 573, startPoint y: 206, endPoint x: 533, endPoint y: 201, distance: 40.3
click at [533, 201] on div at bounding box center [504, 200] width 378 height 71
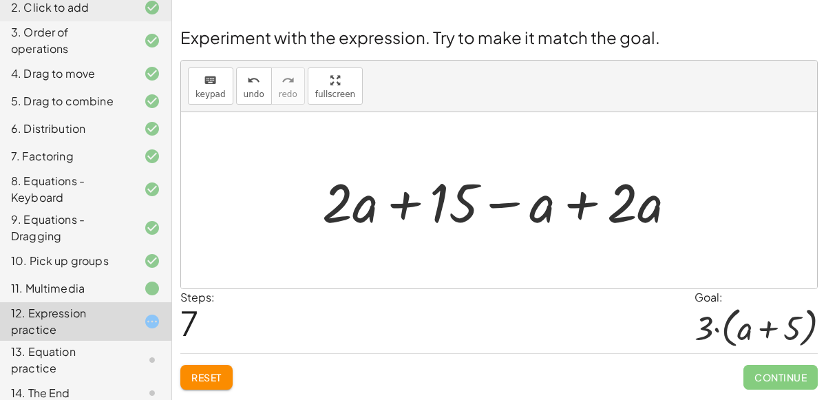
click at [373, 201] on div at bounding box center [504, 200] width 378 height 71
click at [396, 204] on div at bounding box center [504, 200] width 378 height 71
click at [577, 205] on div at bounding box center [504, 200] width 378 height 71
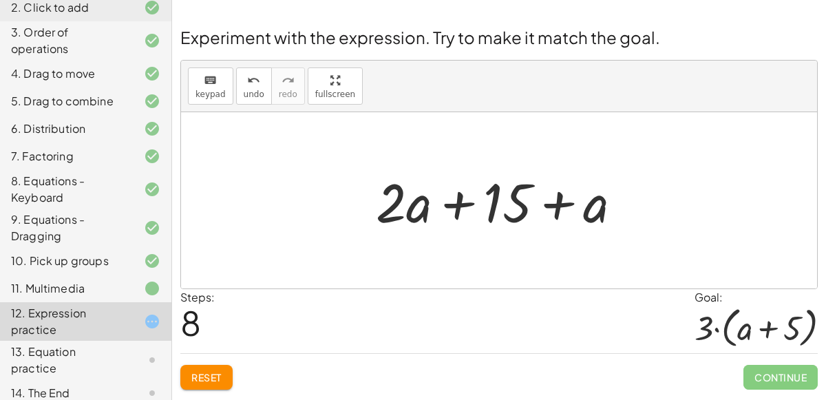
click at [488, 210] on div at bounding box center [504, 200] width 271 height 71
click at [221, 365] on button "Reset" at bounding box center [206, 377] width 52 height 25
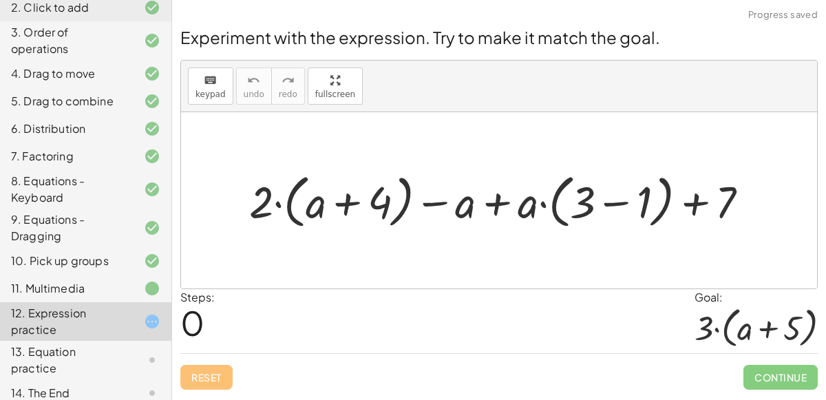
click at [502, 178] on div at bounding box center [504, 200] width 524 height 65
drag, startPoint x: 310, startPoint y: 205, endPoint x: 275, endPoint y: 204, distance: 35.8
click at [275, 204] on div at bounding box center [504, 200] width 524 height 65
click at [275, 203] on div at bounding box center [504, 200] width 524 height 65
click at [291, 207] on div at bounding box center [504, 200] width 524 height 65
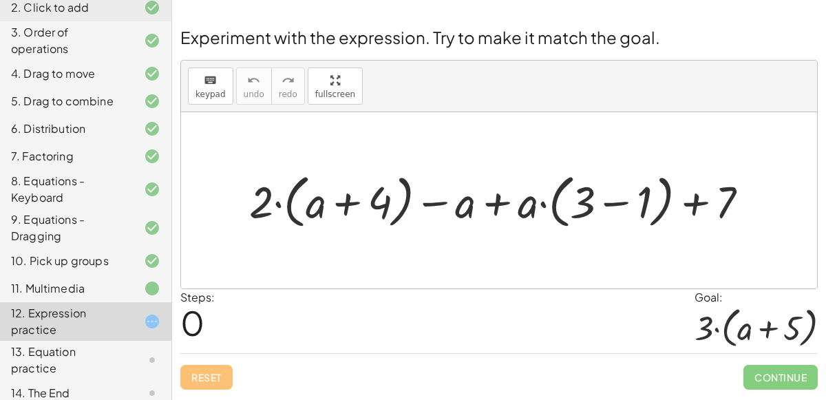
click at [299, 208] on div at bounding box center [504, 200] width 524 height 65
click at [313, 205] on div at bounding box center [504, 200] width 524 height 65
click at [425, 204] on div at bounding box center [504, 200] width 524 height 65
click at [388, 204] on div at bounding box center [504, 200] width 524 height 65
drag, startPoint x: 388, startPoint y: 204, endPoint x: 369, endPoint y: 204, distance: 19.3
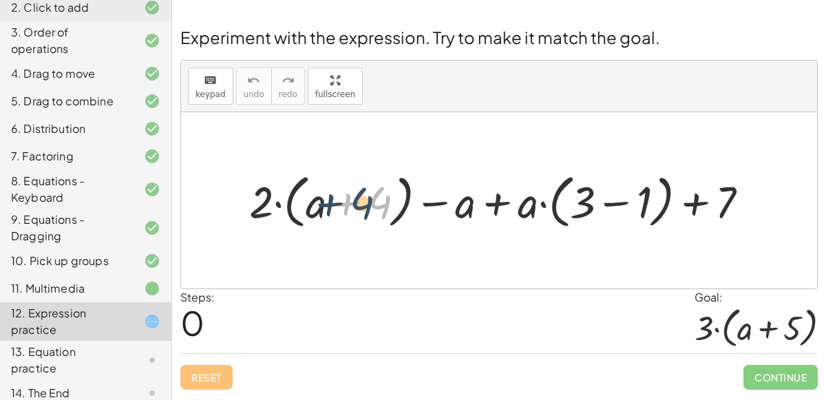
click at [369, 204] on div at bounding box center [504, 200] width 524 height 65
click at [339, 204] on div at bounding box center [504, 200] width 524 height 65
click at [595, 202] on div at bounding box center [504, 200] width 524 height 65
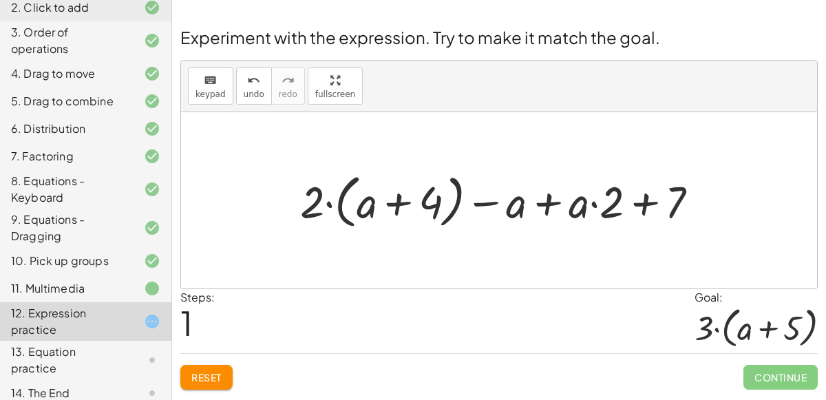
click at [621, 206] on div at bounding box center [504, 200] width 423 height 65
click at [645, 198] on div at bounding box center [504, 200] width 423 height 65
click at [612, 204] on div at bounding box center [504, 200] width 423 height 65
drag, startPoint x: 672, startPoint y: 204, endPoint x: 615, endPoint y: 208, distance: 56.5
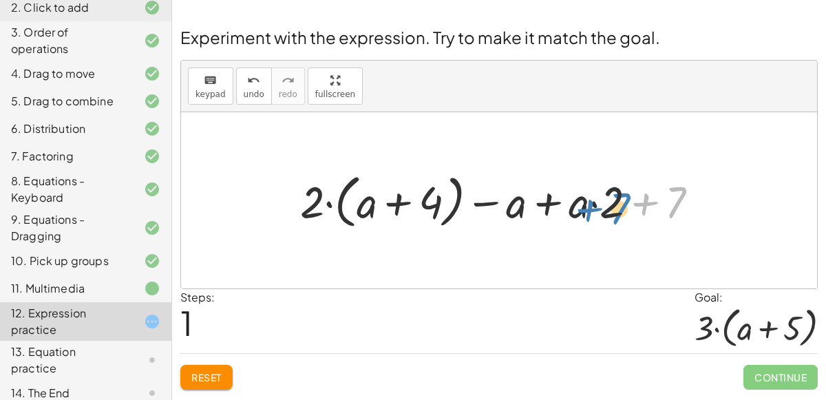
click at [615, 208] on div at bounding box center [504, 200] width 423 height 65
drag, startPoint x: 612, startPoint y: 208, endPoint x: 654, endPoint y: 208, distance: 41.3
click at [654, 208] on div at bounding box center [504, 200] width 423 height 65
drag, startPoint x: 575, startPoint y: 206, endPoint x: 588, endPoint y: 203, distance: 14.2
click at [588, 203] on div at bounding box center [504, 200] width 423 height 65
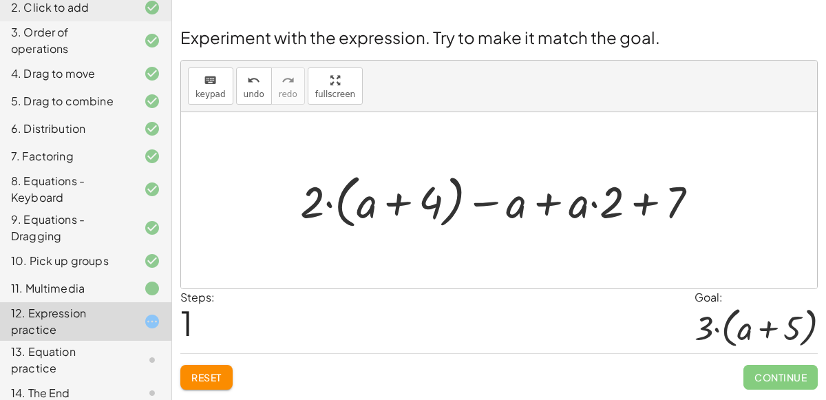
click at [613, 206] on div at bounding box center [504, 200] width 423 height 65
click at [634, 205] on div at bounding box center [504, 200] width 423 height 65
click at [370, 195] on div at bounding box center [504, 200] width 423 height 65
click at [390, 203] on div at bounding box center [504, 200] width 423 height 65
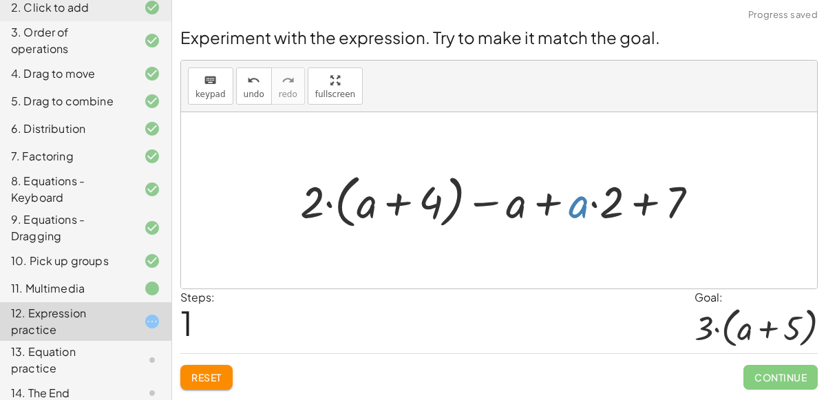
drag, startPoint x: 579, startPoint y: 206, endPoint x: 574, endPoint y: 212, distance: 7.8
click at [574, 212] on div at bounding box center [504, 200] width 423 height 65
drag, startPoint x: 539, startPoint y: 201, endPoint x: 534, endPoint y: 211, distance: 11.4
click at [534, 211] on div at bounding box center [504, 200] width 423 height 65
drag, startPoint x: 576, startPoint y: 207, endPoint x: 588, endPoint y: 206, distance: 12.4
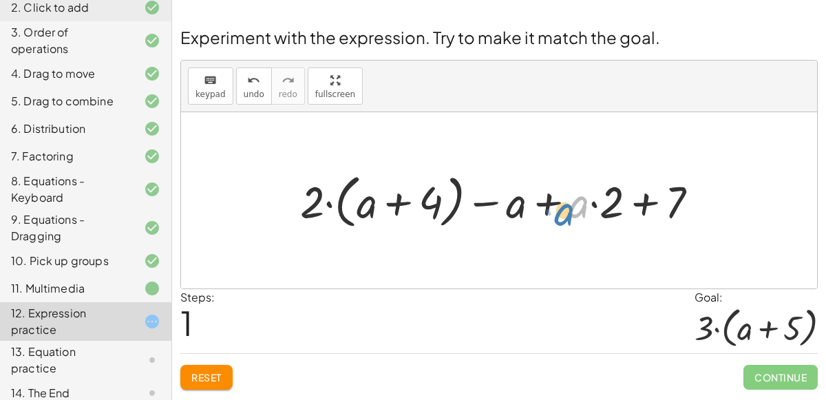
click at [588, 206] on div at bounding box center [504, 200] width 423 height 65
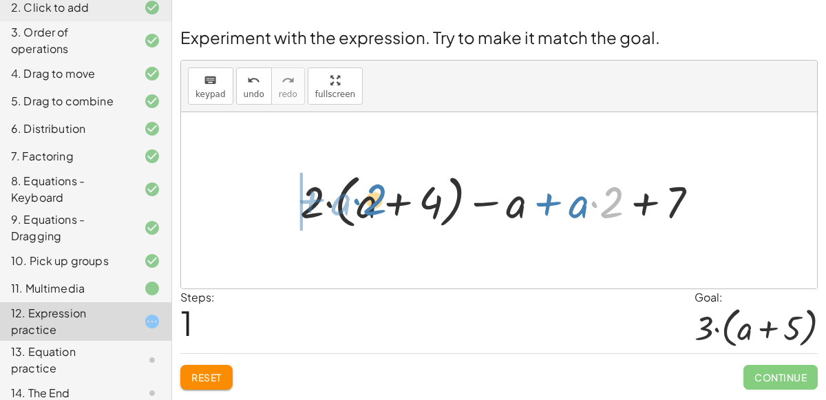
drag, startPoint x: 605, startPoint y: 205, endPoint x: 360, endPoint y: 198, distance: 245.1
click at [360, 198] on div at bounding box center [504, 200] width 423 height 65
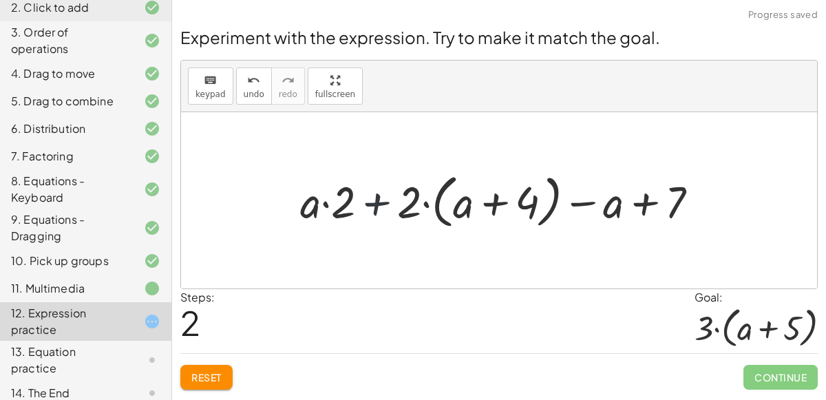
drag, startPoint x: 390, startPoint y: 201, endPoint x: 381, endPoint y: 200, distance: 9.7
click at [381, 200] on div at bounding box center [504, 200] width 423 height 65
click at [380, 200] on div at bounding box center [504, 200] width 423 height 65
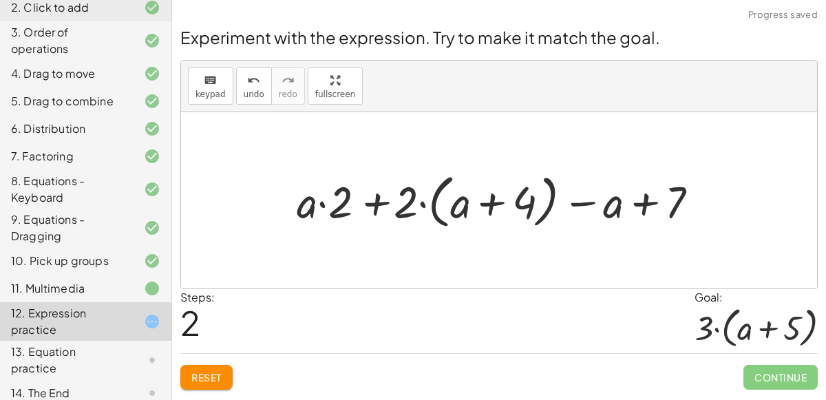
click at [380, 201] on div at bounding box center [504, 200] width 423 height 65
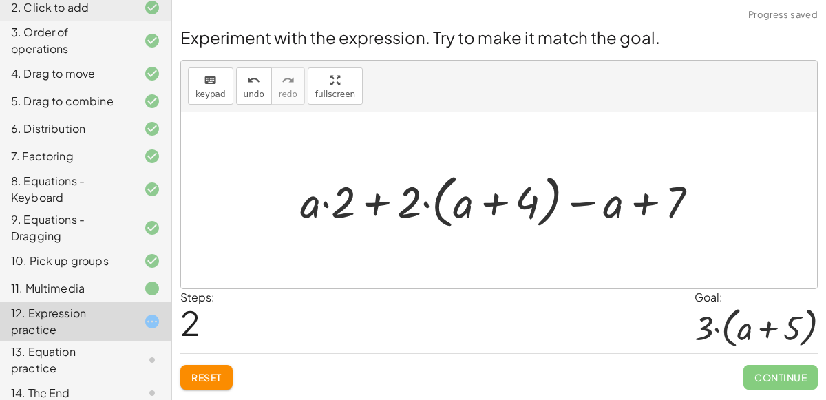
click at [380, 201] on div at bounding box center [504, 200] width 423 height 65
click at [330, 211] on div at bounding box center [504, 200] width 423 height 65
click at [325, 204] on div at bounding box center [504, 200] width 423 height 65
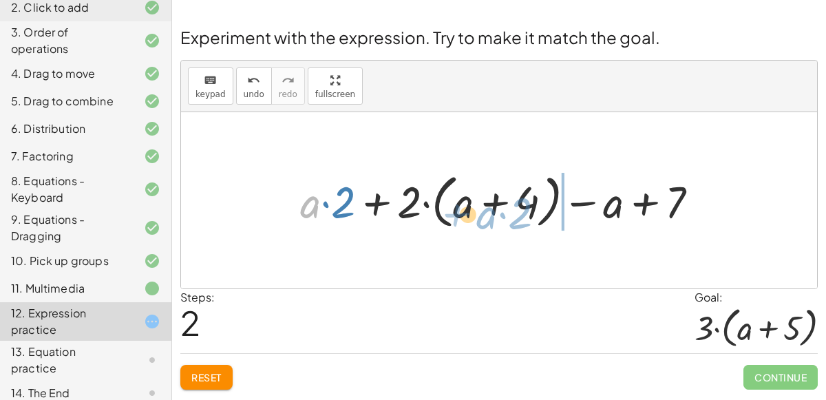
drag, startPoint x: 306, startPoint y: 208, endPoint x: 526, endPoint y: 219, distance: 220.5
click at [526, 219] on div at bounding box center [504, 200] width 423 height 65
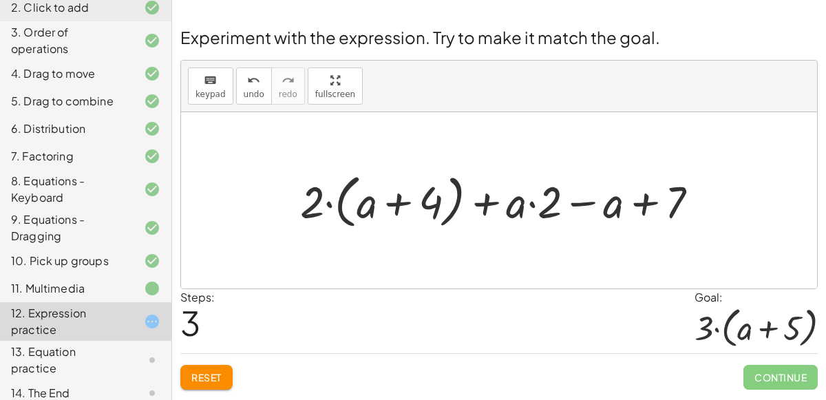
click at [0, 0] on div "Experiment with the expression. Try to make it match the goal. keyboard keypad …" at bounding box center [0, 0] width 0 height 0
click at [200, 374] on span "Reset" at bounding box center [206, 377] width 30 height 12
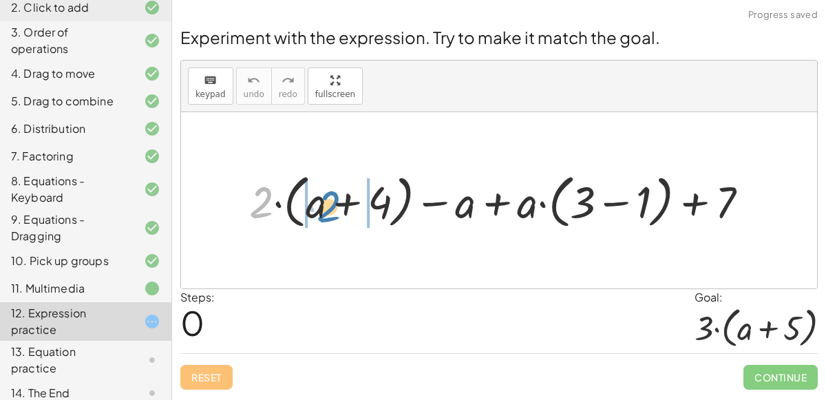
drag, startPoint x: 257, startPoint y: 206, endPoint x: 324, endPoint y: 209, distance: 67.5
click at [324, 209] on div at bounding box center [504, 200] width 524 height 65
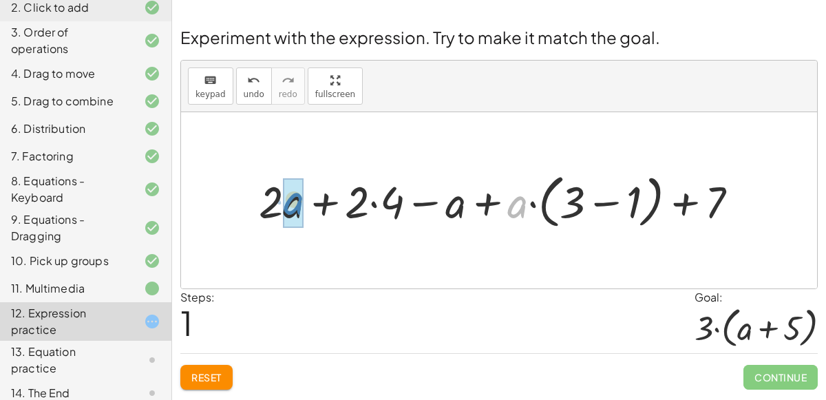
drag, startPoint x: 520, startPoint y: 206, endPoint x: 296, endPoint y: 202, distance: 223.7
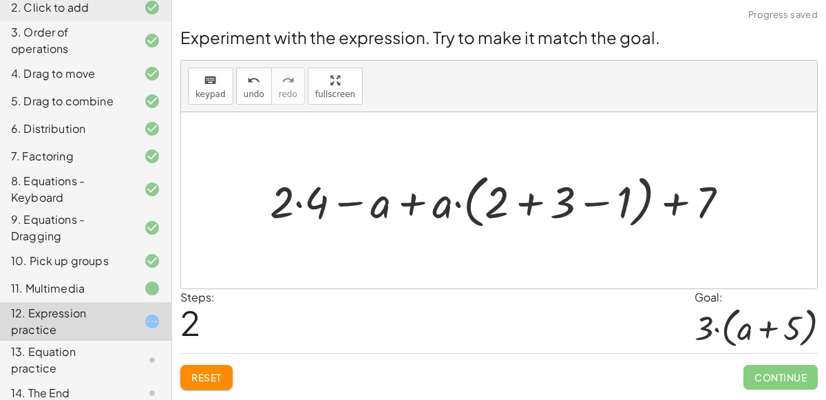
click at [213, 379] on span "Reset" at bounding box center [206, 377] width 30 height 12
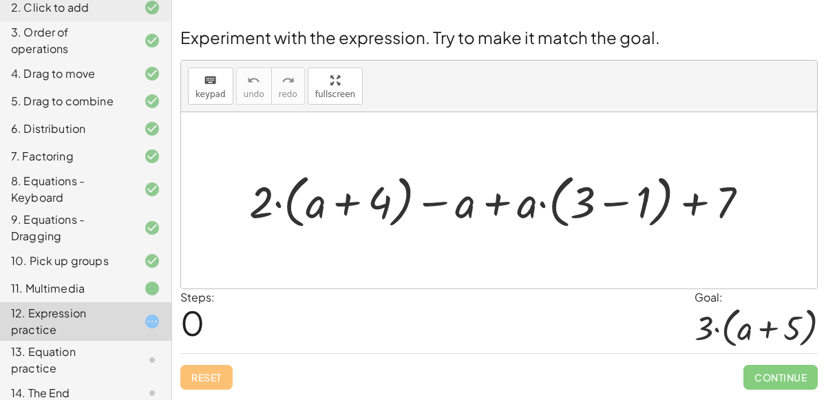
click at [317, 216] on div at bounding box center [504, 200] width 524 height 65
click at [290, 206] on div at bounding box center [504, 200] width 524 height 65
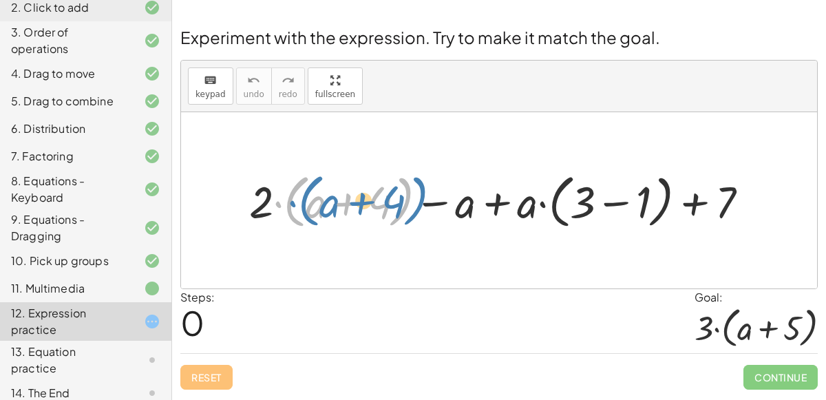
drag, startPoint x: 277, startPoint y: 202, endPoint x: 289, endPoint y: 201, distance: 11.7
click at [289, 201] on div at bounding box center [504, 200] width 524 height 65
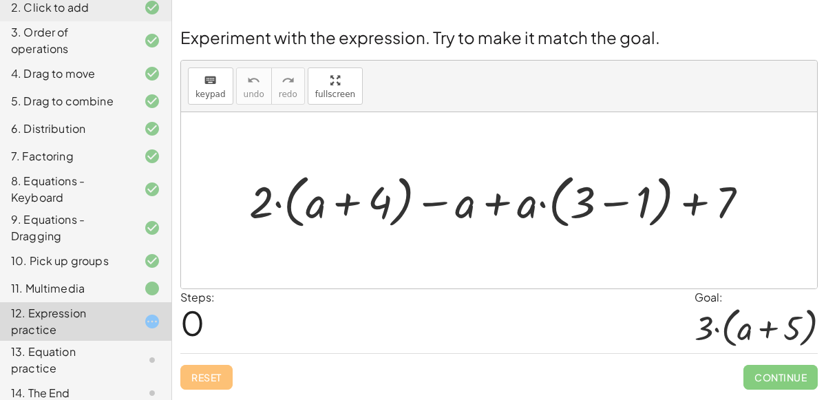
click at [342, 205] on div at bounding box center [504, 200] width 524 height 65
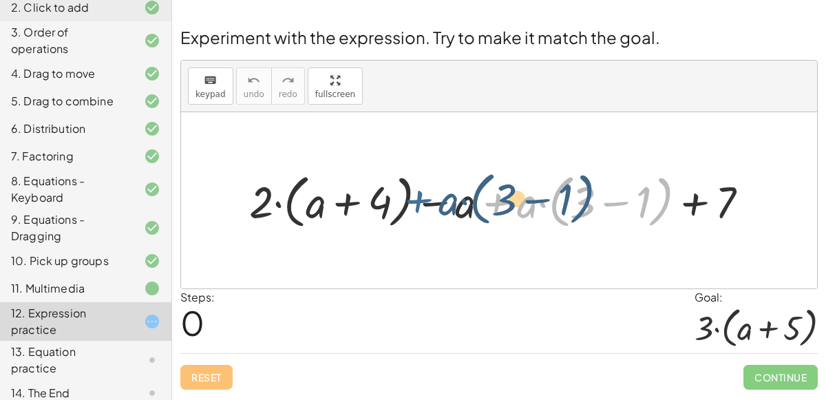
drag, startPoint x: 484, startPoint y: 202, endPoint x: 395, endPoint y: 200, distance: 89.5
click at [395, 200] on div at bounding box center [504, 200] width 524 height 65
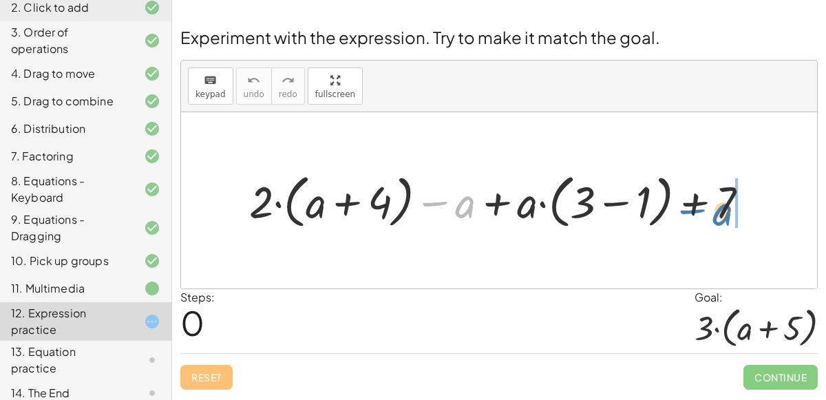
drag, startPoint x: 458, startPoint y: 196, endPoint x: 734, endPoint y: 195, distance: 276.0
click at [734, 195] on div at bounding box center [504, 200] width 524 height 65
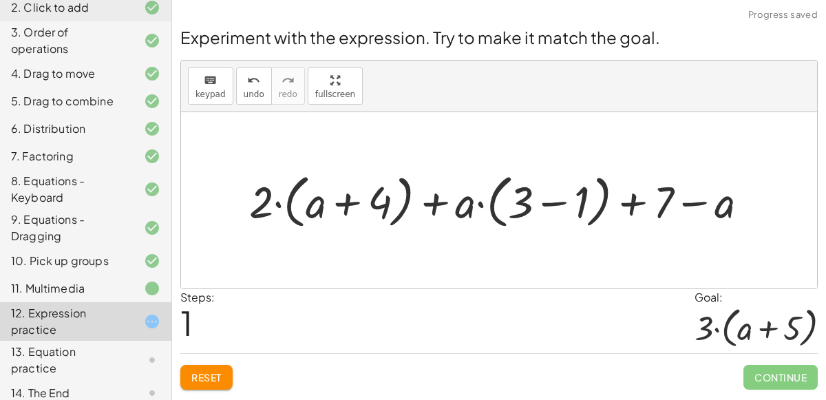
click at [435, 200] on div at bounding box center [504, 200] width 524 height 65
click at [521, 198] on div at bounding box center [504, 200] width 524 height 65
drag, startPoint x: 521, startPoint y: 198, endPoint x: 469, endPoint y: 203, distance: 51.9
click at [469, 203] on div at bounding box center [504, 200] width 524 height 65
click at [566, 195] on div at bounding box center [504, 200] width 524 height 65
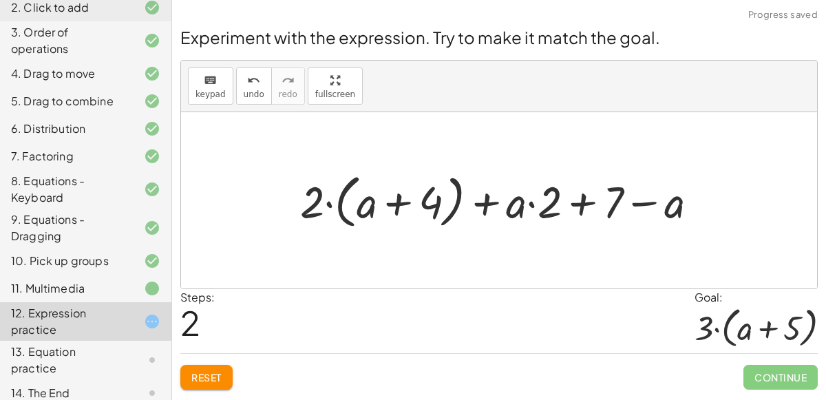
click at [616, 200] on div at bounding box center [504, 200] width 423 height 65
click at [589, 202] on div at bounding box center [504, 200] width 423 height 65
click at [575, 203] on div at bounding box center [504, 200] width 423 height 65
click at [640, 204] on div at bounding box center [504, 200] width 423 height 65
